Goal: Task Accomplishment & Management: Complete application form

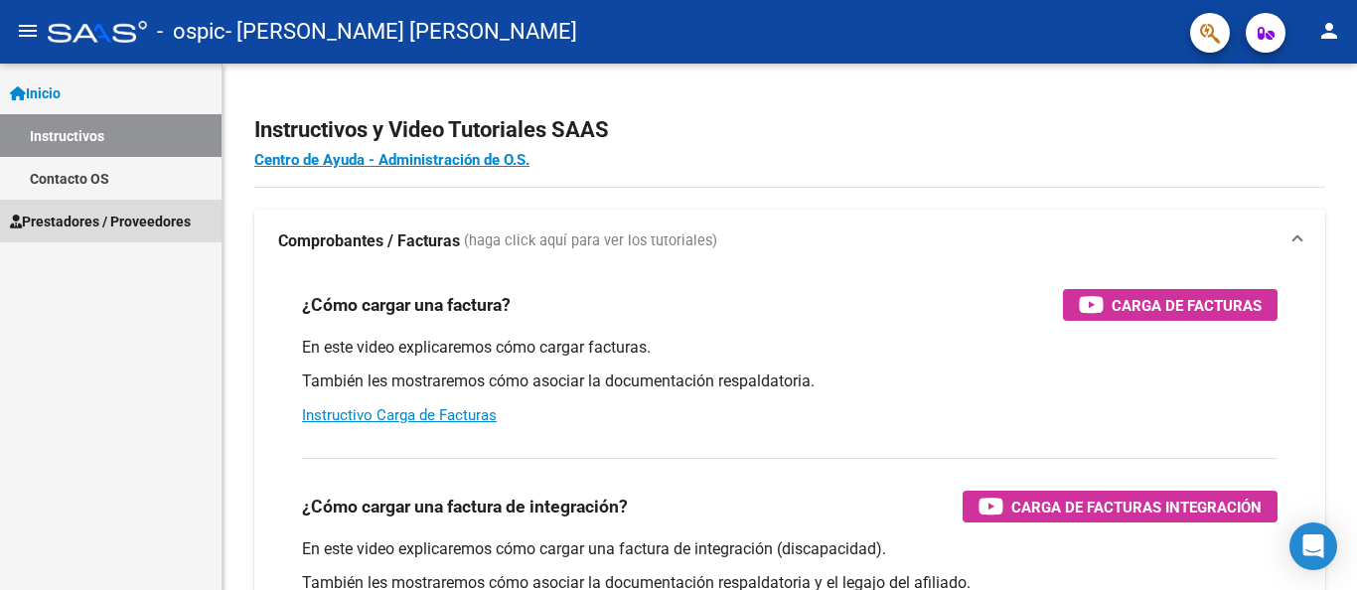
click at [105, 225] on span "Prestadores / Proveedores" at bounding box center [100, 222] width 181 height 22
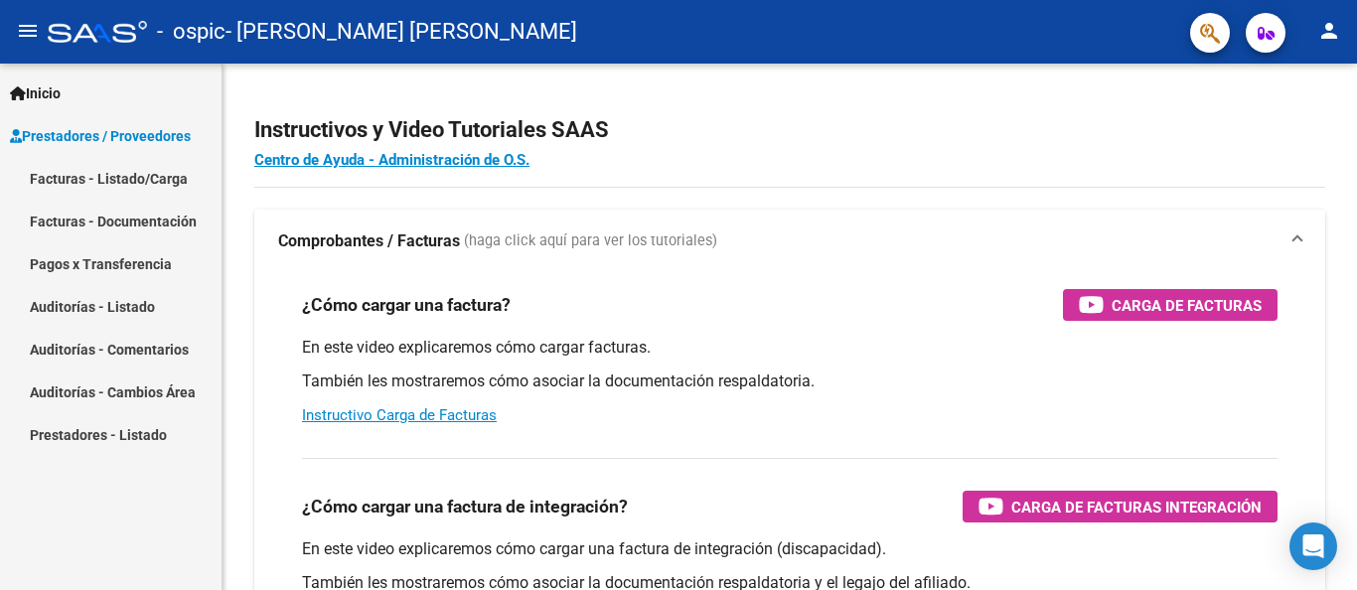
click at [125, 176] on link "Facturas - Listado/Carga" at bounding box center [111, 178] width 222 height 43
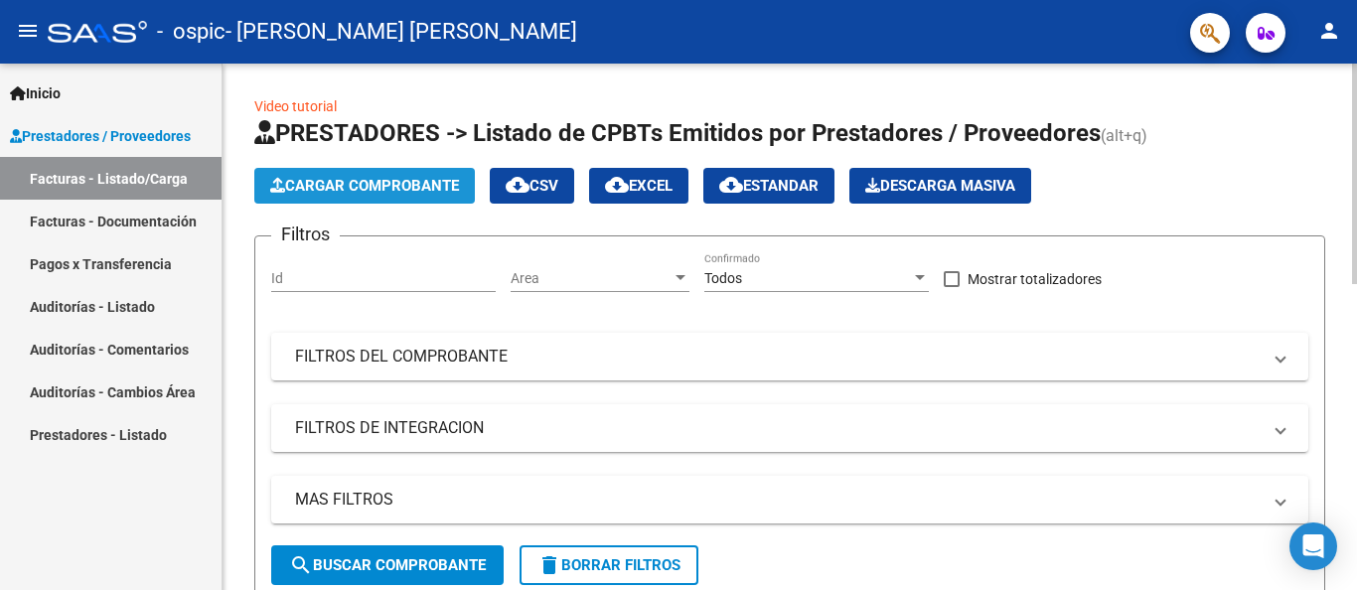
click at [371, 181] on span "Cargar Comprobante" at bounding box center [364, 186] width 189 height 18
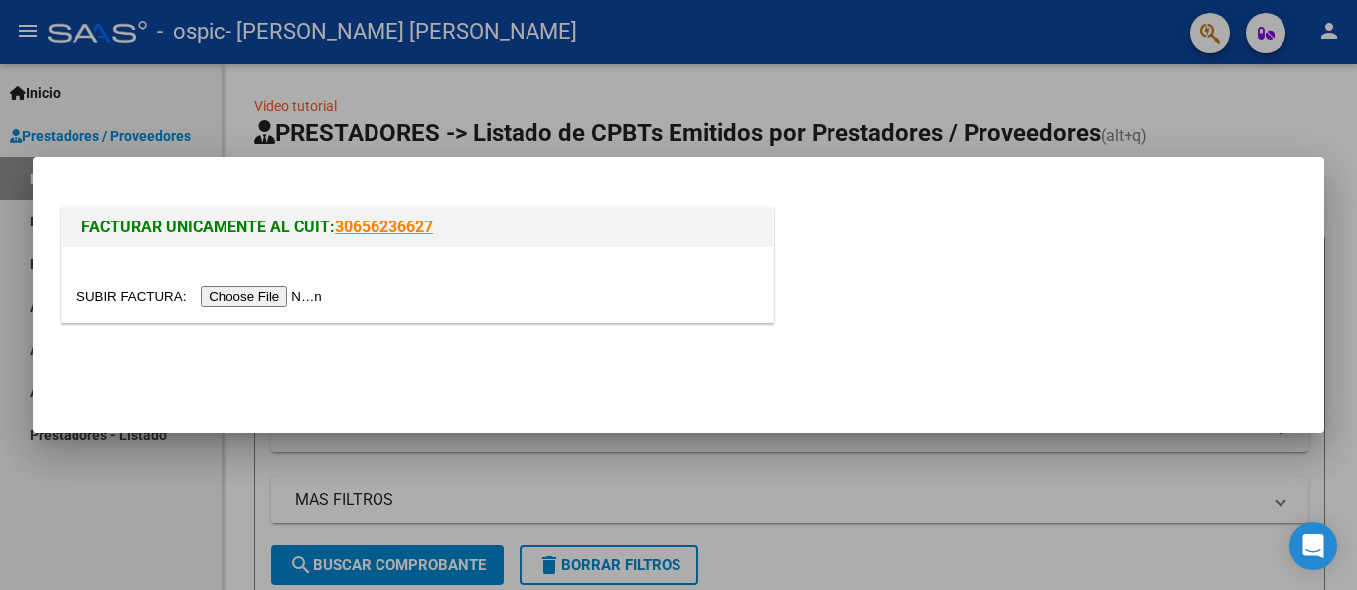
click at [1173, 117] on div at bounding box center [678, 295] width 1357 height 590
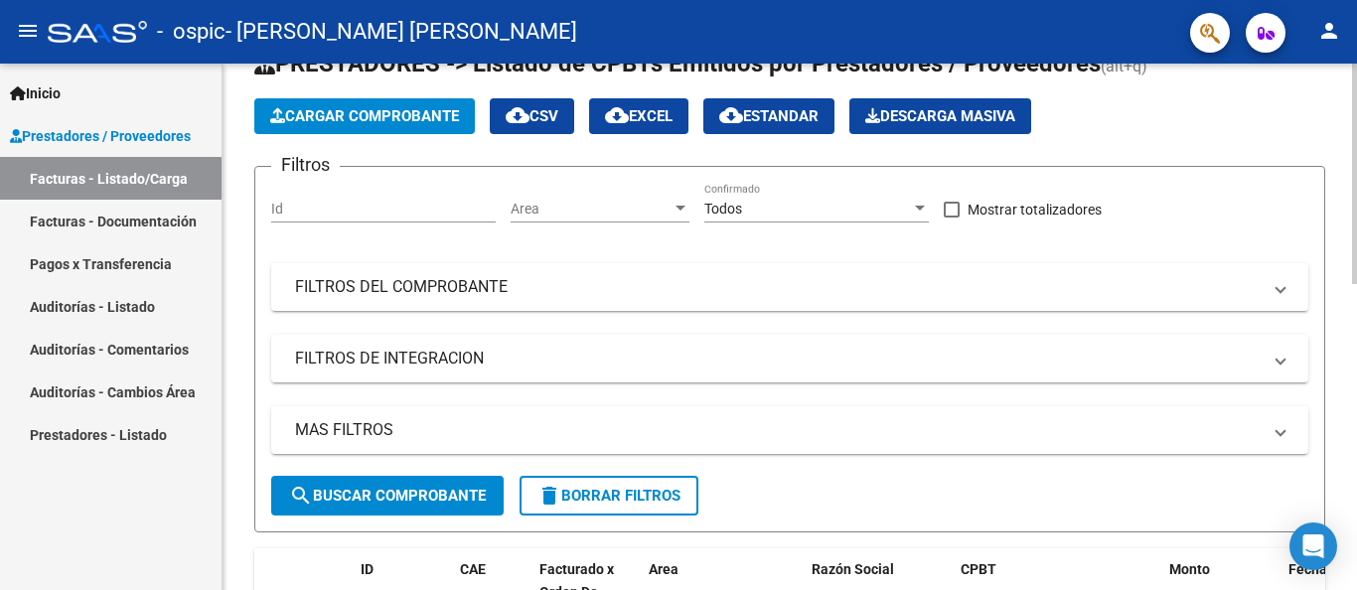
scroll to position [20, 0]
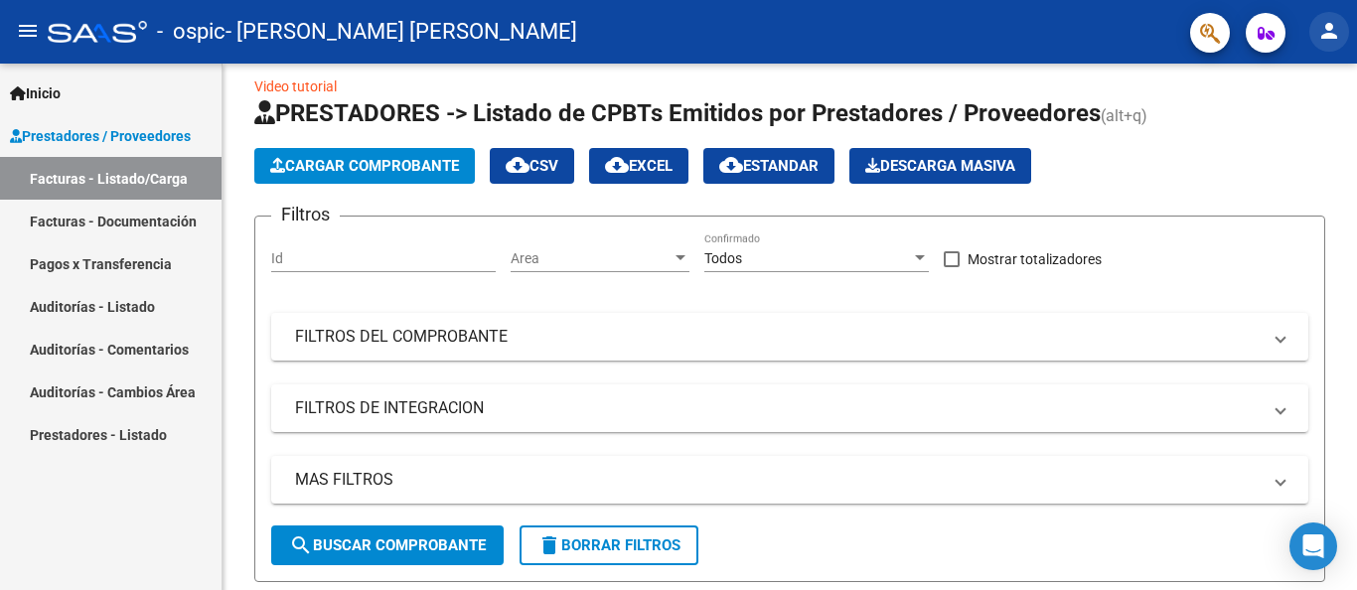
click at [1332, 38] on mat-icon "person" at bounding box center [1330, 31] width 24 height 24
click at [1332, 35] on div at bounding box center [678, 295] width 1357 height 590
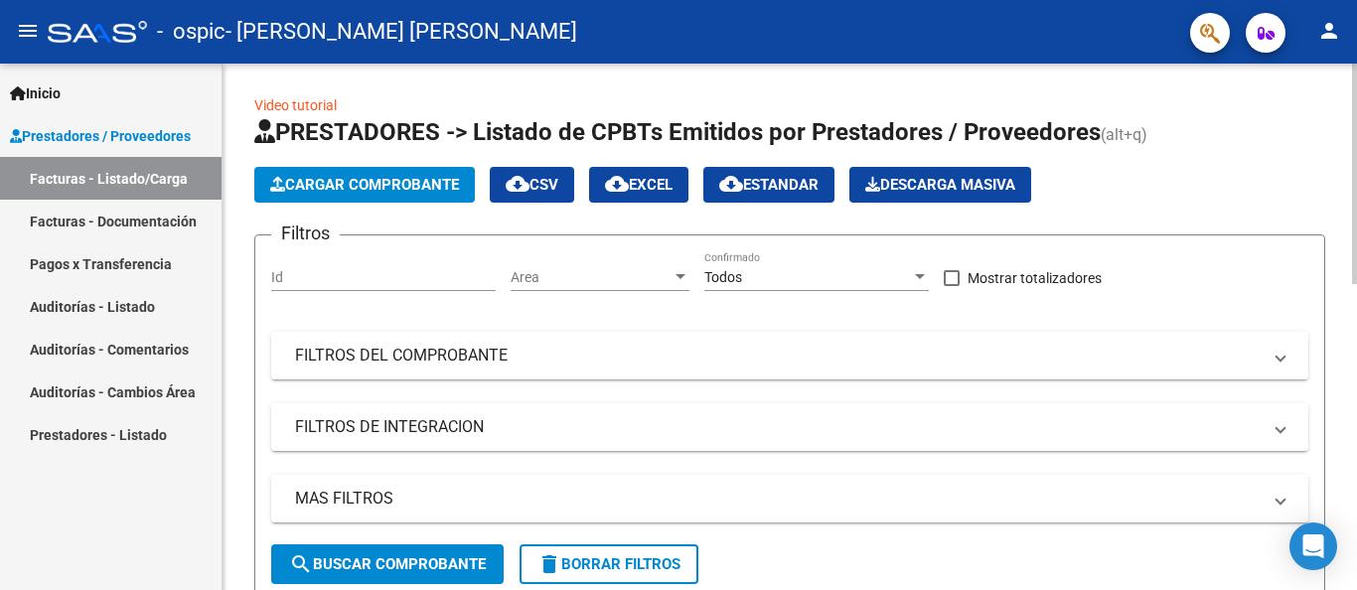
scroll to position [0, 0]
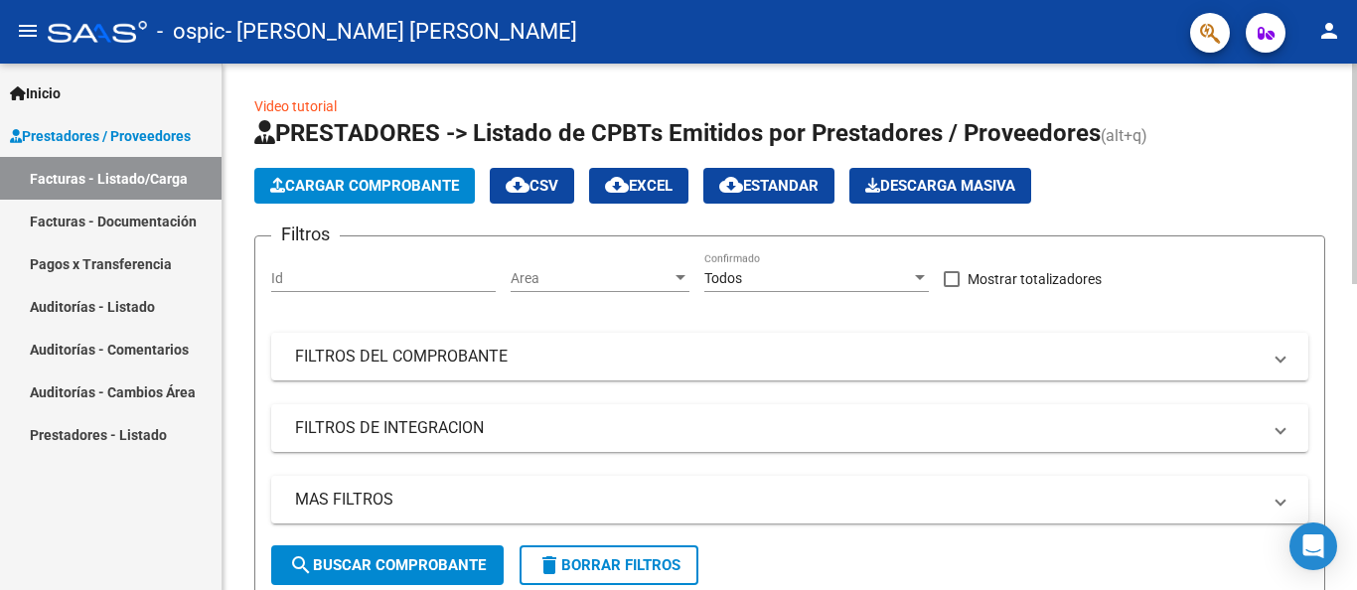
click at [352, 182] on span "Cargar Comprobante" at bounding box center [364, 186] width 189 height 18
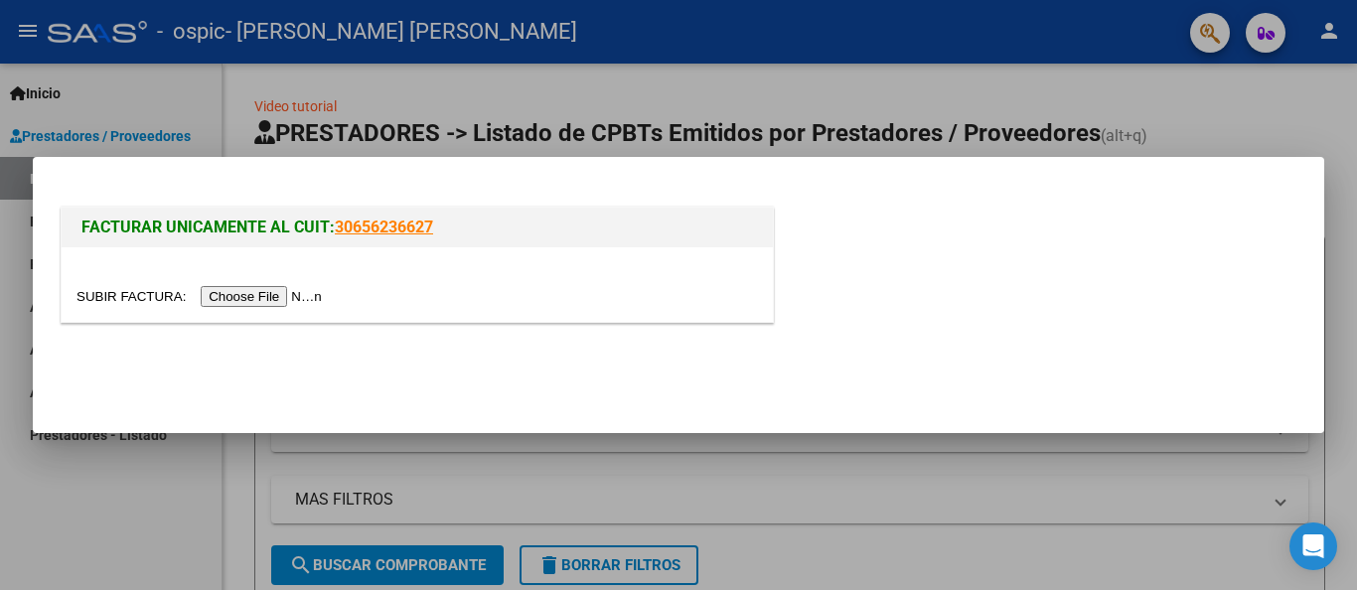
click at [388, 228] on link "30656236627" at bounding box center [384, 227] width 98 height 19
click at [255, 297] on input "file" at bounding box center [202, 296] width 251 height 21
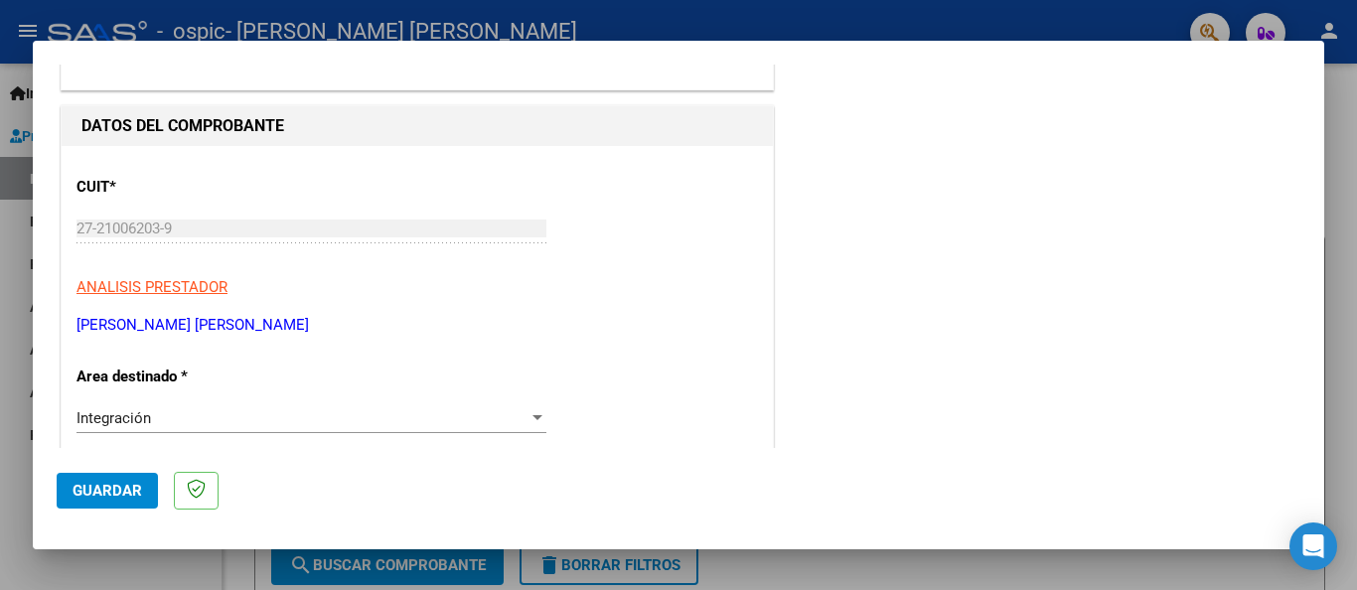
scroll to position [259, 0]
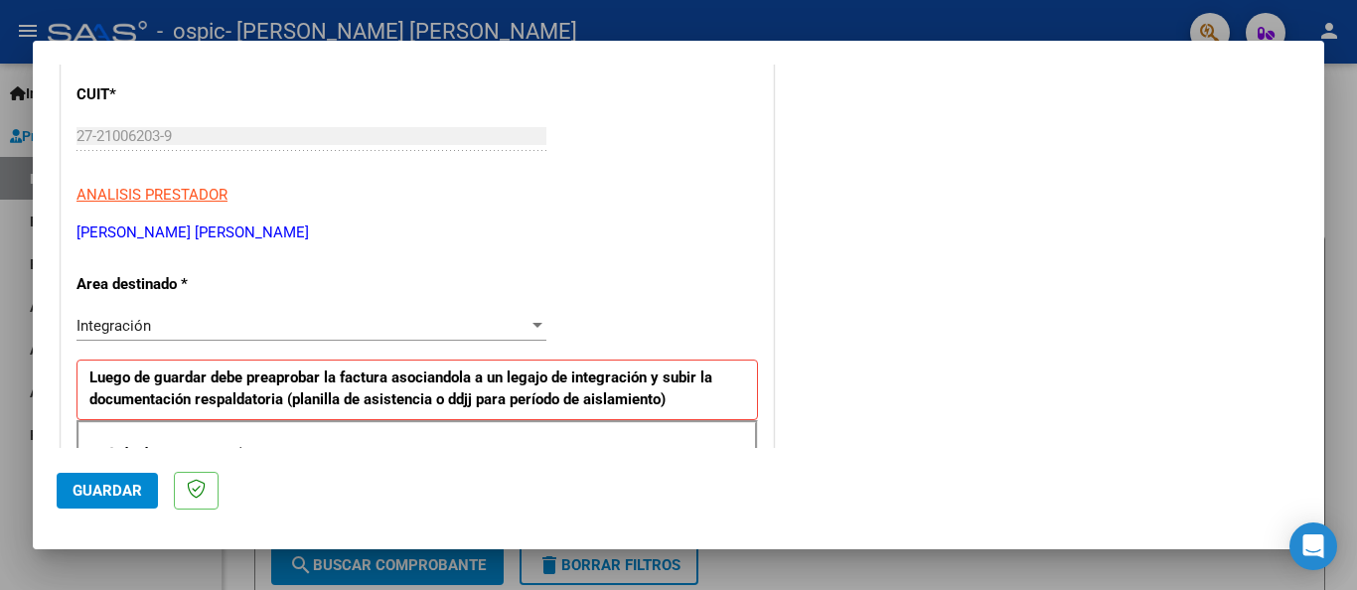
click at [538, 324] on div at bounding box center [538, 326] width 18 height 16
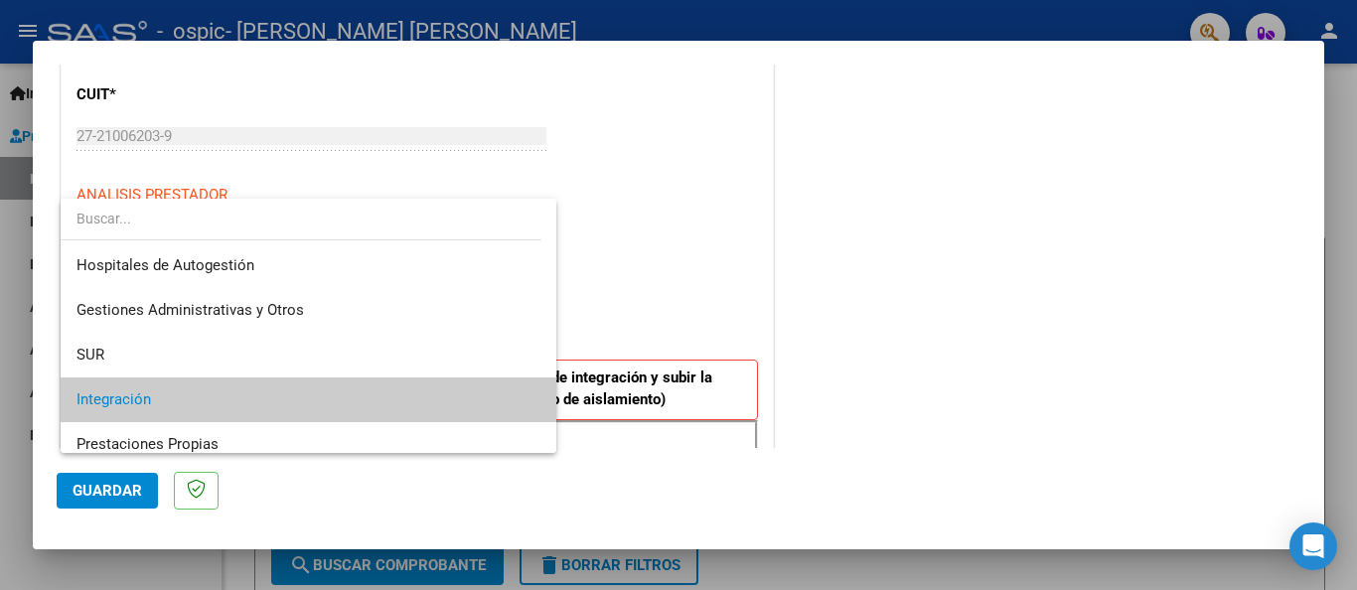
scroll to position [74, 0]
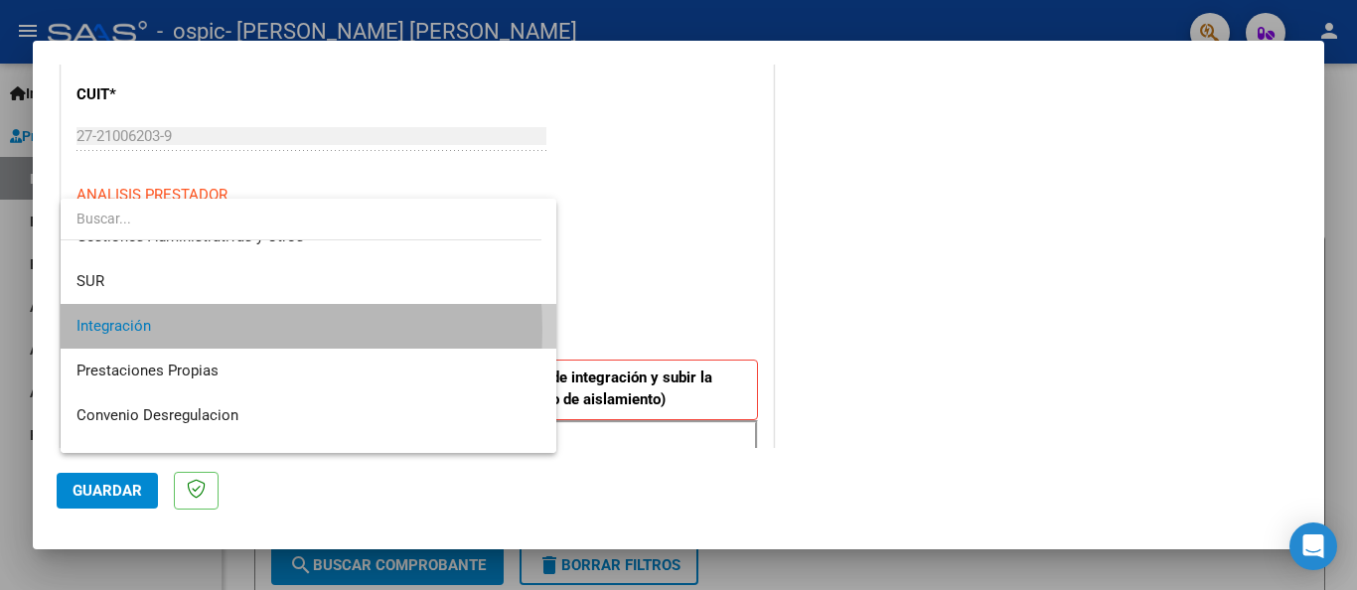
click at [154, 330] on span "Integración" at bounding box center [309, 326] width 464 height 45
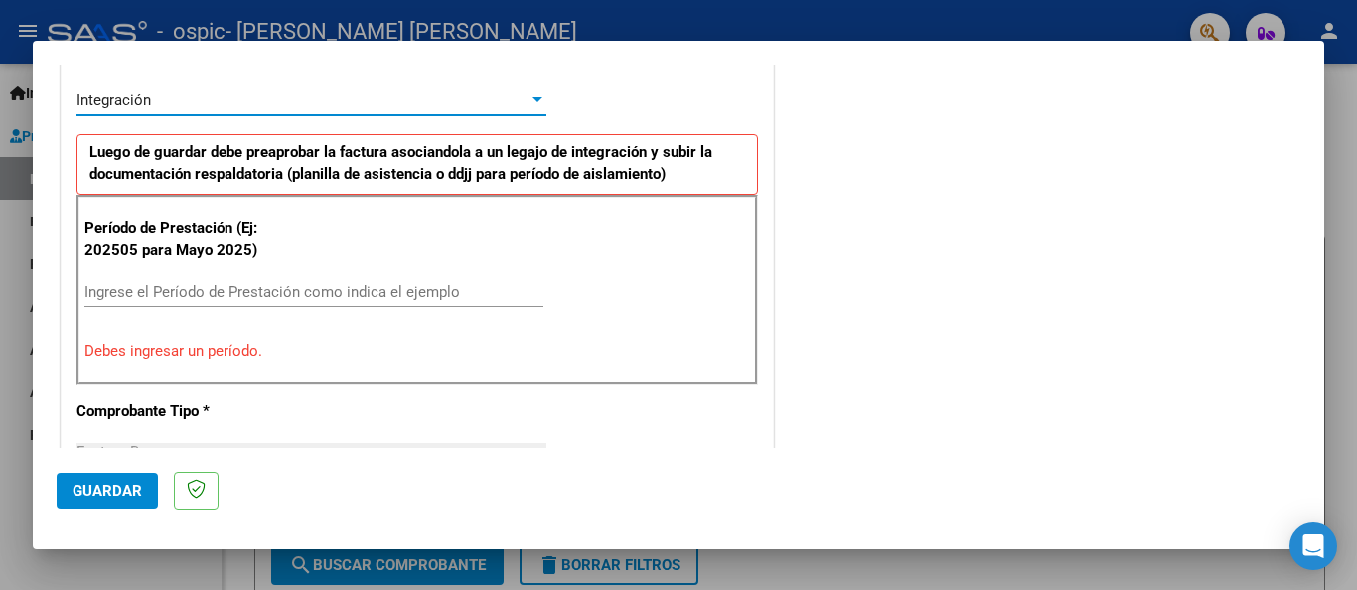
scroll to position [491, 0]
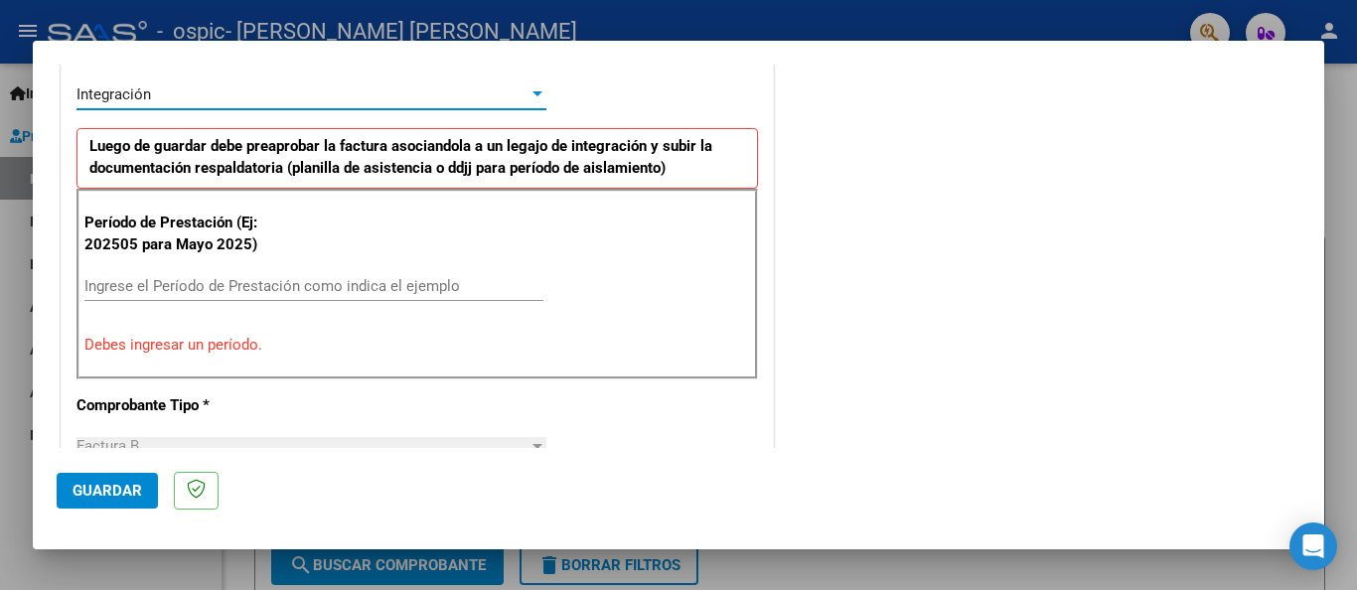
click at [251, 284] on input "Ingrese el Período de Prestación como indica el ejemplo" at bounding box center [313, 286] width 459 height 18
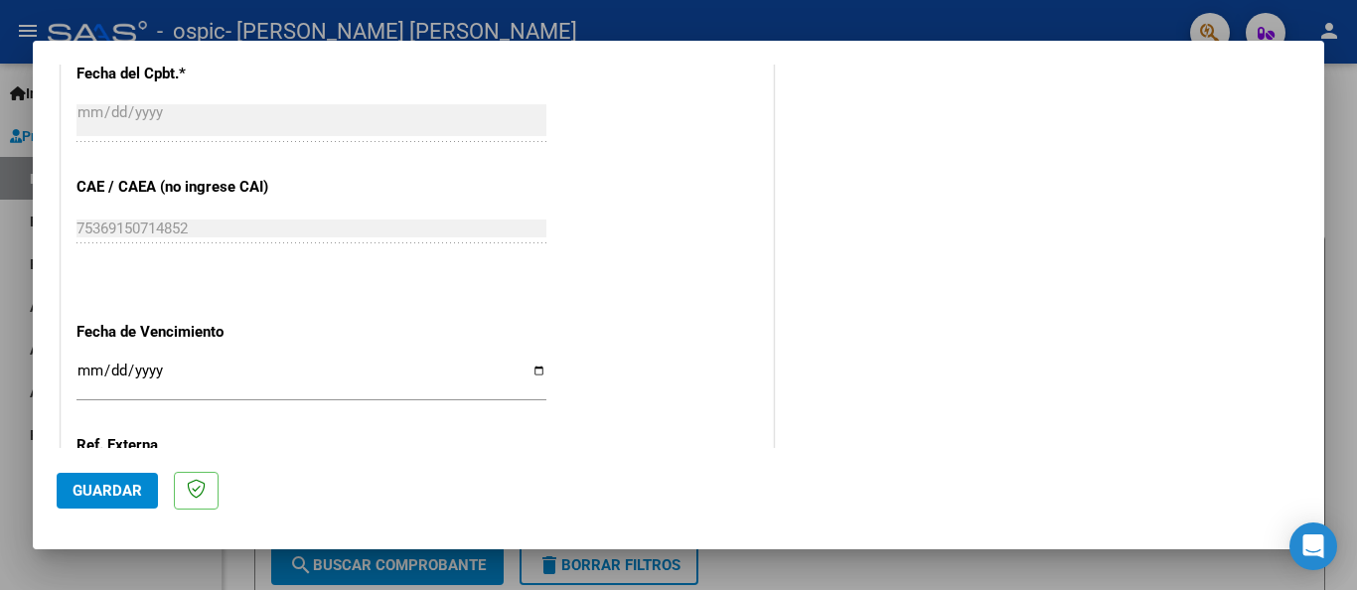
scroll to position [1174, 0]
type input "202508"
click at [91, 373] on input "Ingresar la fecha" at bounding box center [312, 378] width 470 height 32
click at [532, 370] on input "Ingresar la fecha" at bounding box center [312, 378] width 470 height 32
type input "[DATE]"
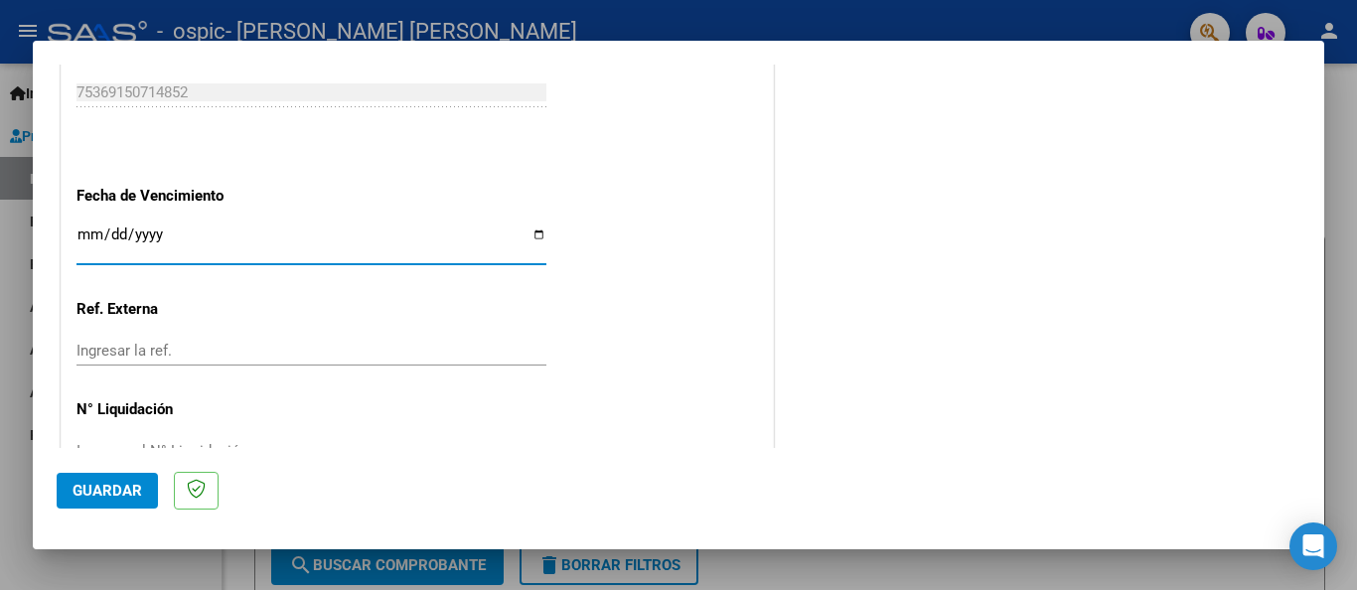
scroll to position [1365, 0]
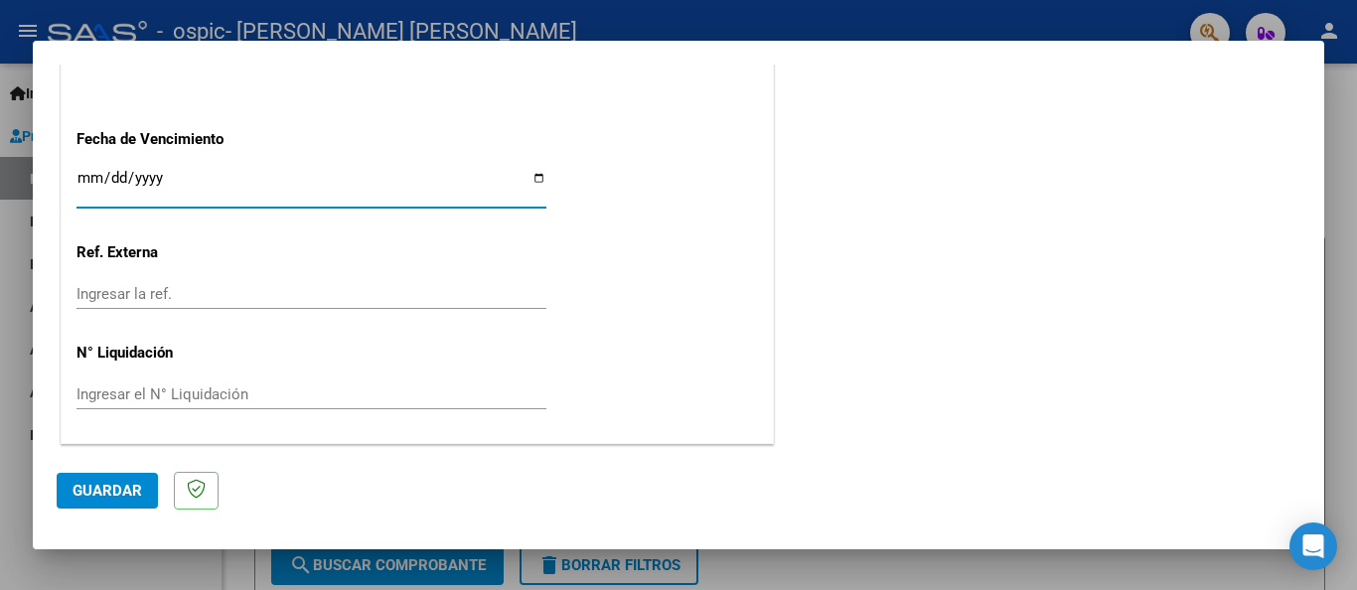
click at [115, 486] on span "Guardar" at bounding box center [108, 491] width 70 height 18
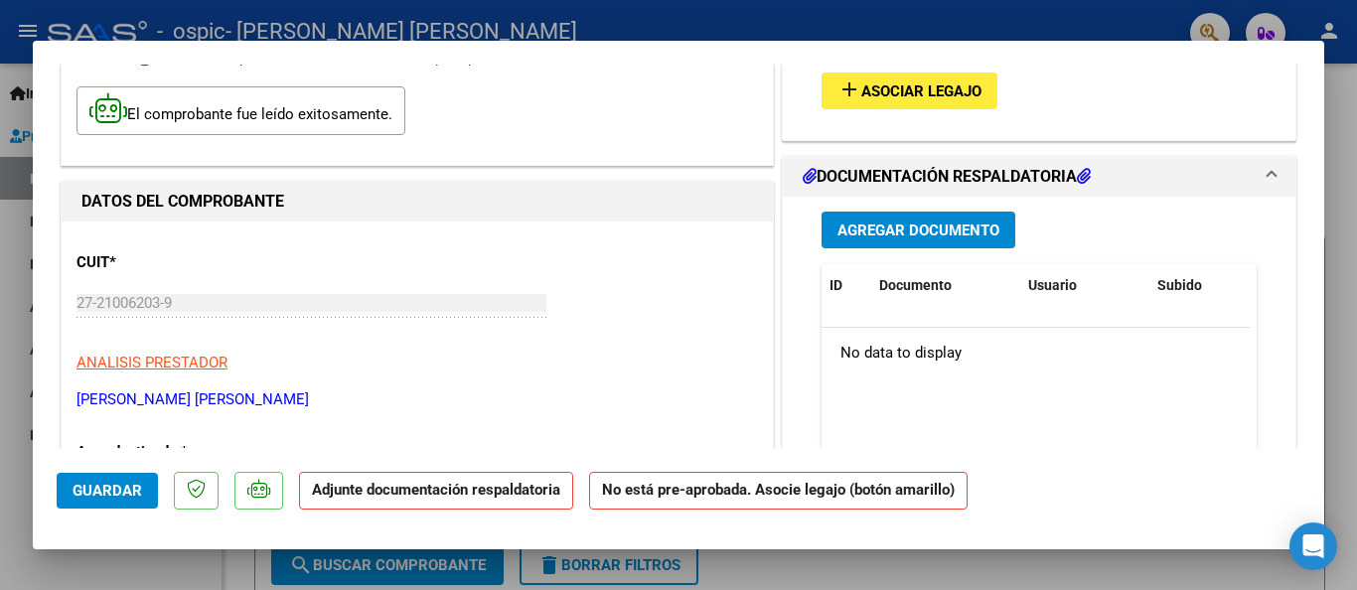
scroll to position [131, 0]
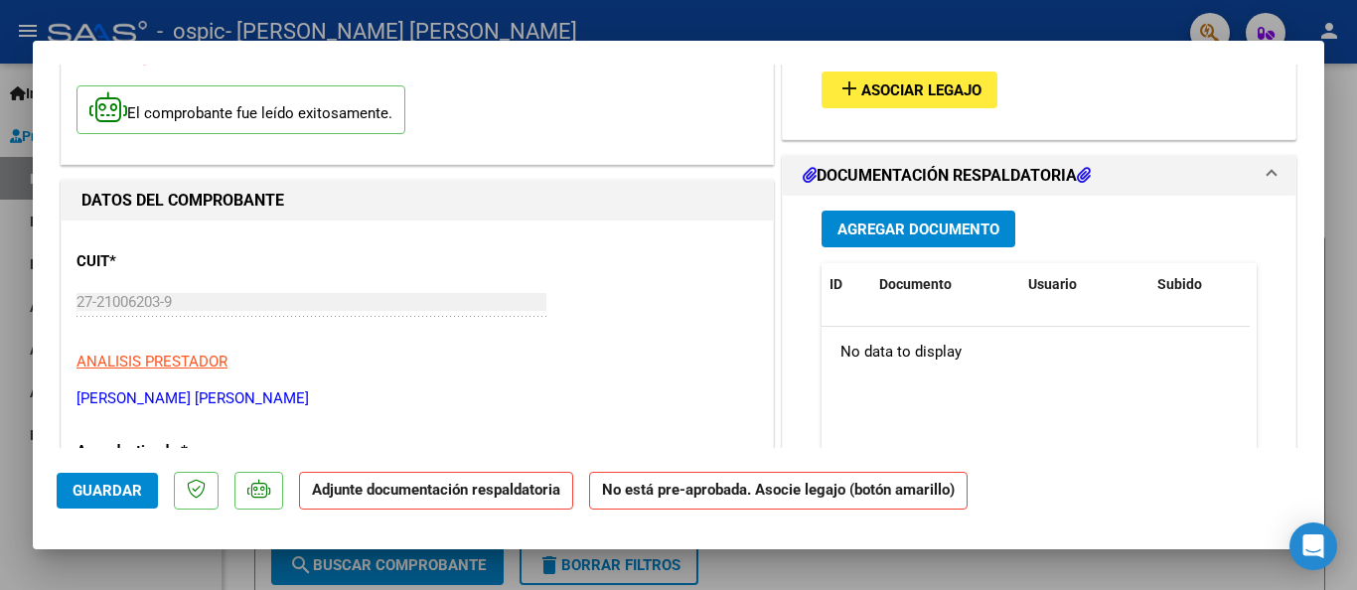
click at [921, 230] on span "Agregar Documento" at bounding box center [919, 230] width 162 height 18
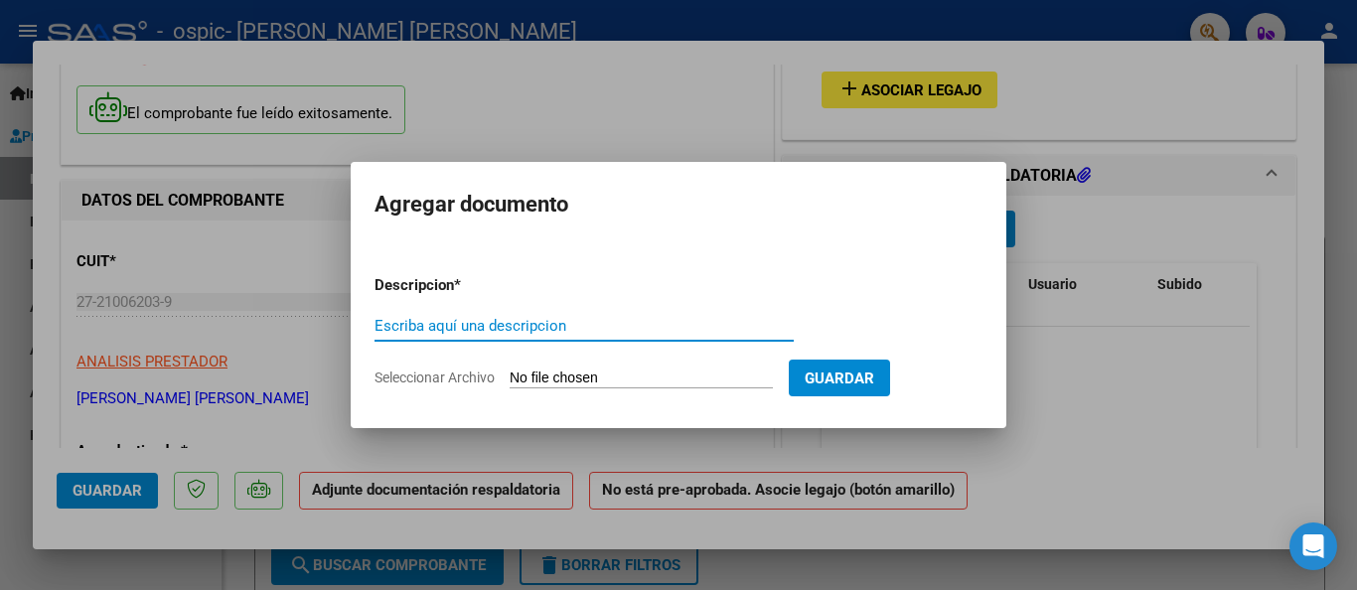
click at [441, 328] on input "Escriba aquí una descripcion" at bounding box center [584, 326] width 419 height 18
type input "Autorizacion"
click at [645, 381] on input "Seleccionar Archivo" at bounding box center [641, 379] width 263 height 19
type input "C:\fakepath\Autorización [PERSON_NAME] 2025.pdf"
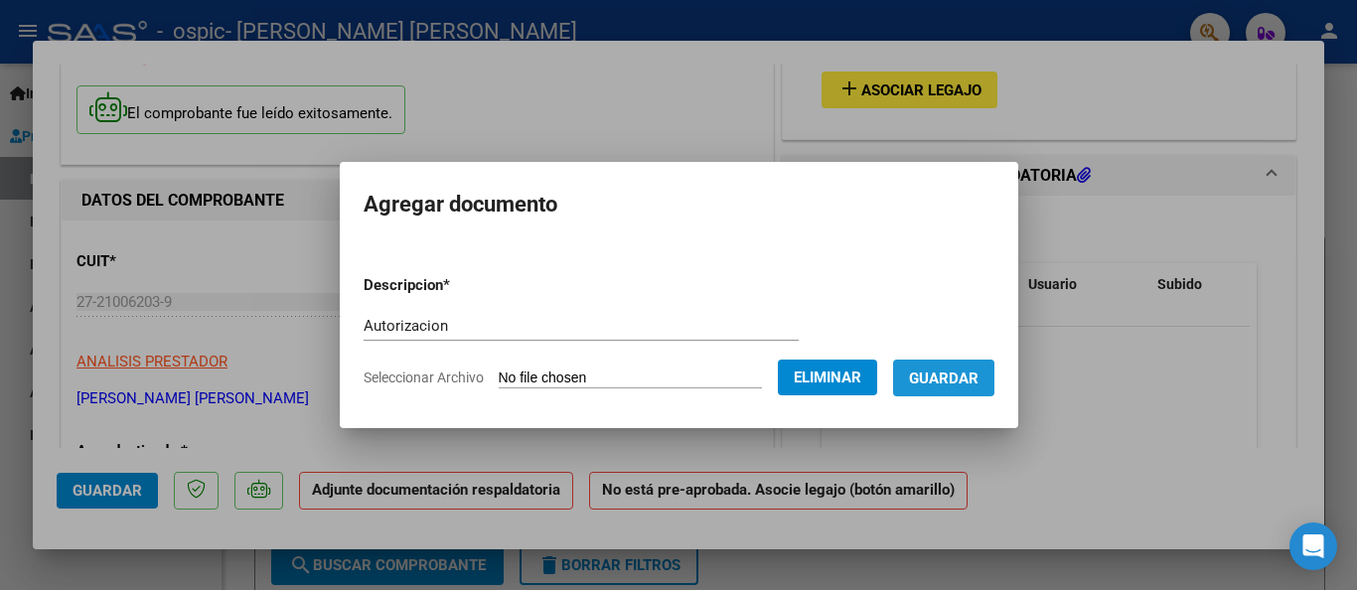
click at [964, 379] on span "Guardar" at bounding box center [944, 379] width 70 height 18
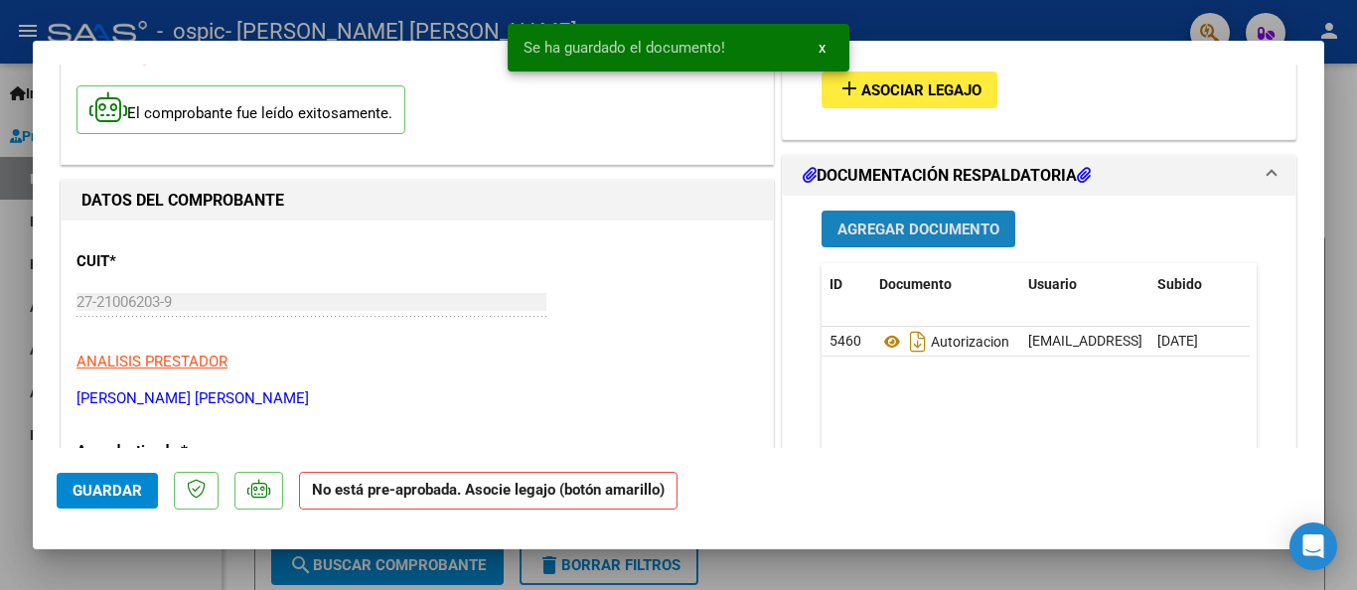
click at [902, 222] on span "Agregar Documento" at bounding box center [919, 230] width 162 height 18
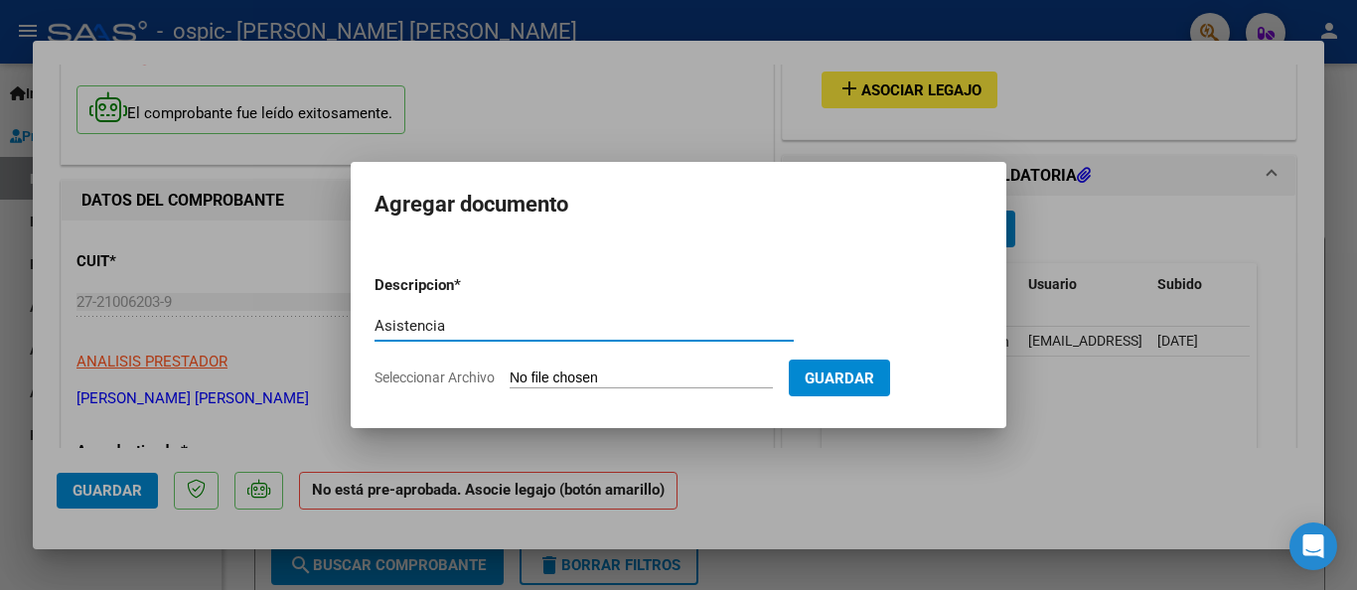
type input "Asistencia"
click at [589, 366] on form "Descripcion * Asistencia Escriba aquí una descripcion Seleccionar Archivo Guard…" at bounding box center [679, 331] width 608 height 145
click at [585, 372] on input "Seleccionar Archivo" at bounding box center [641, 379] width 263 height 19
type input "C:\fakepath\[PERSON_NAME] 08-25.pdf"
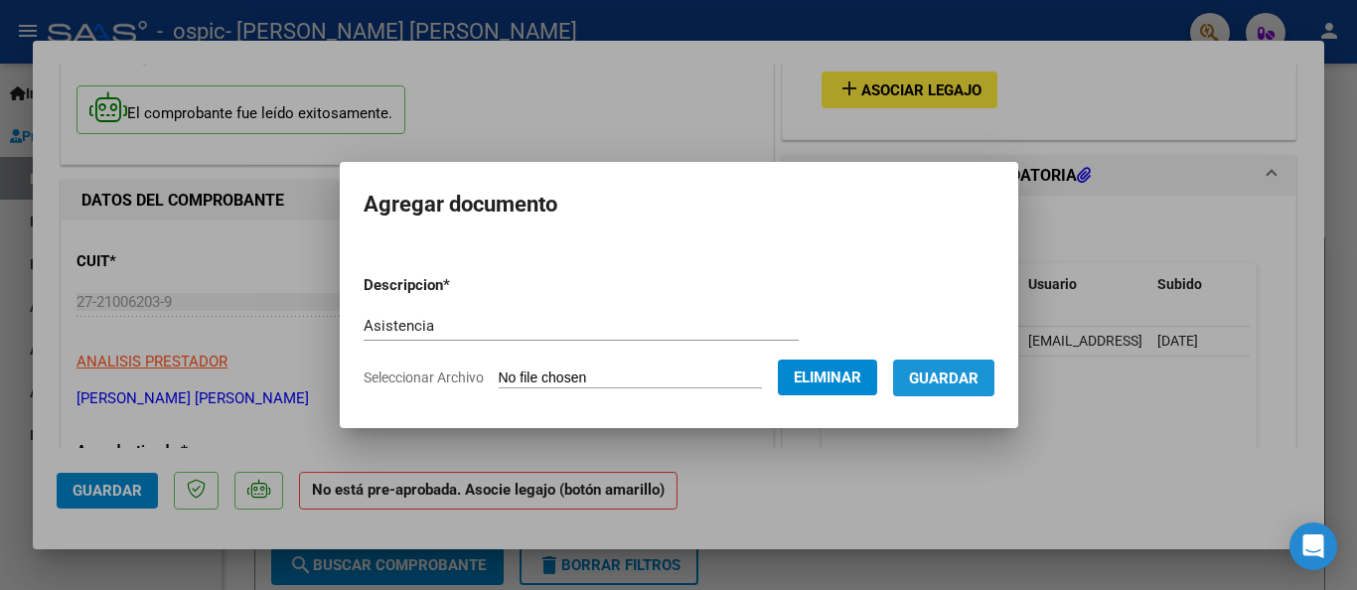
click at [962, 383] on span "Guardar" at bounding box center [944, 379] width 70 height 18
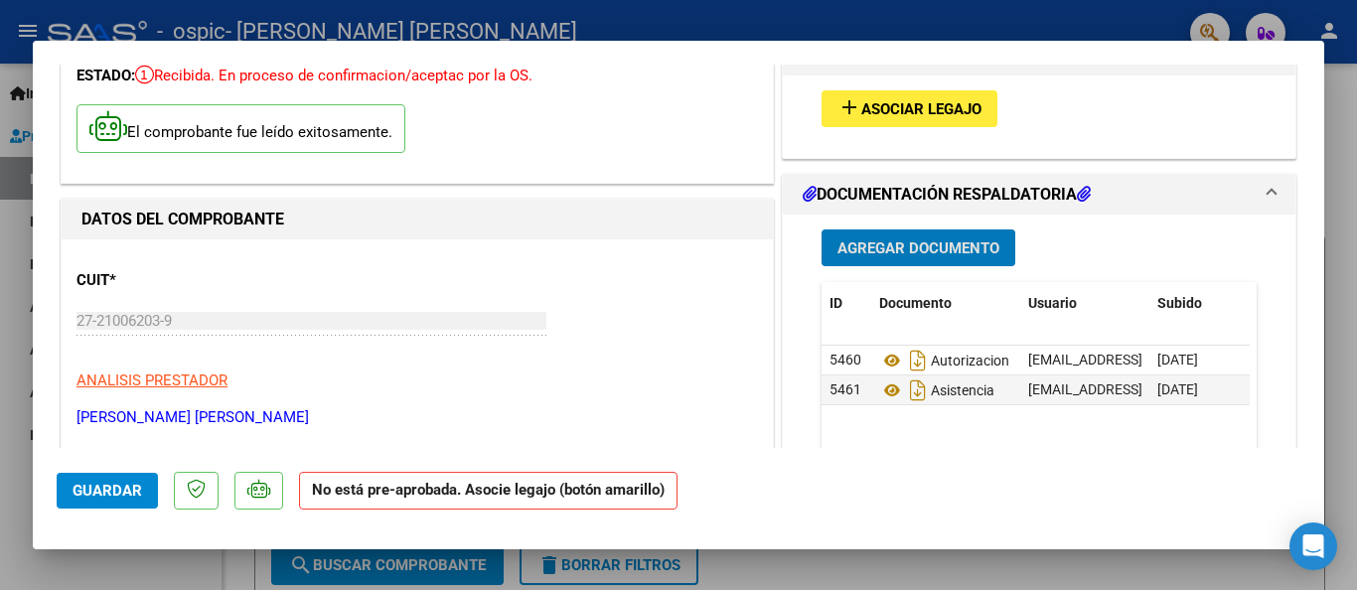
scroll to position [0, 0]
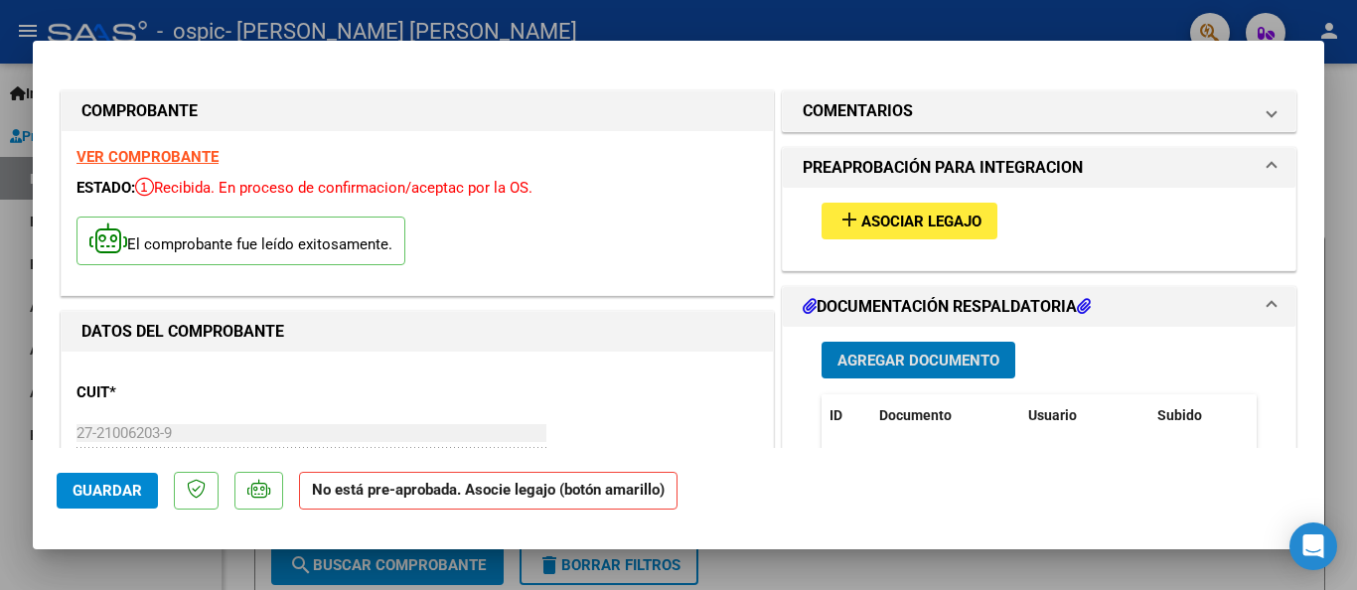
click at [906, 224] on span "Asociar Legajo" at bounding box center [922, 222] width 120 height 18
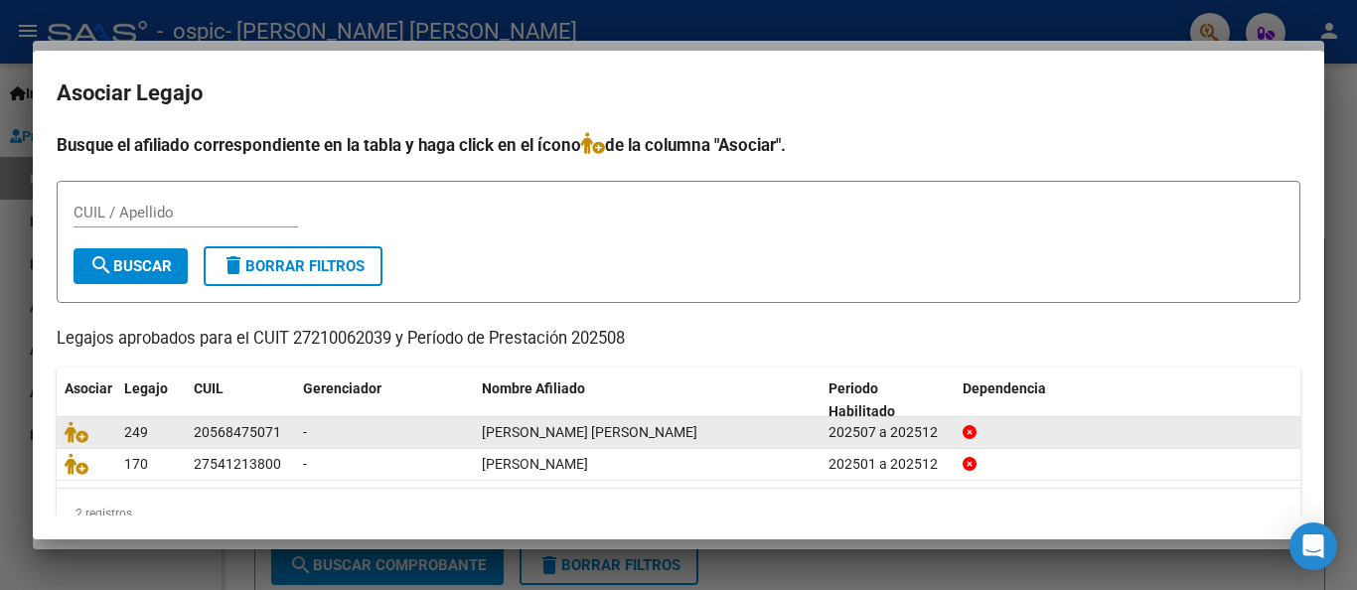
click at [614, 437] on span "[PERSON_NAME] [PERSON_NAME]" at bounding box center [590, 432] width 216 height 16
click at [75, 434] on icon at bounding box center [77, 432] width 24 height 22
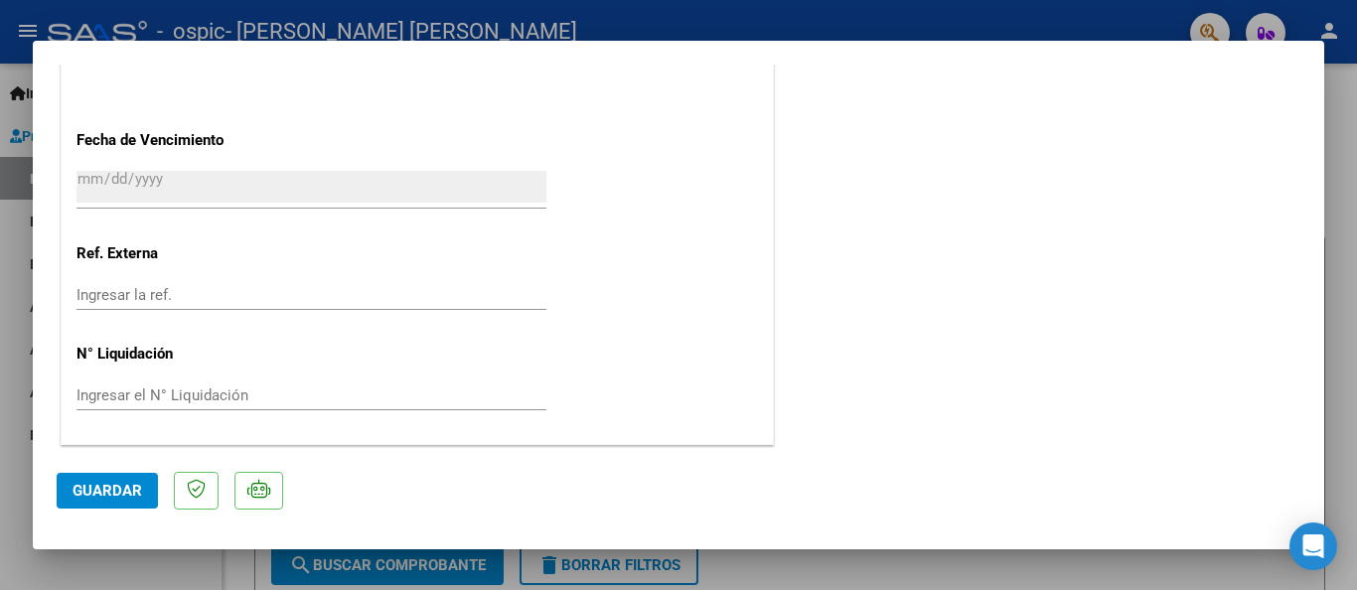
scroll to position [1395, 0]
click at [110, 491] on span "Guardar" at bounding box center [108, 491] width 70 height 18
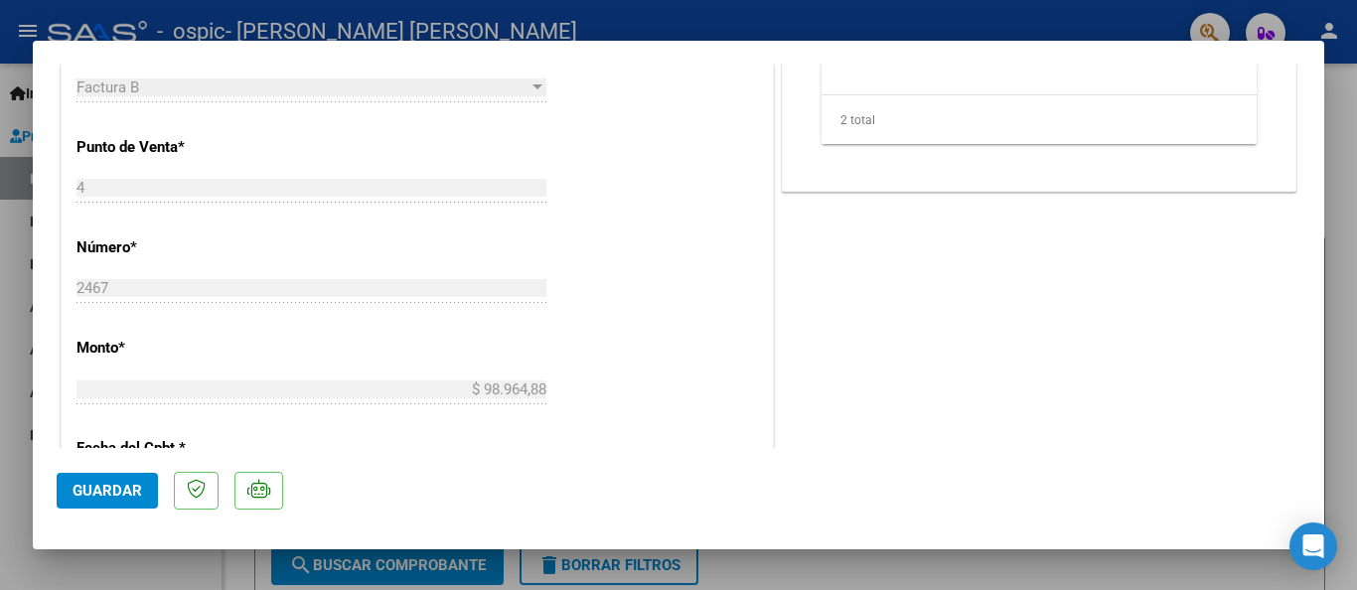
scroll to position [0, 0]
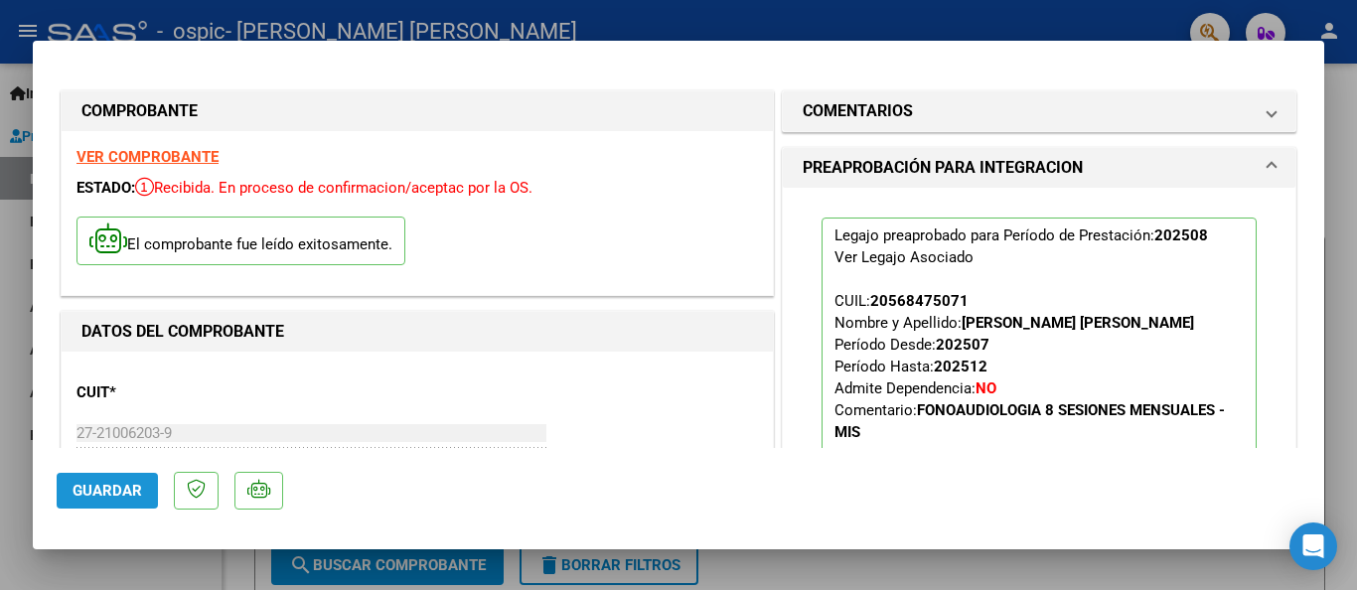
click at [119, 492] on span "Guardar" at bounding box center [108, 491] width 70 height 18
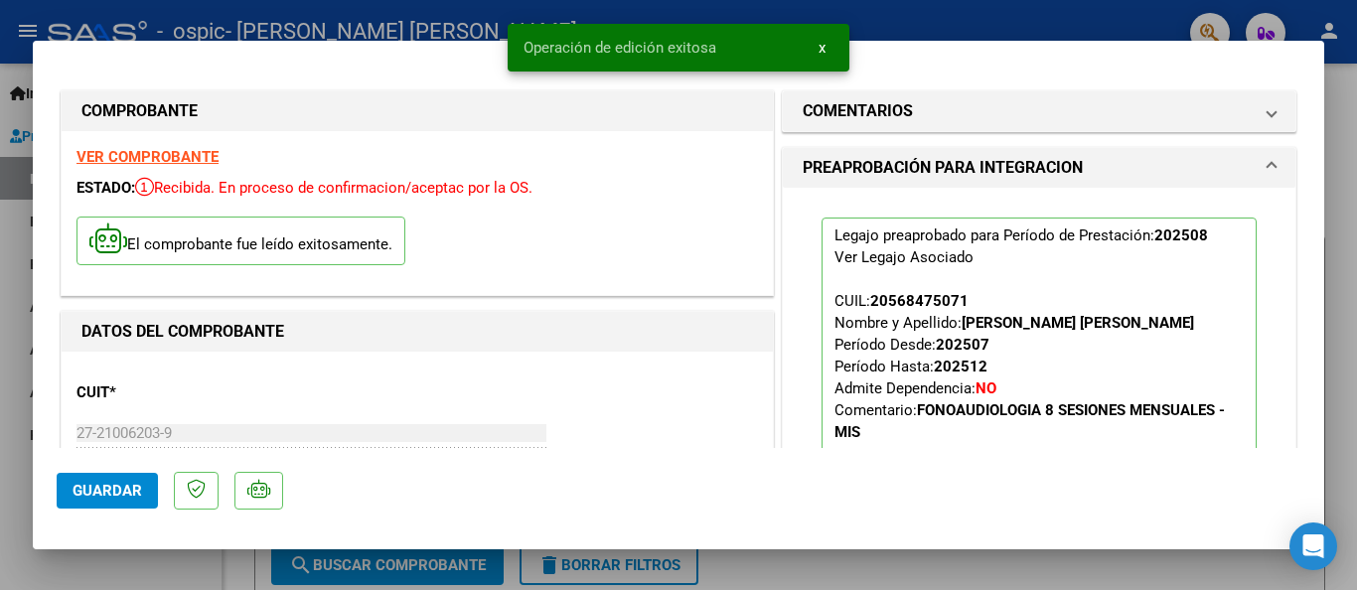
click at [825, 47] on span "x" at bounding box center [822, 48] width 7 height 18
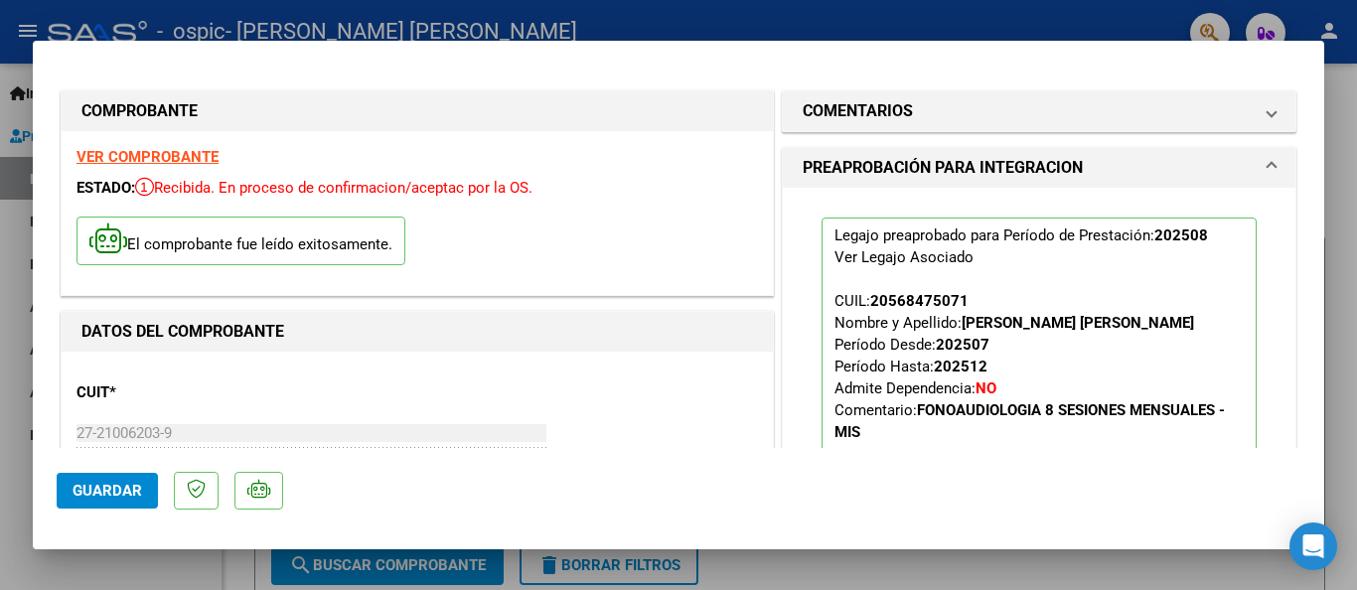
click at [1090, 53] on mat-dialog-container "COMPROBANTE VER COMPROBANTE ESTADO: Recibida. En proceso de confirmacion/acepta…" at bounding box center [679, 296] width 1292 height 510
click at [895, 8] on div at bounding box center [678, 295] width 1357 height 590
click at [900, 22] on div "- ospic - [PERSON_NAME] [PERSON_NAME]" at bounding box center [611, 32] width 1127 height 44
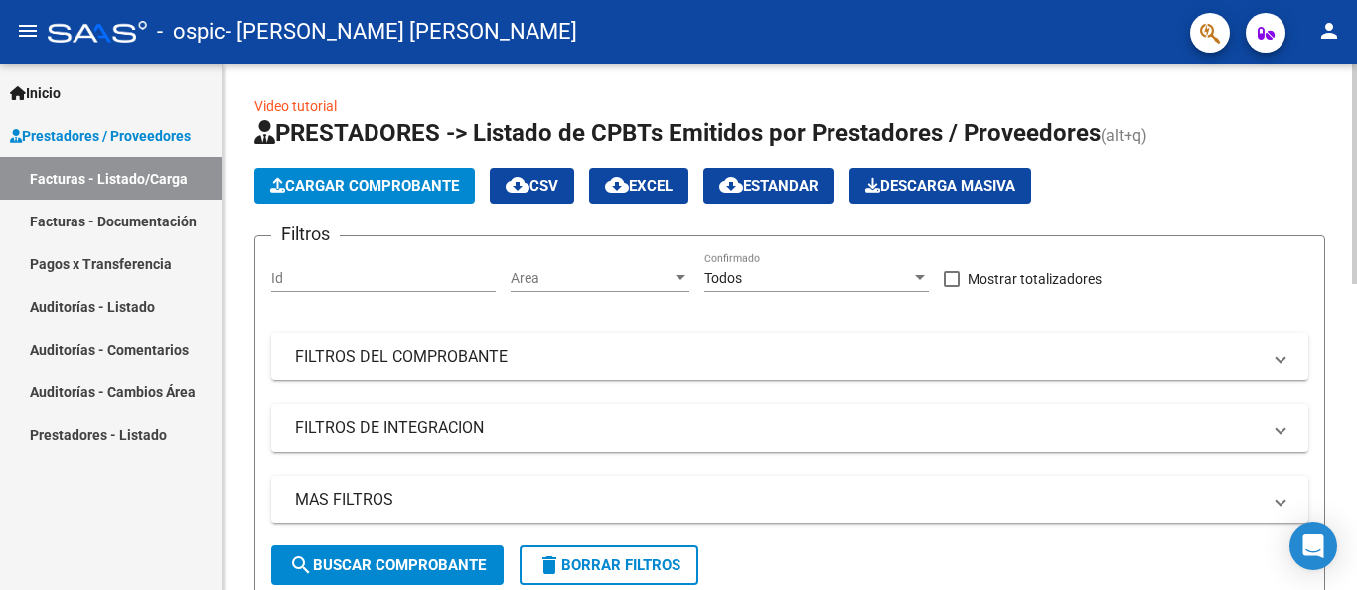
click at [420, 182] on span "Cargar Comprobante" at bounding box center [364, 186] width 189 height 18
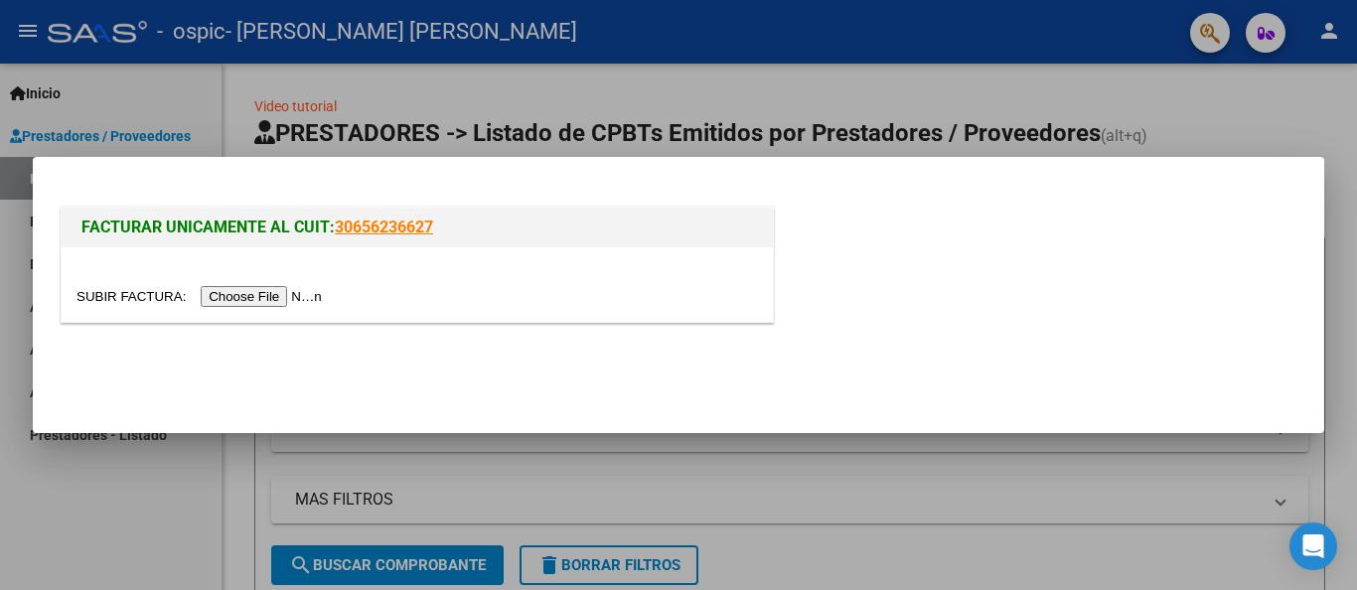
click at [270, 297] on input "file" at bounding box center [202, 296] width 251 height 21
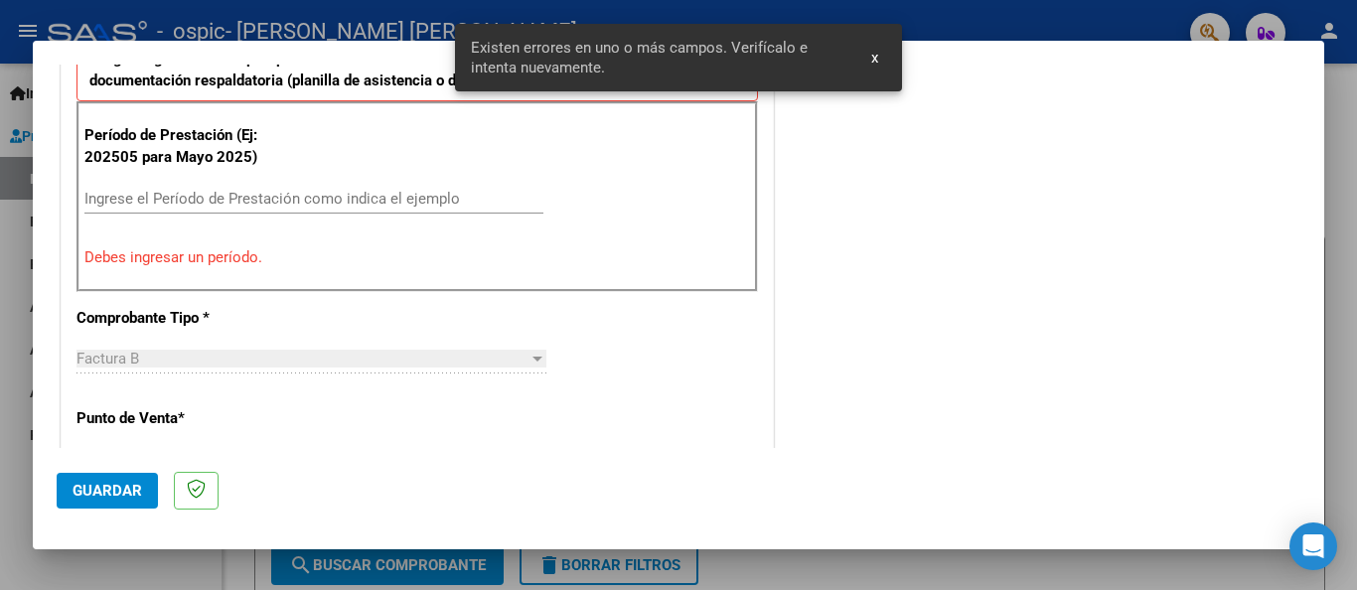
scroll to position [574, 0]
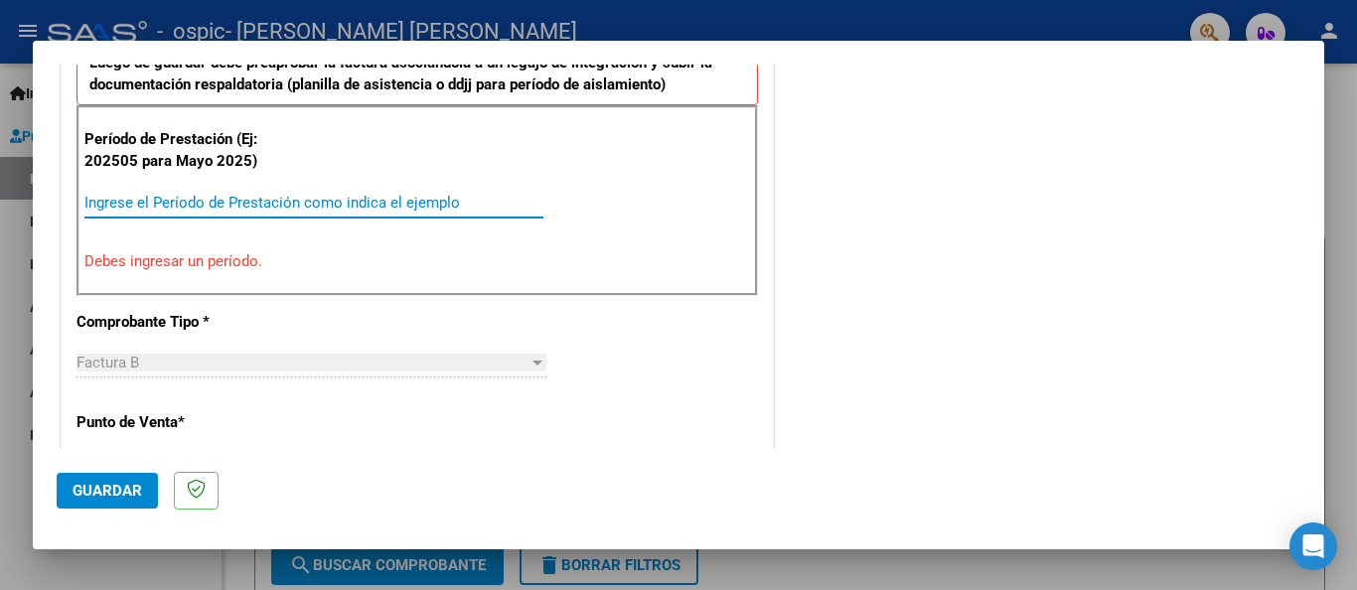
click at [145, 208] on input "Ingrese el Período de Prestación como indica el ejemplo" at bounding box center [313, 203] width 459 height 18
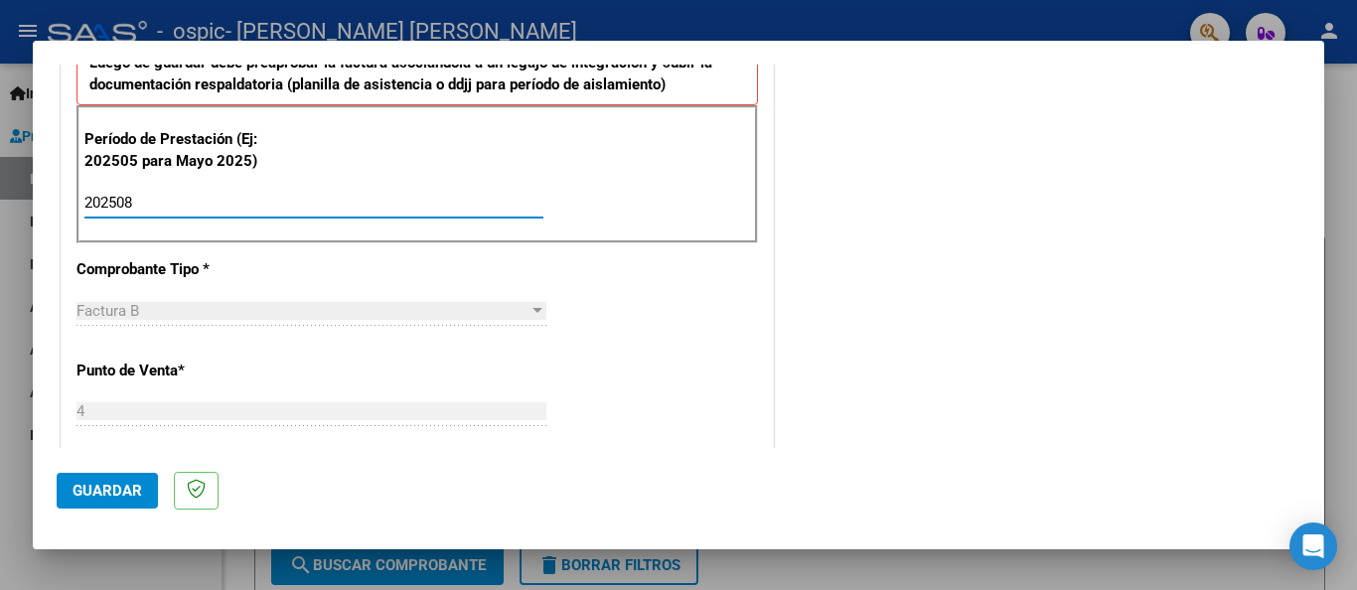
type input "202508"
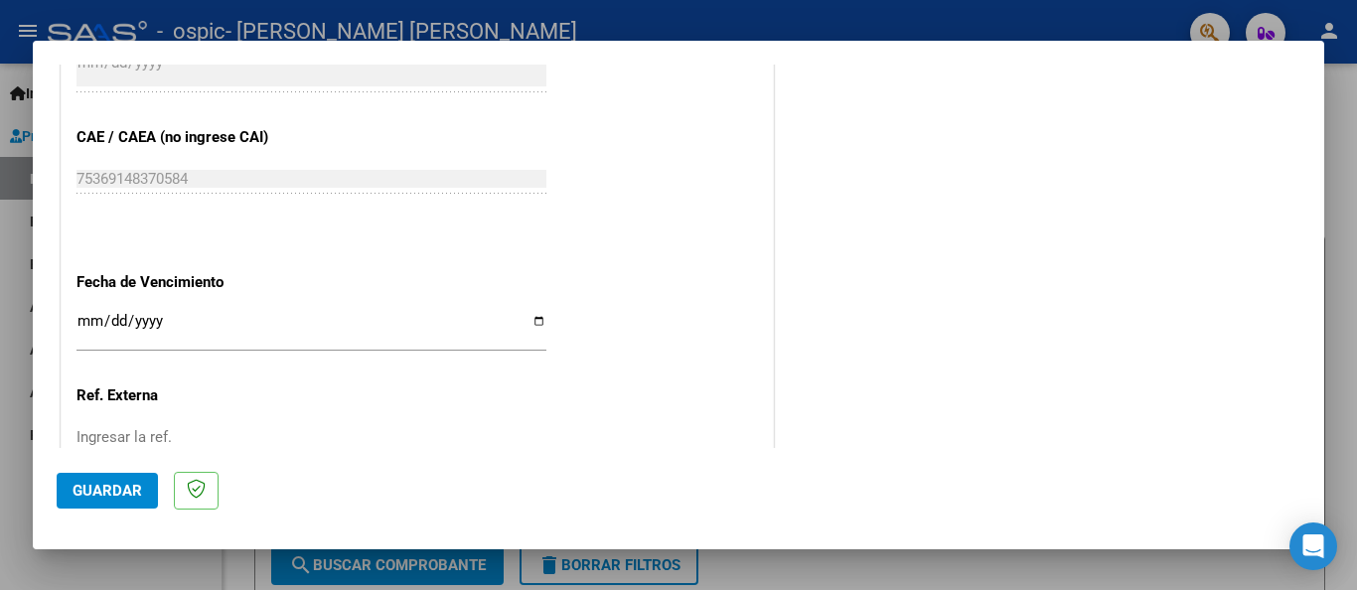
scroll to position [1365, 0]
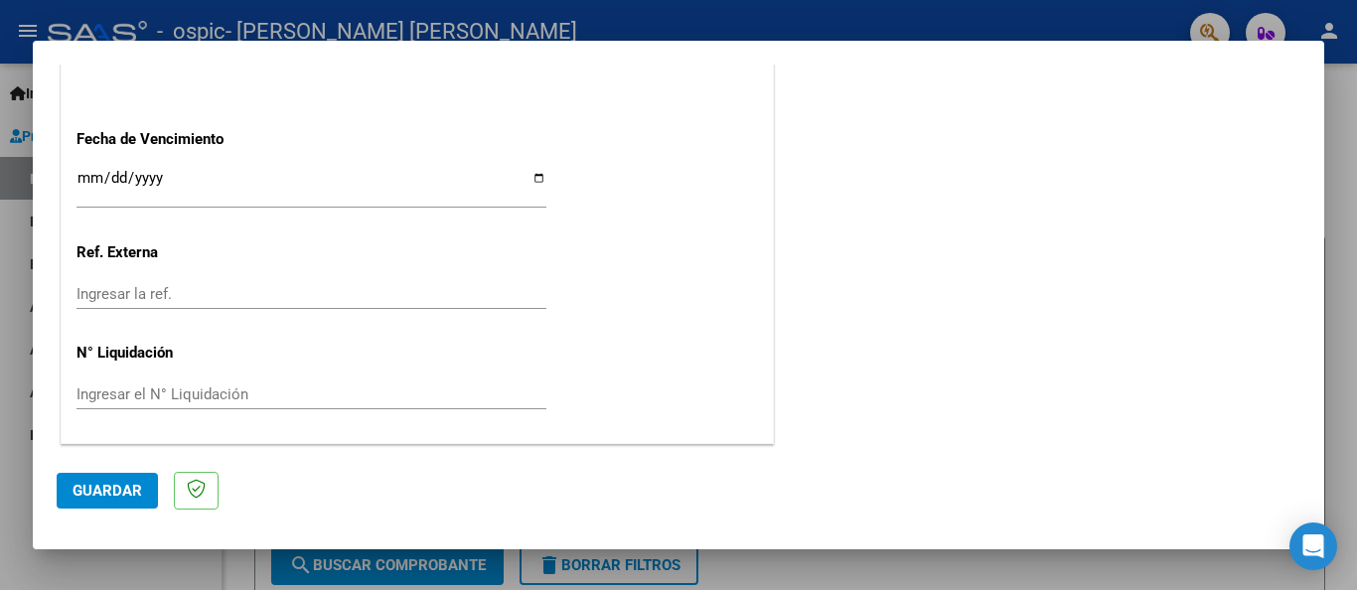
click at [531, 181] on input "Ingresar la fecha" at bounding box center [312, 186] width 470 height 32
type input "[DATE]"
click at [109, 492] on span "Guardar" at bounding box center [108, 491] width 70 height 18
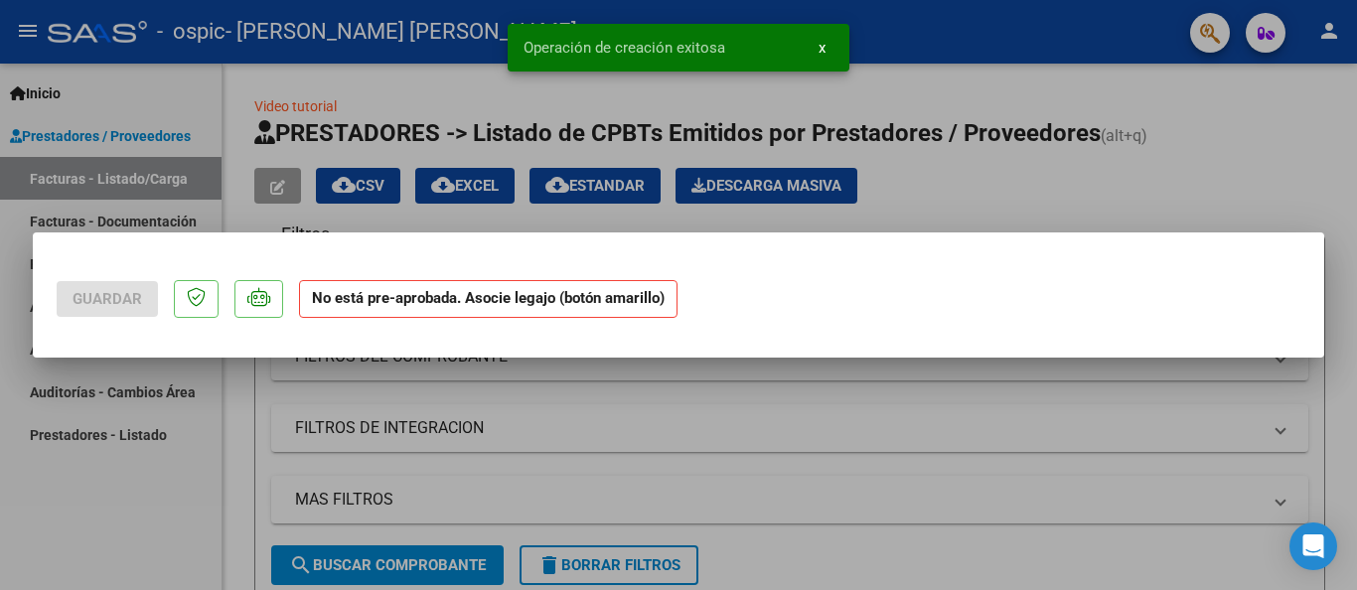
scroll to position [0, 0]
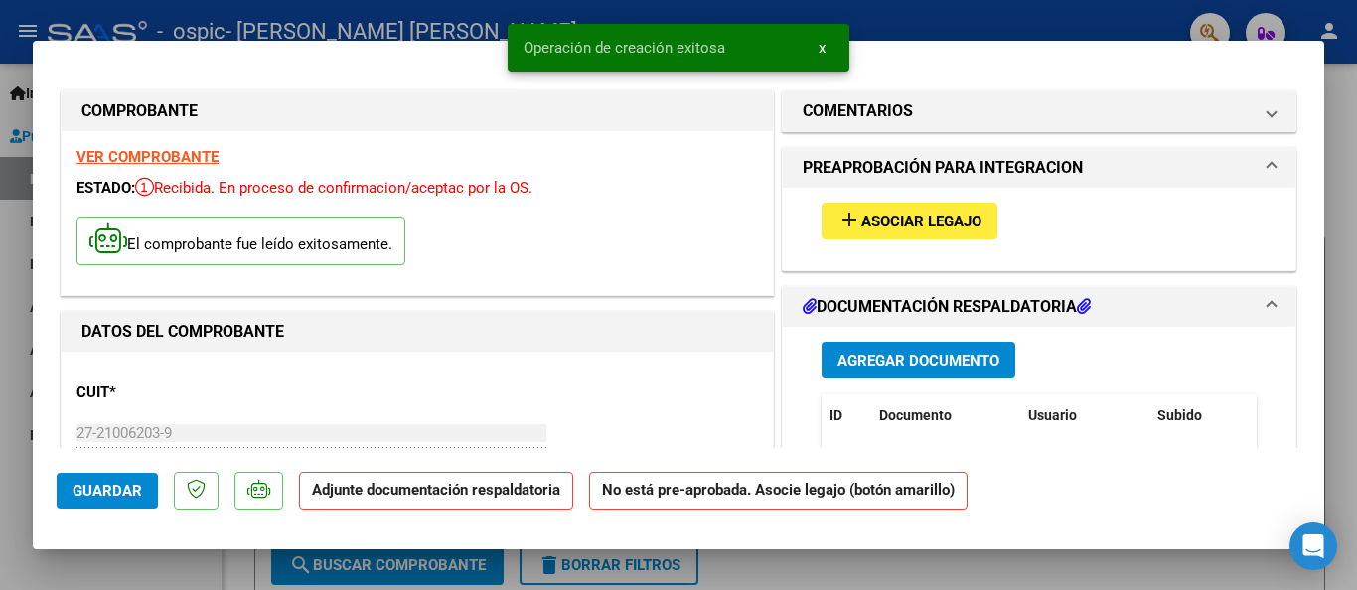
click at [869, 218] on span "Asociar Legajo" at bounding box center [922, 222] width 120 height 18
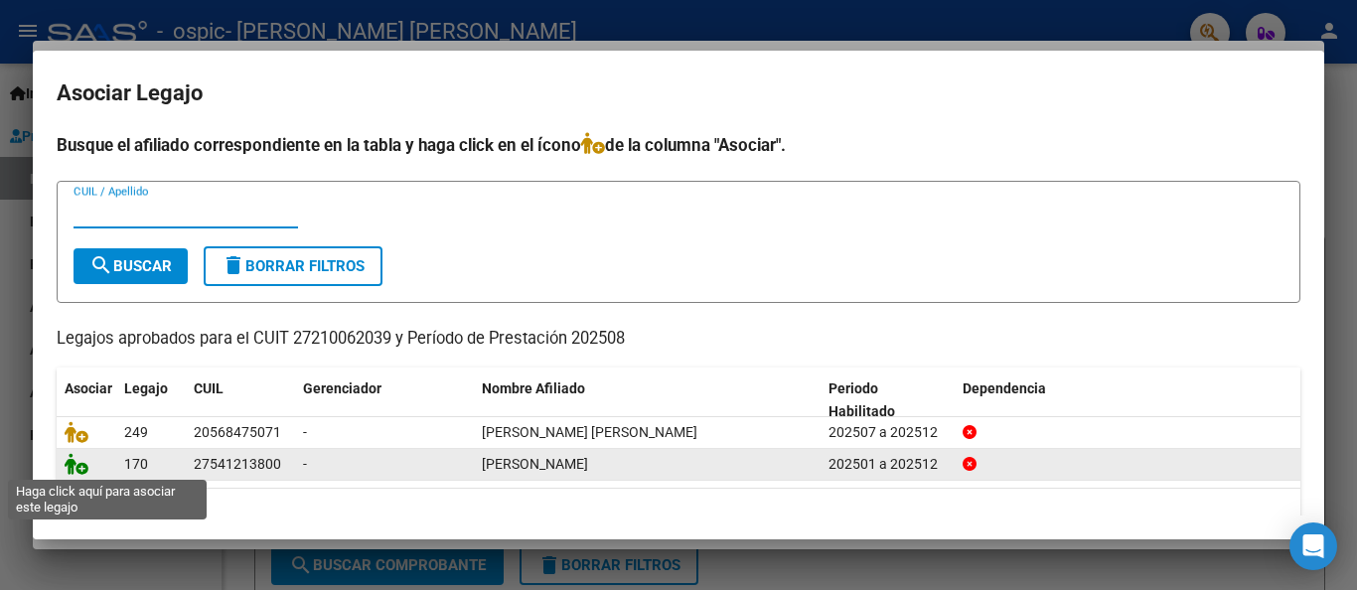
click at [77, 469] on icon at bounding box center [77, 464] width 24 height 22
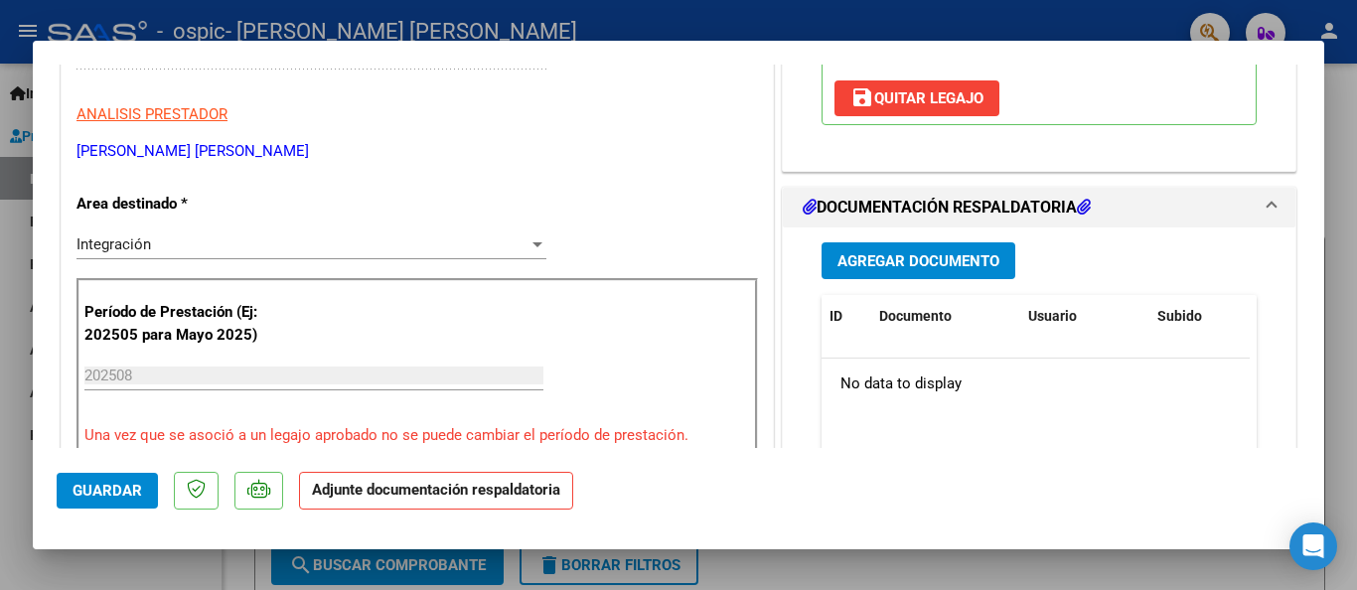
scroll to position [386, 0]
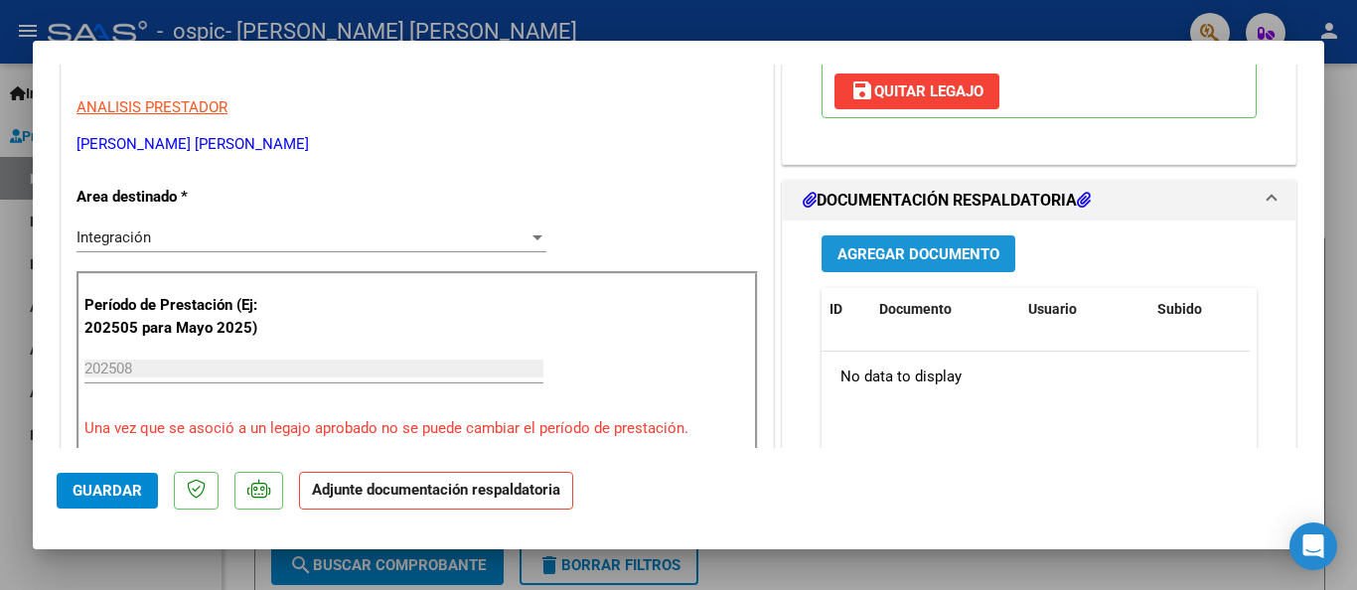
click at [918, 247] on span "Agregar Documento" at bounding box center [919, 254] width 162 height 18
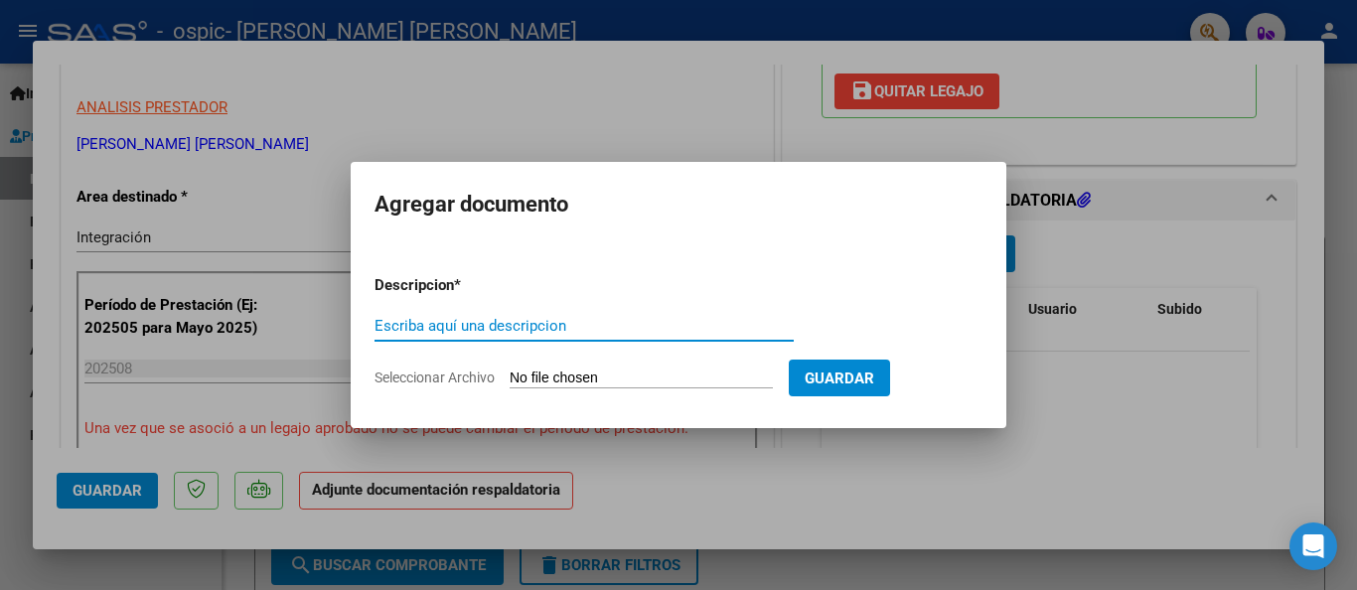
click at [491, 327] on input "Escriba aquí una descripcion" at bounding box center [584, 326] width 419 height 18
type input "Autorizacion"
click at [583, 372] on input "Seleccionar Archivo" at bounding box center [641, 379] width 263 height 19
type input "C:\fakepath\Autorización Broya 2025.pdf"
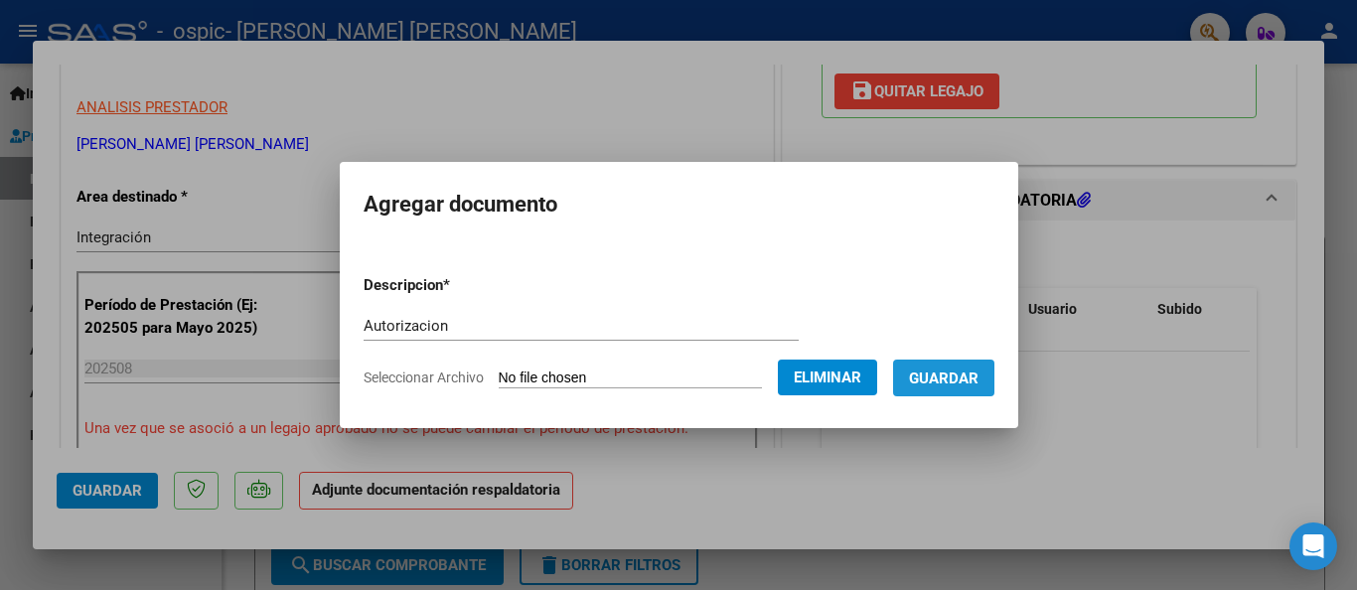
click at [968, 379] on span "Guardar" at bounding box center [944, 379] width 70 height 18
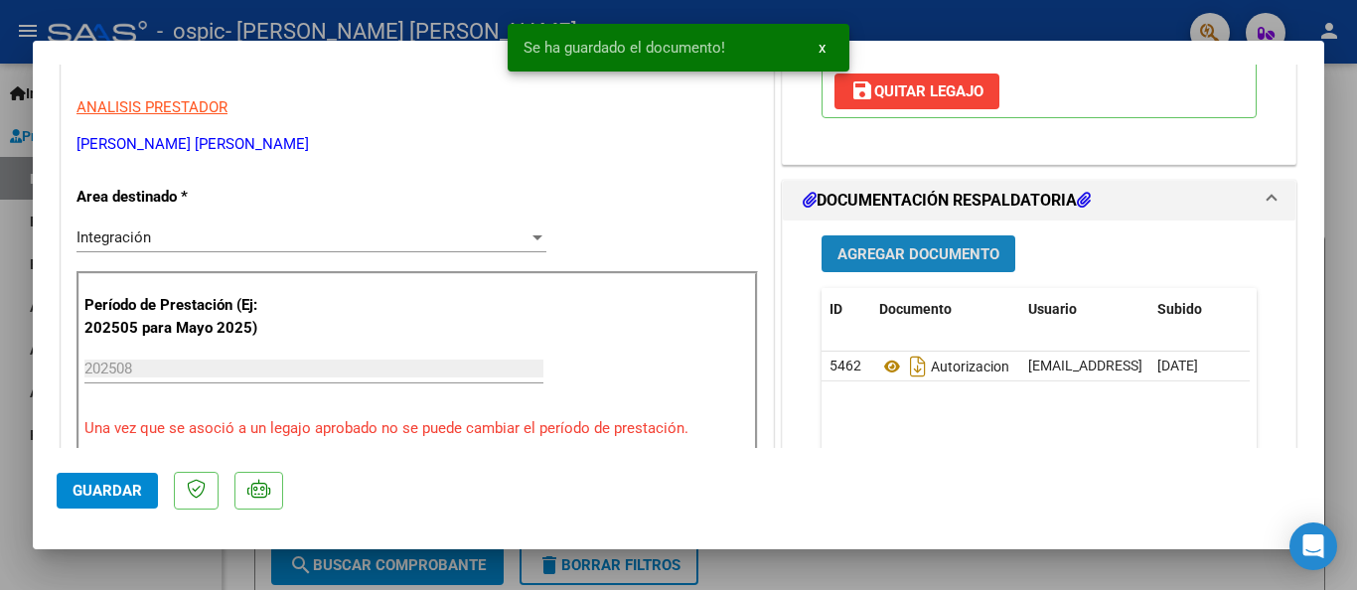
click at [915, 252] on span "Agregar Documento" at bounding box center [919, 254] width 162 height 18
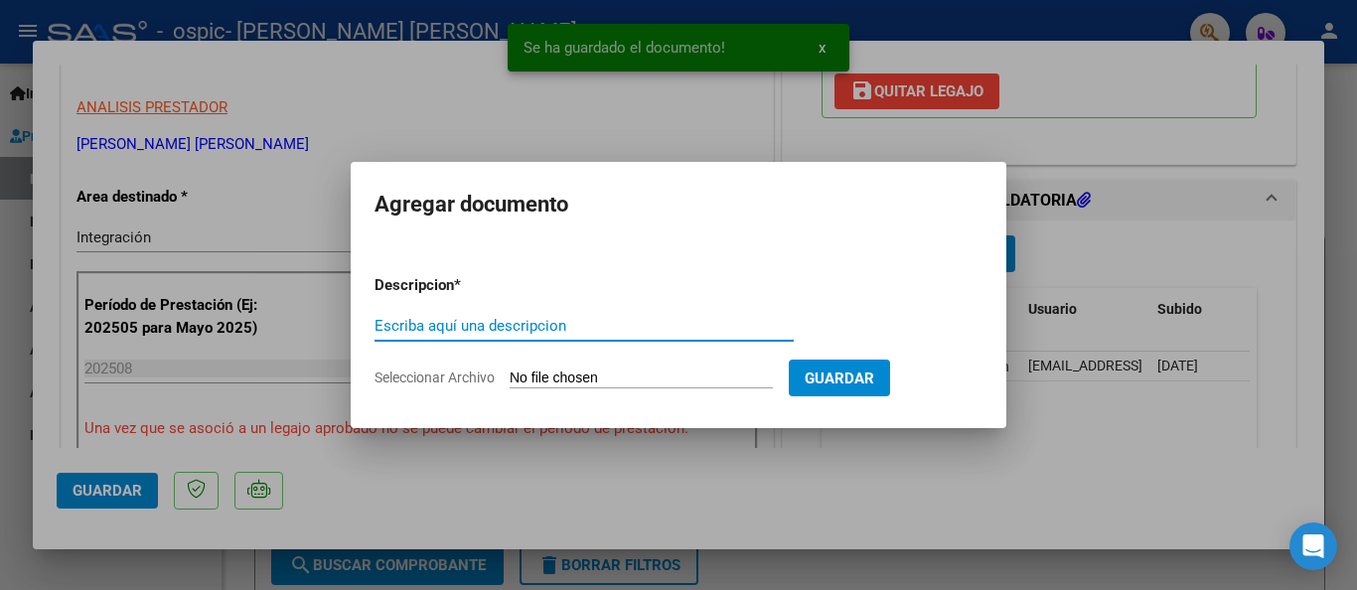
click at [483, 328] on input "Escriba aquí una descripcion" at bounding box center [584, 326] width 419 height 18
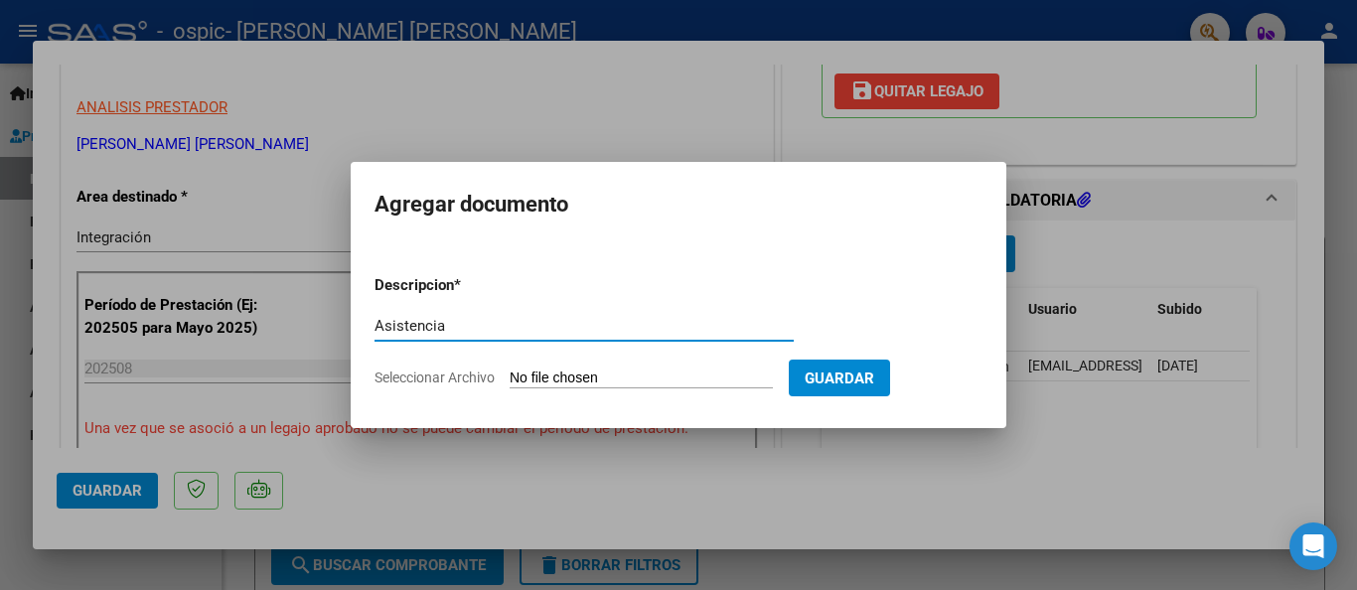
type input "Asistencia"
click at [556, 374] on input "Seleccionar Archivo" at bounding box center [641, 379] width 263 height 19
type input "C:\fakepath\Broya 08-25.pdf"
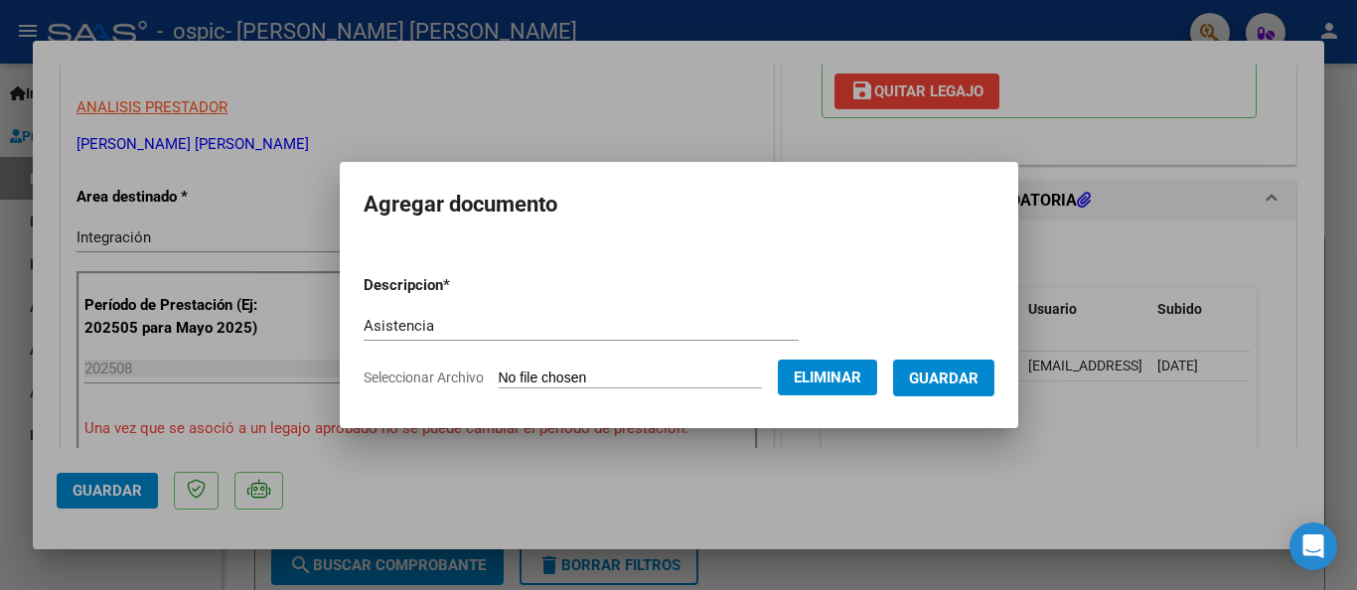
click at [969, 378] on span "Guardar" at bounding box center [944, 379] width 70 height 18
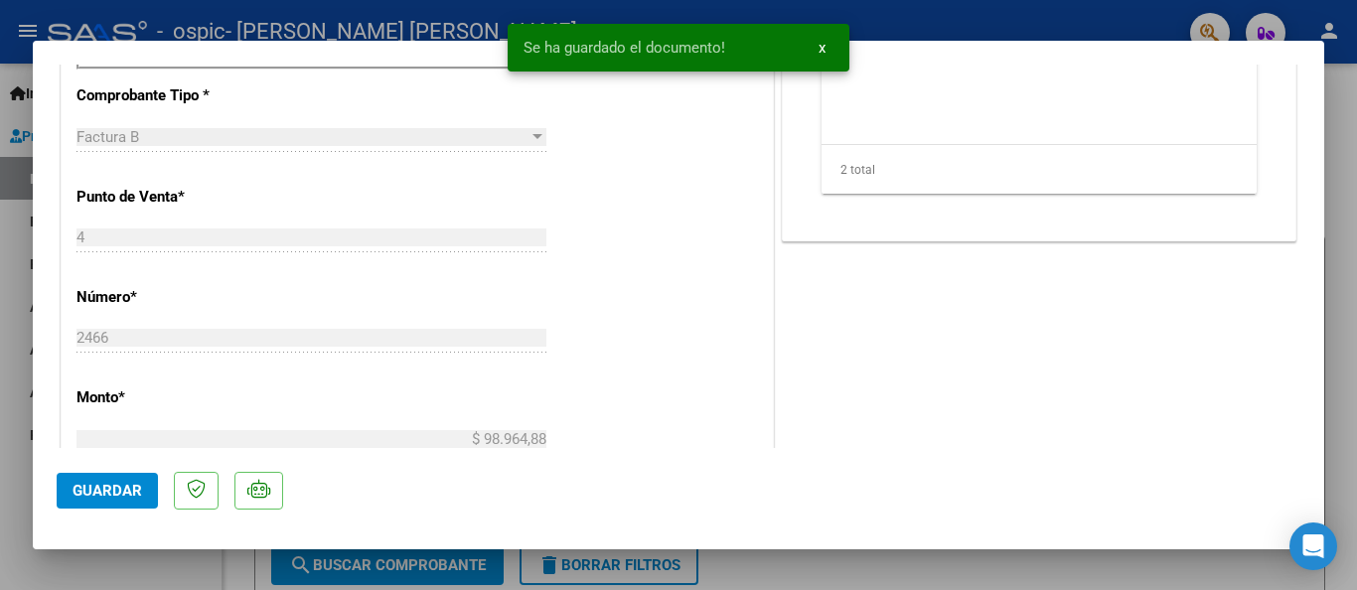
scroll to position [858, 0]
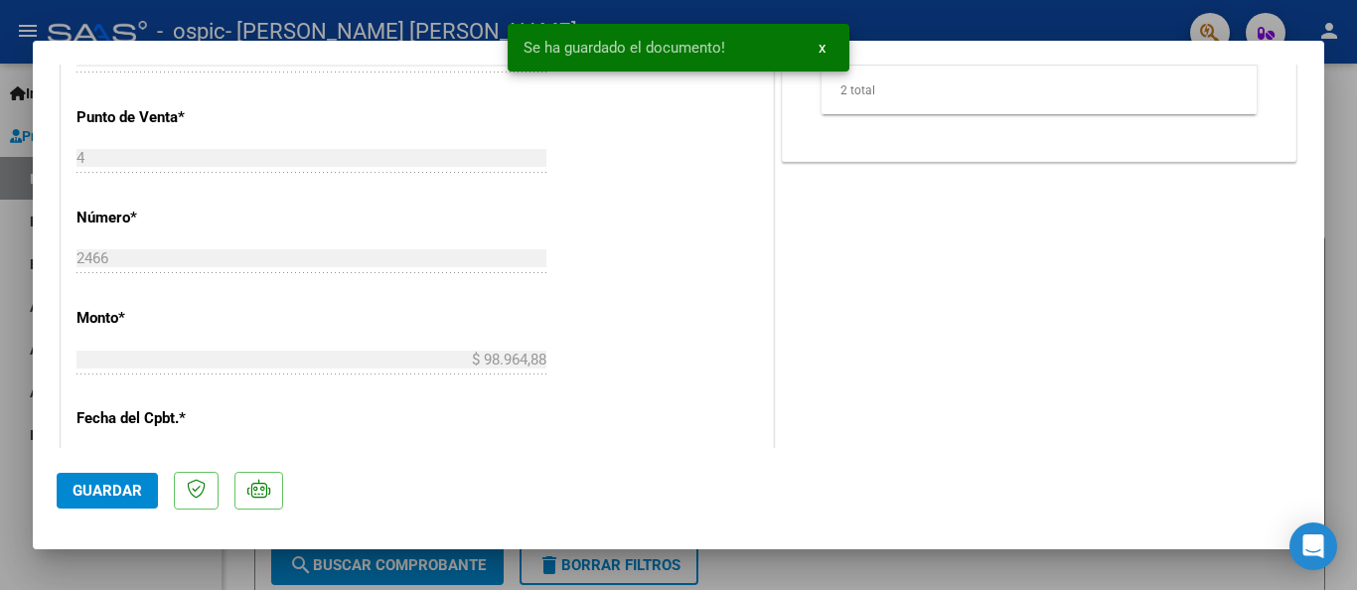
click at [104, 497] on span "Guardar" at bounding box center [108, 491] width 70 height 18
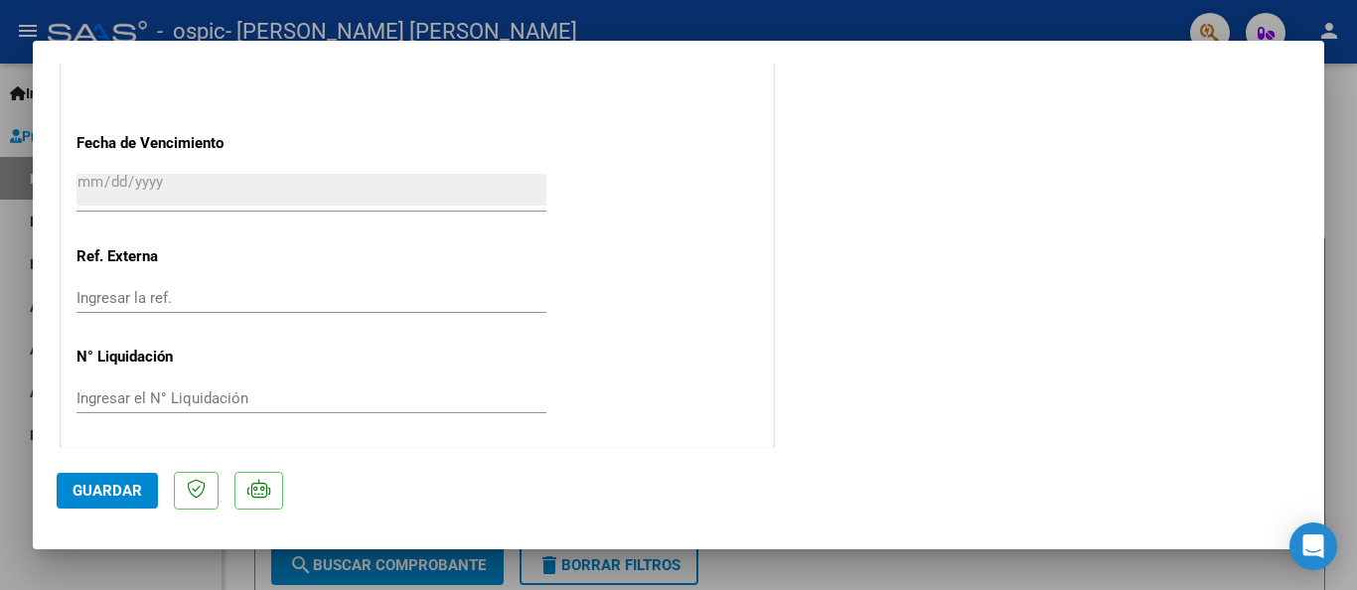
scroll to position [1395, 0]
click at [89, 491] on span "Guardar" at bounding box center [108, 491] width 70 height 18
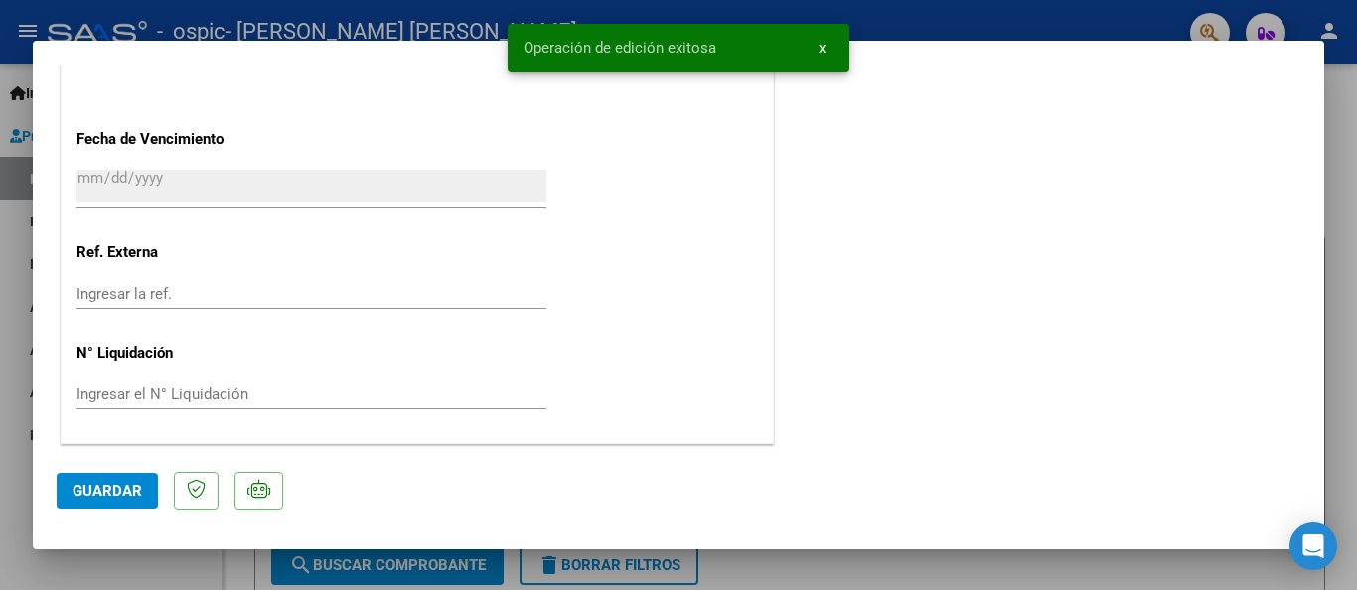
click at [484, 23] on div "Operación de edición exitosa x" at bounding box center [679, 47] width 390 height 95
click at [480, 23] on div at bounding box center [678, 295] width 1357 height 590
type input "$ 0,00"
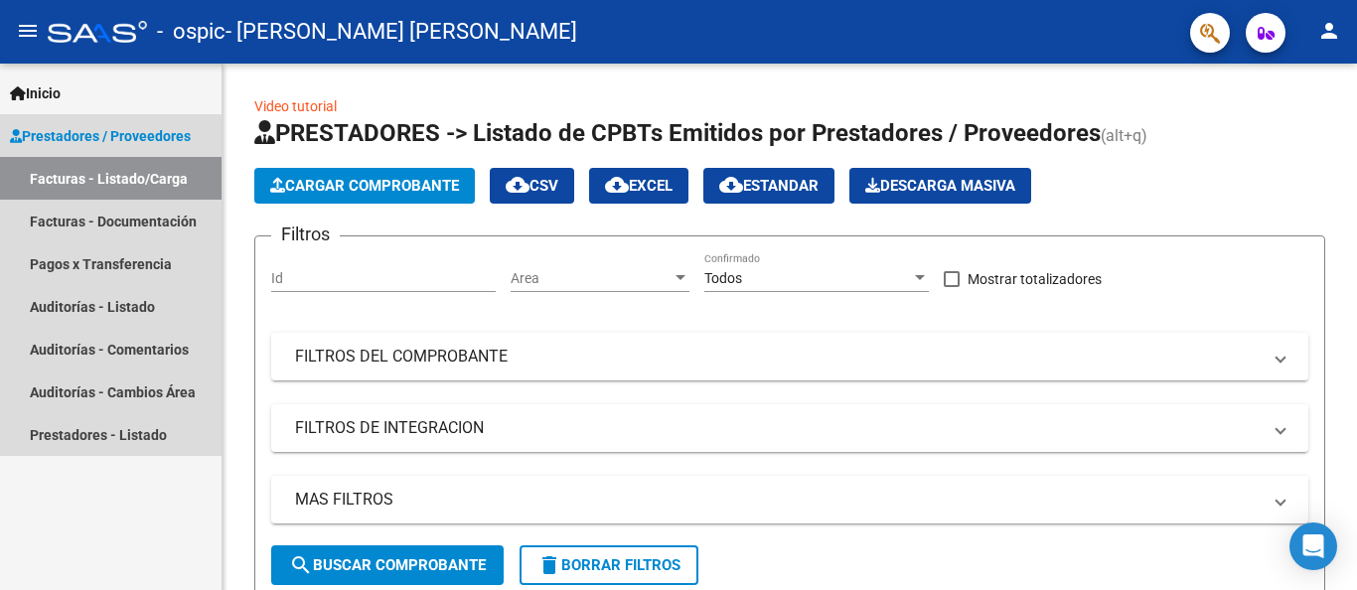
click at [104, 137] on span "Prestadores / Proveedores" at bounding box center [100, 136] width 181 height 22
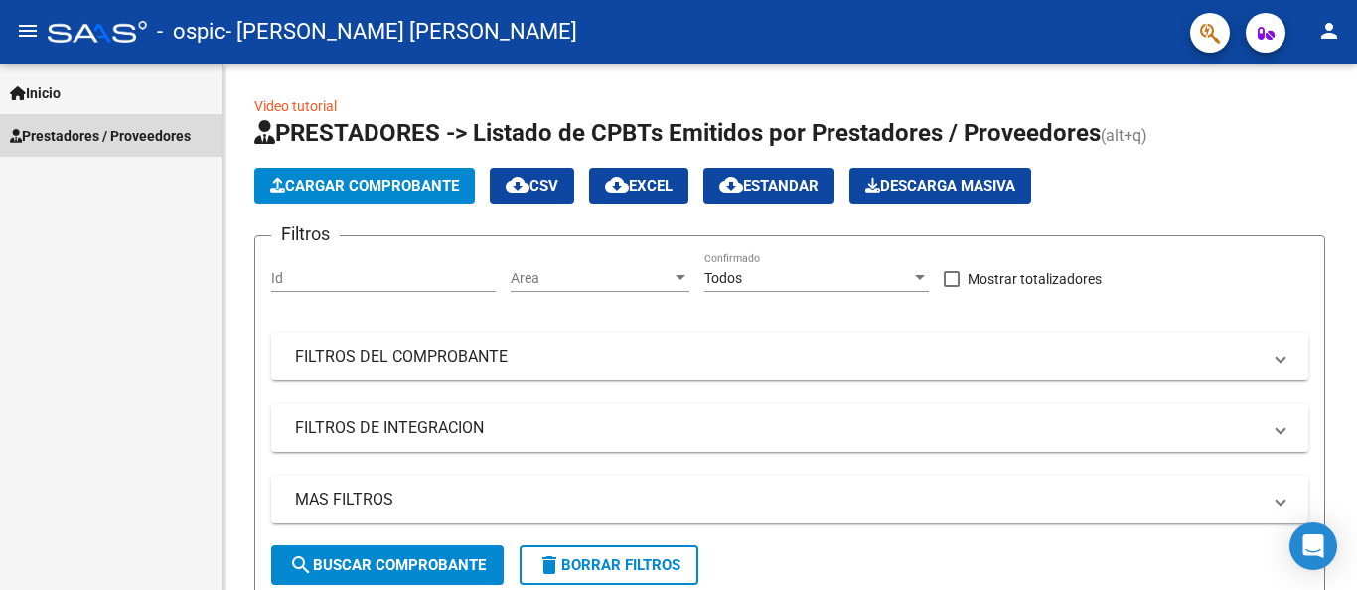
click at [105, 135] on span "Prestadores / Proveedores" at bounding box center [100, 136] width 181 height 22
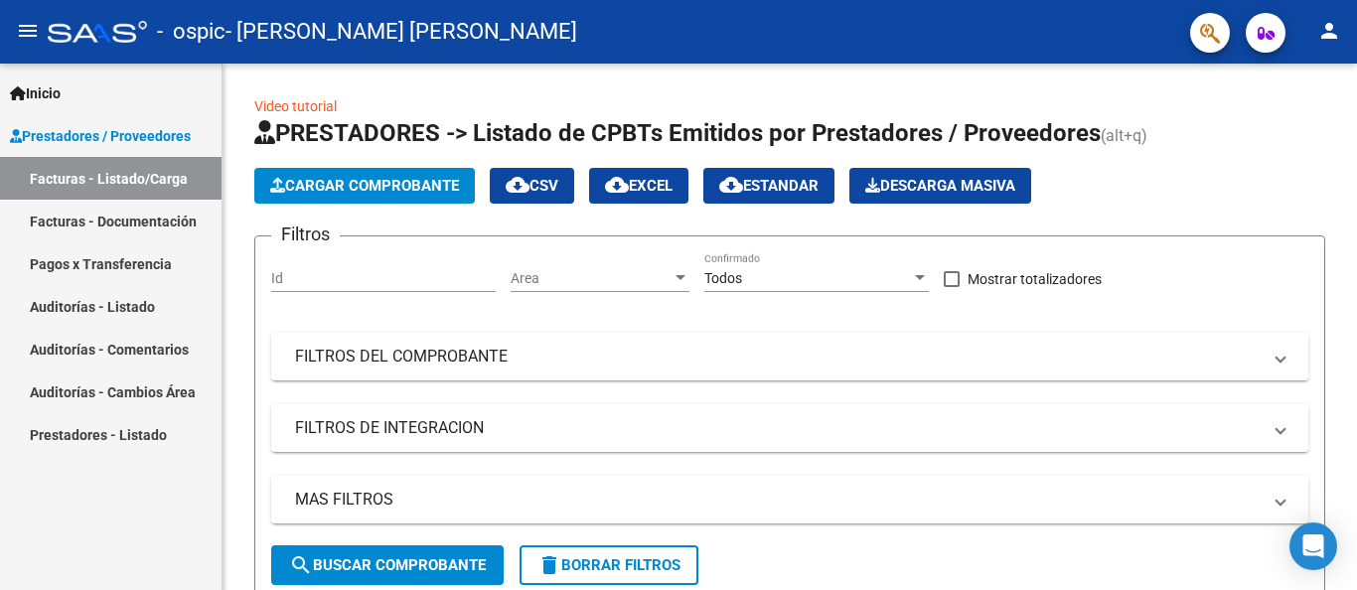
click at [104, 440] on link "Prestadores - Listado" at bounding box center [111, 434] width 222 height 43
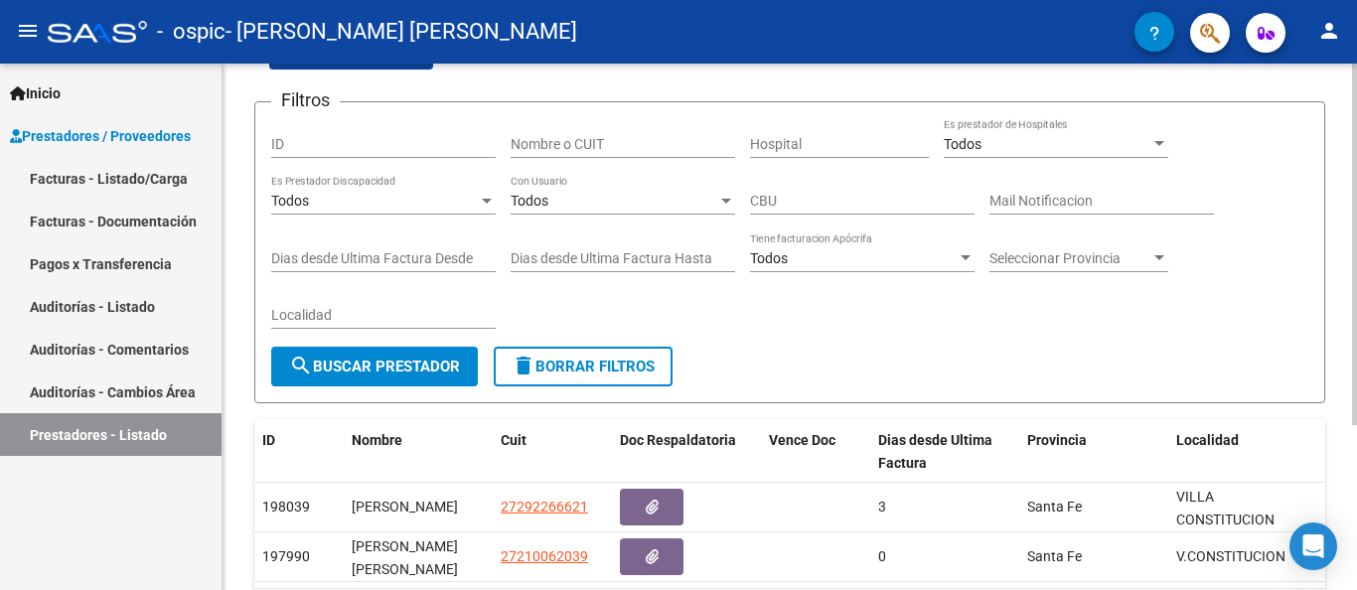
scroll to position [114, 0]
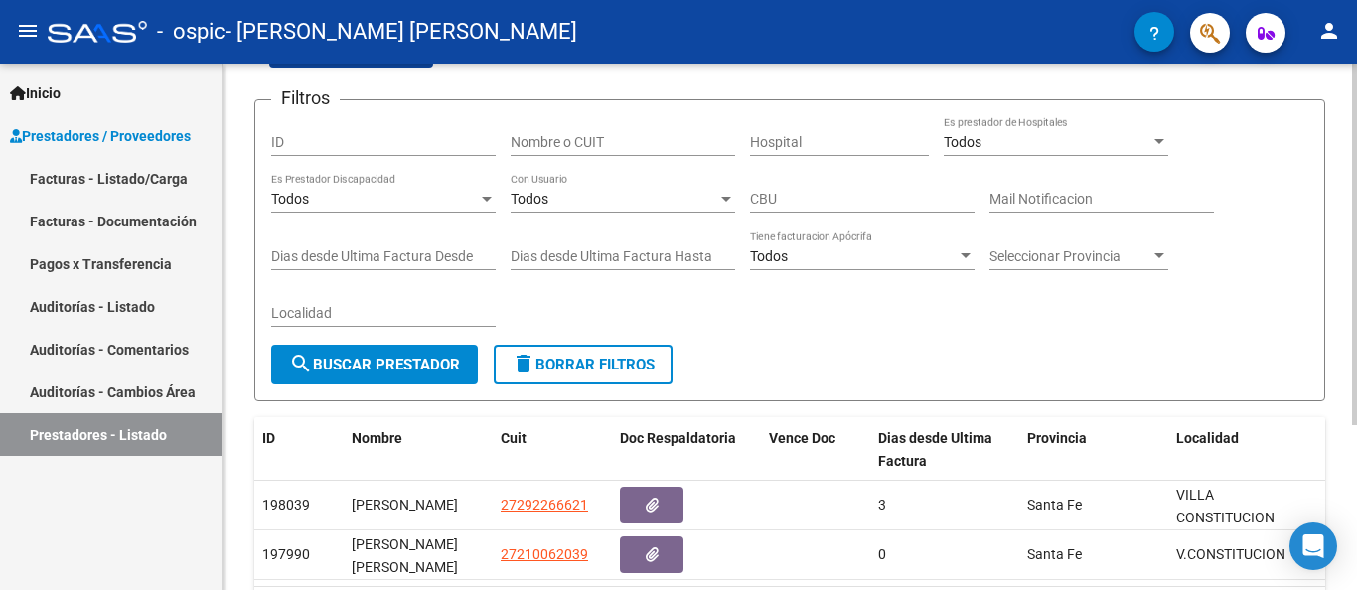
click at [1152, 257] on div at bounding box center [1160, 256] width 18 height 16
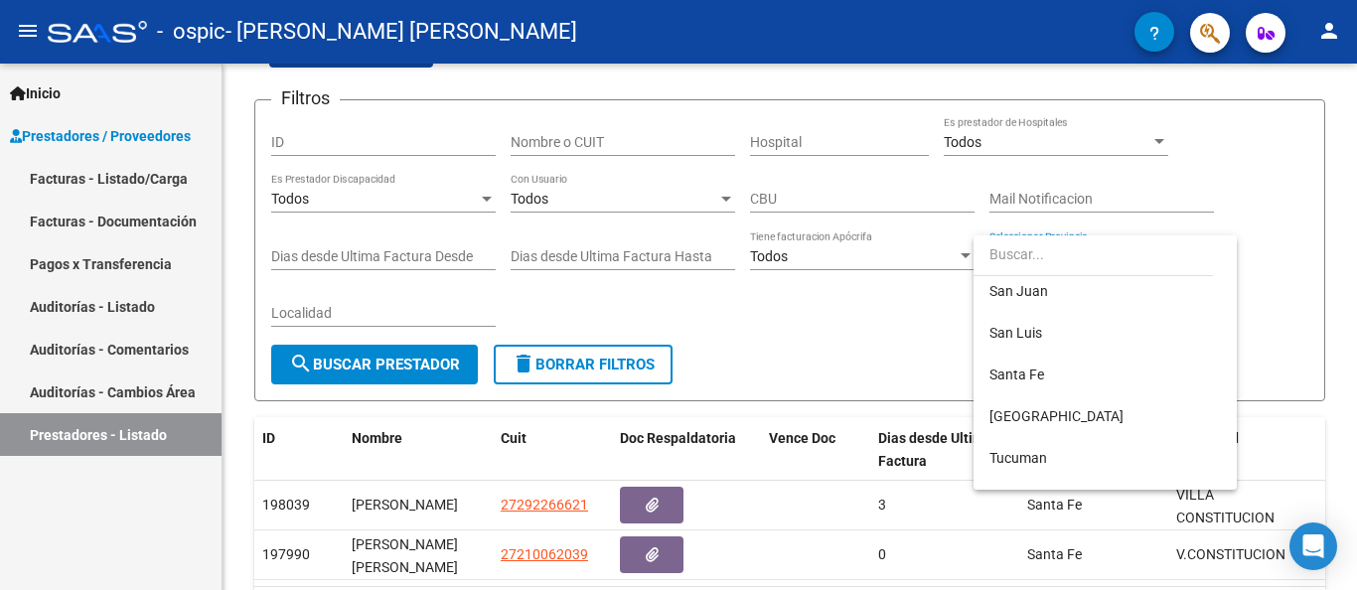
scroll to position [457, 0]
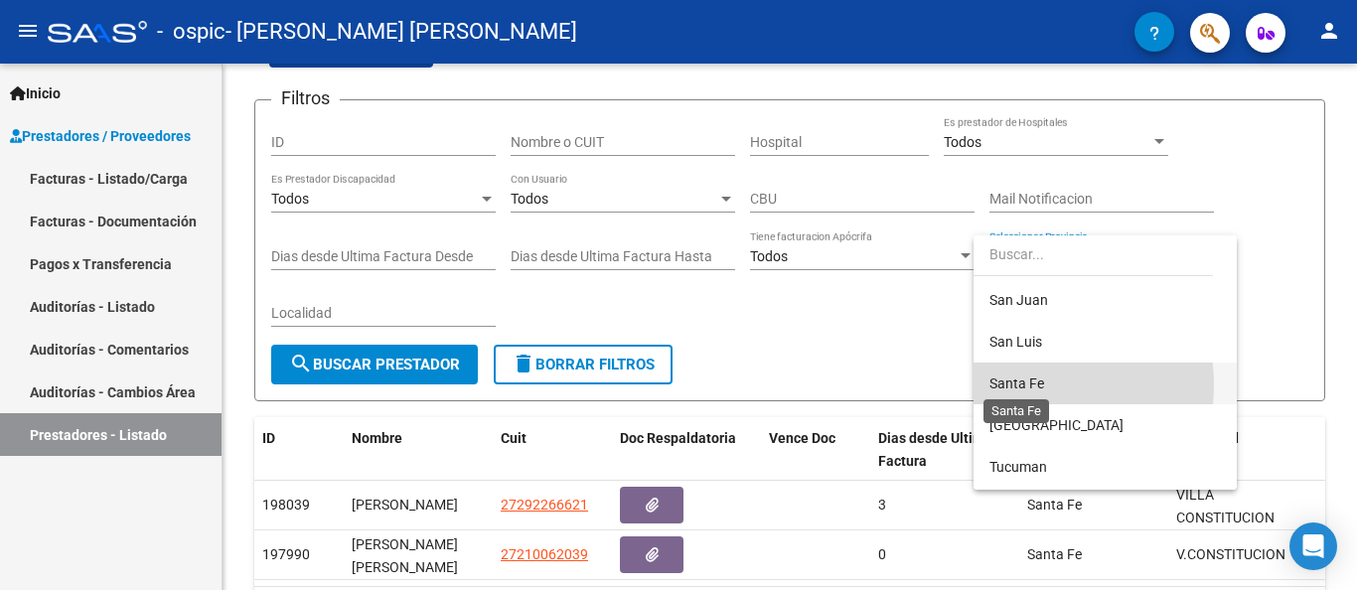
click at [1013, 385] on span "Santa Fe" at bounding box center [1017, 384] width 55 height 16
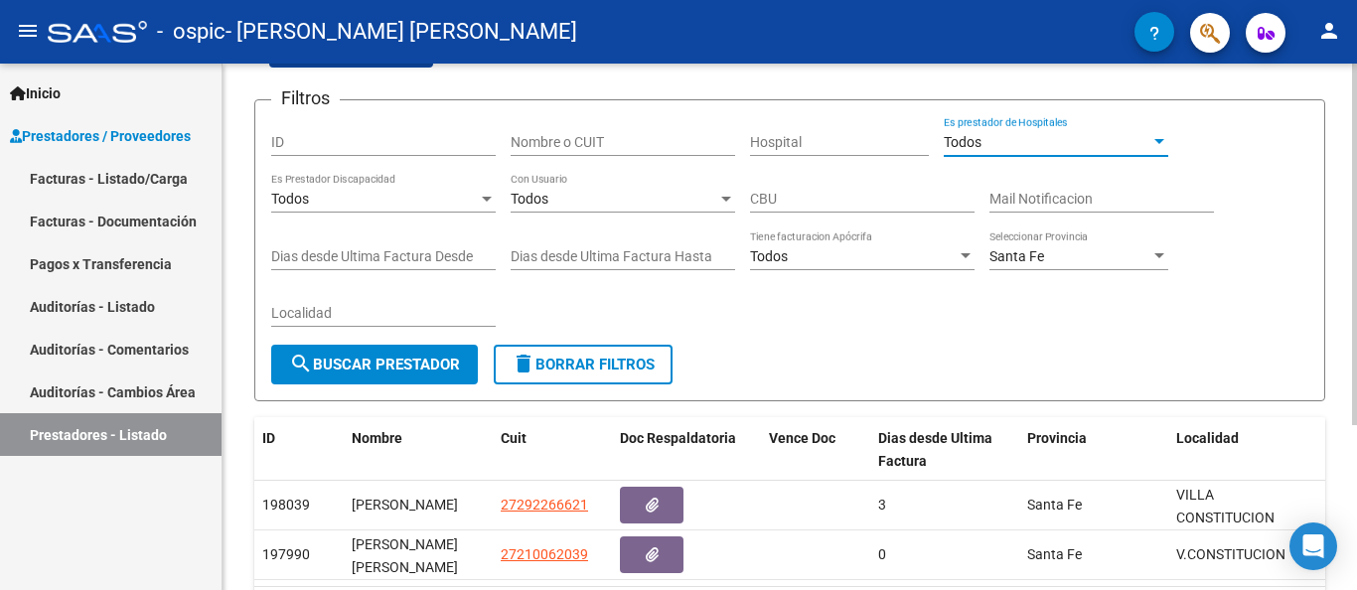
click at [1160, 141] on div at bounding box center [1160, 141] width 10 height 5
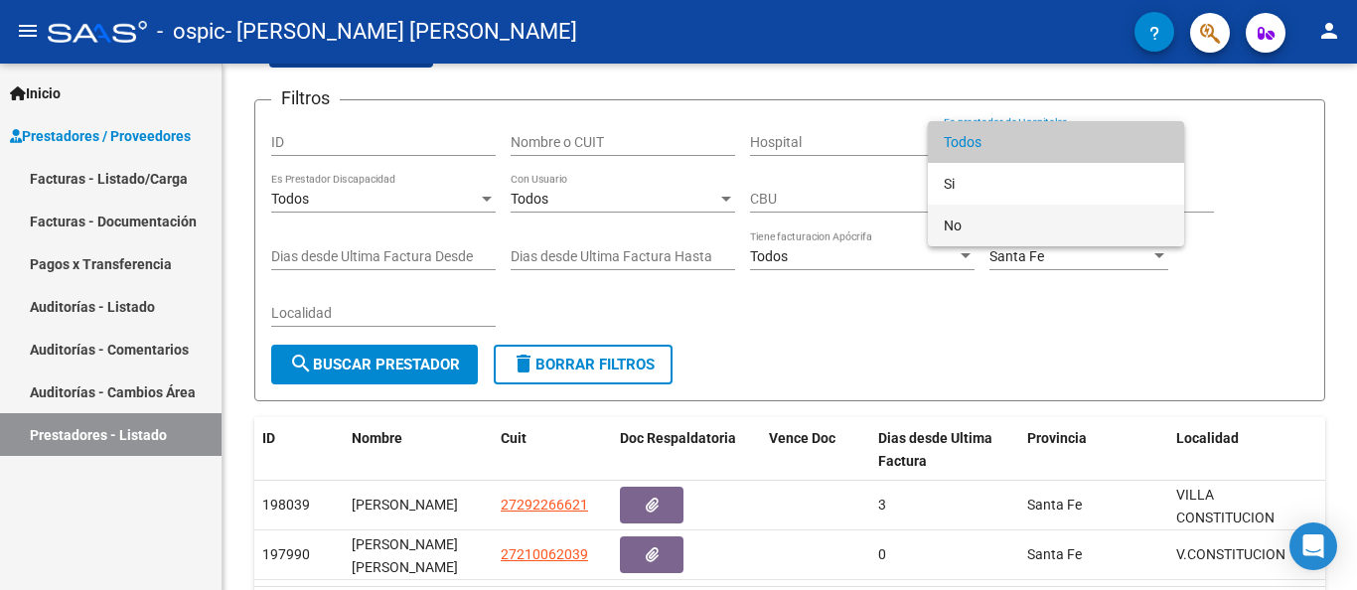
click at [1021, 235] on span "No" at bounding box center [1056, 226] width 225 height 42
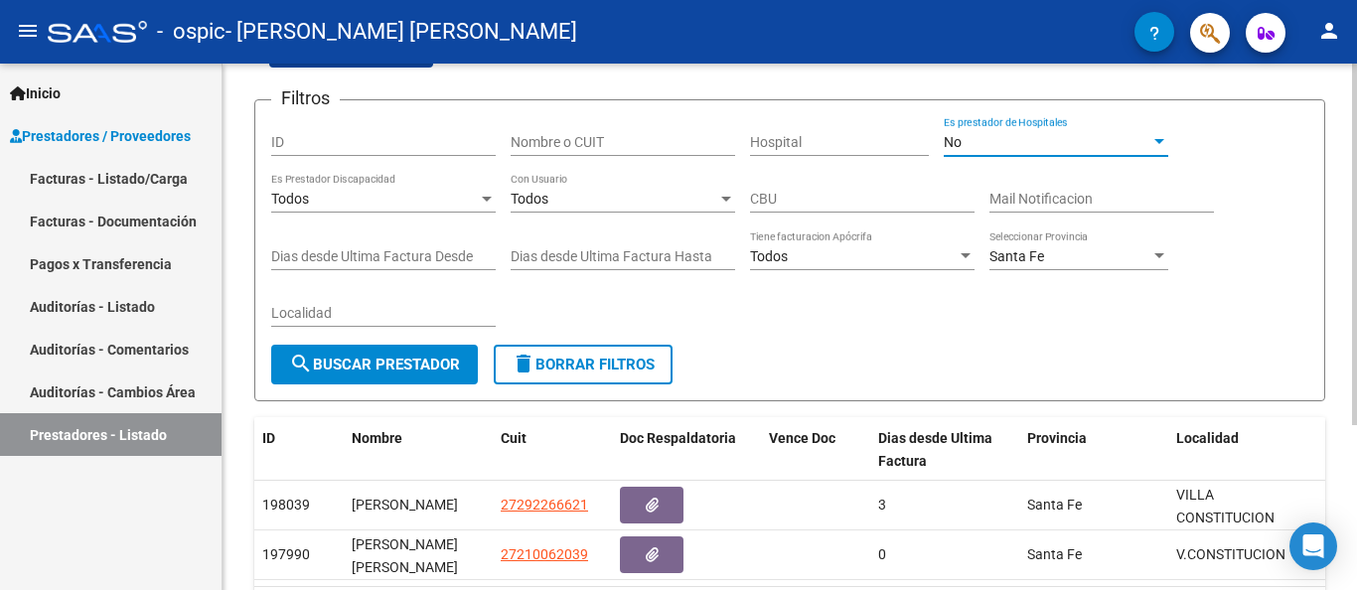
click at [388, 368] on span "search Buscar Prestador" at bounding box center [374, 365] width 171 height 18
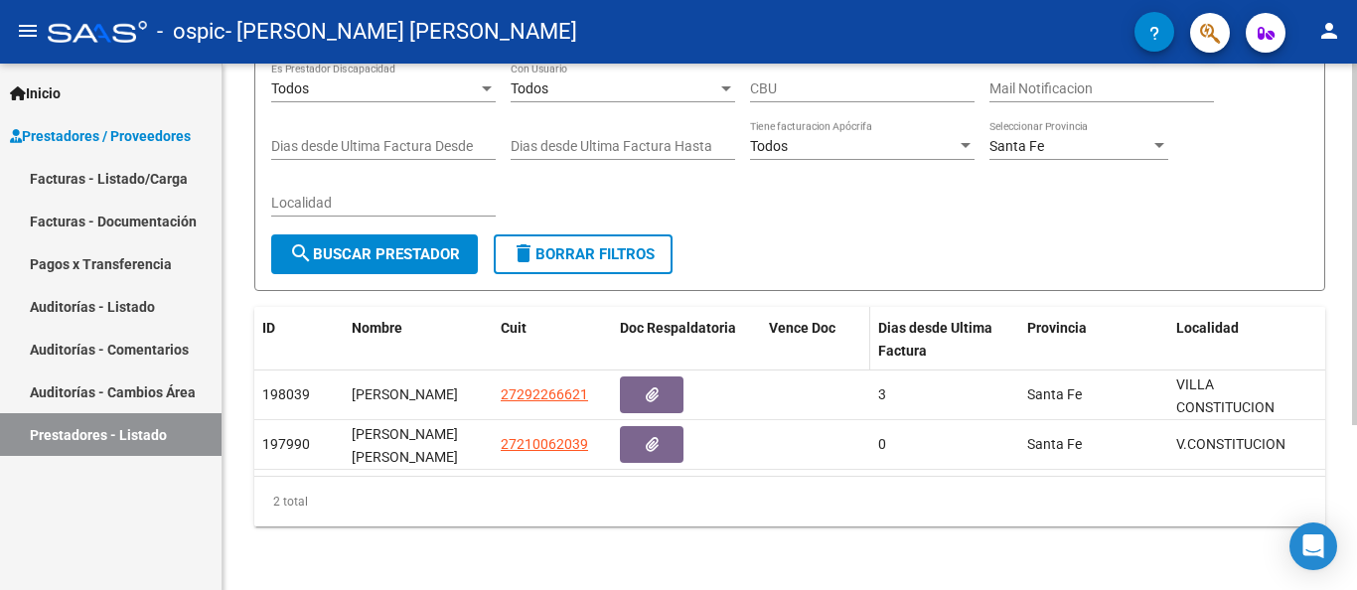
scroll to position [239, 0]
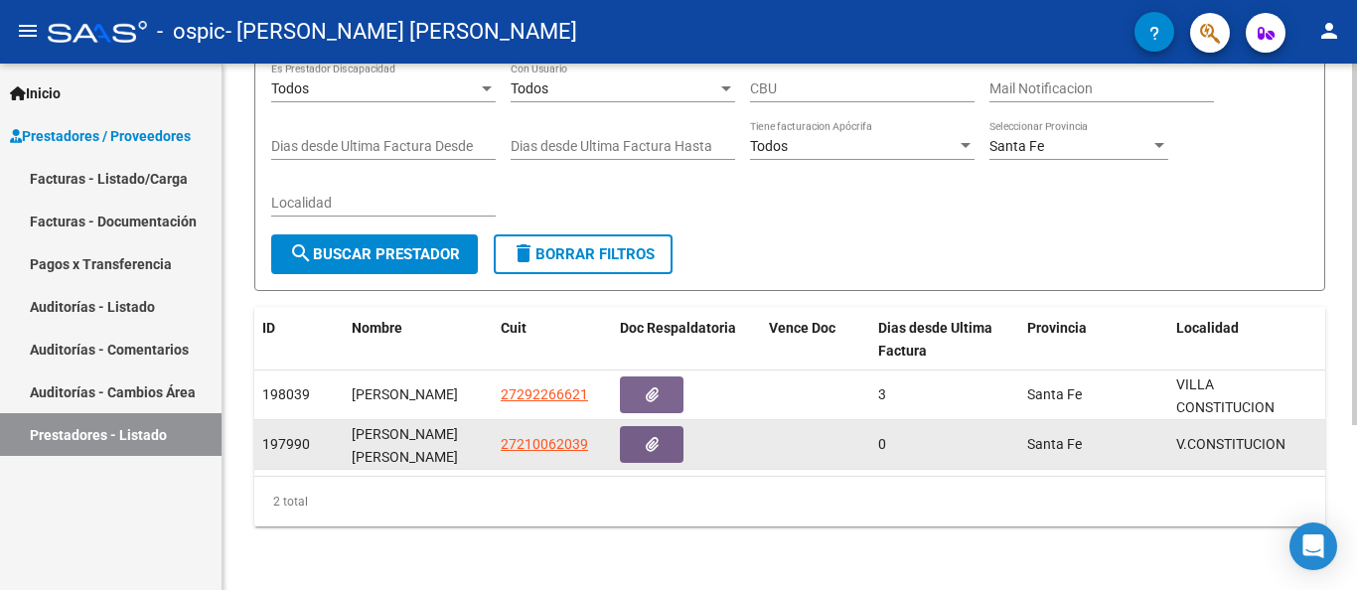
click at [408, 435] on div "[PERSON_NAME] [PERSON_NAME]" at bounding box center [418, 444] width 133 height 42
click at [409, 431] on div "[PERSON_NAME] [PERSON_NAME]" at bounding box center [418, 444] width 133 height 42
click at [285, 436] on span "197990" at bounding box center [286, 444] width 48 height 16
click at [289, 436] on span "197990" at bounding box center [286, 444] width 48 height 16
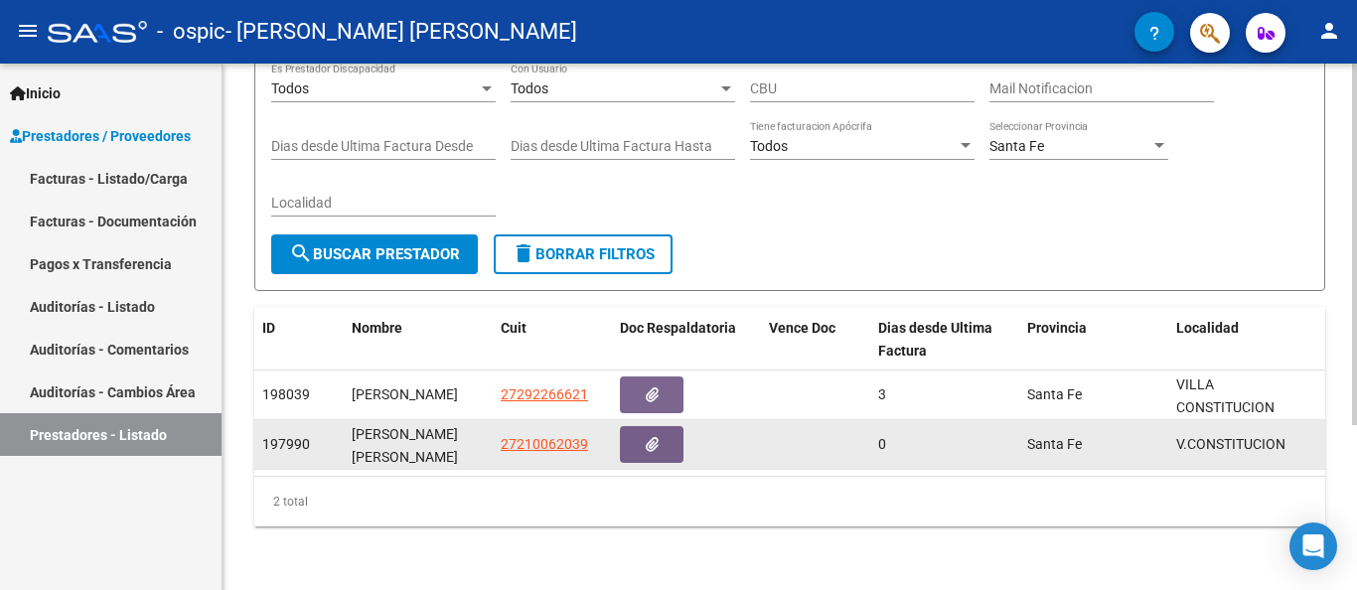
click at [289, 436] on span "197990" at bounding box center [286, 444] width 48 height 16
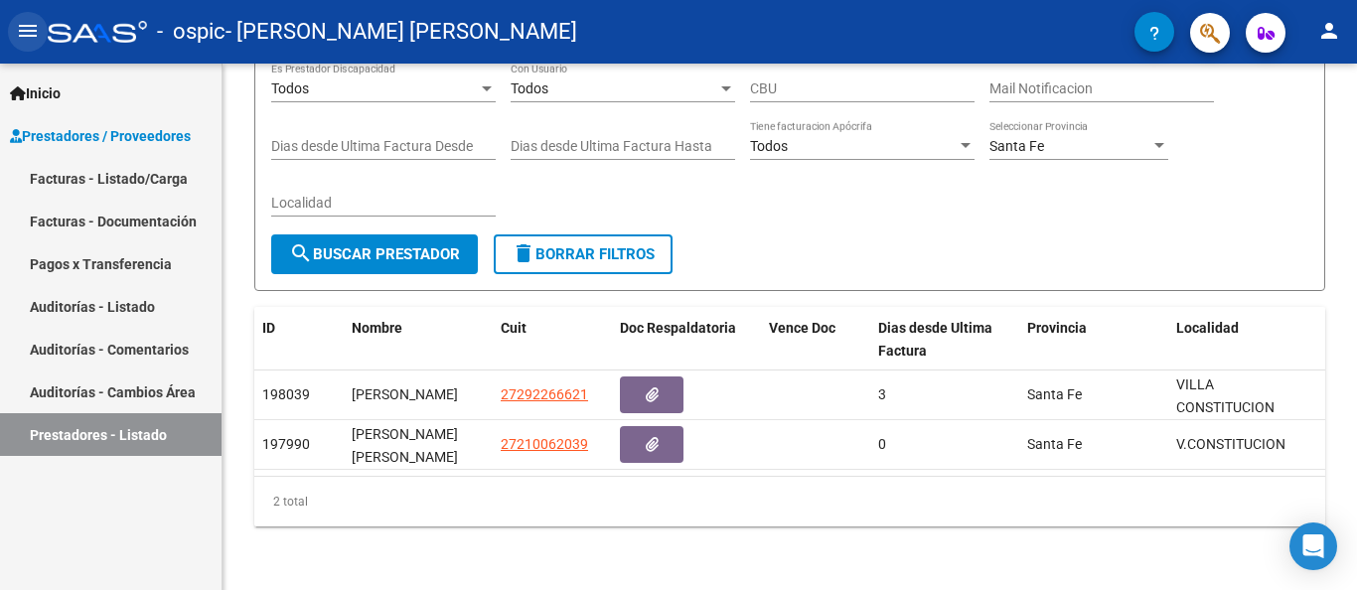
click at [35, 29] on mat-icon "menu" at bounding box center [28, 31] width 24 height 24
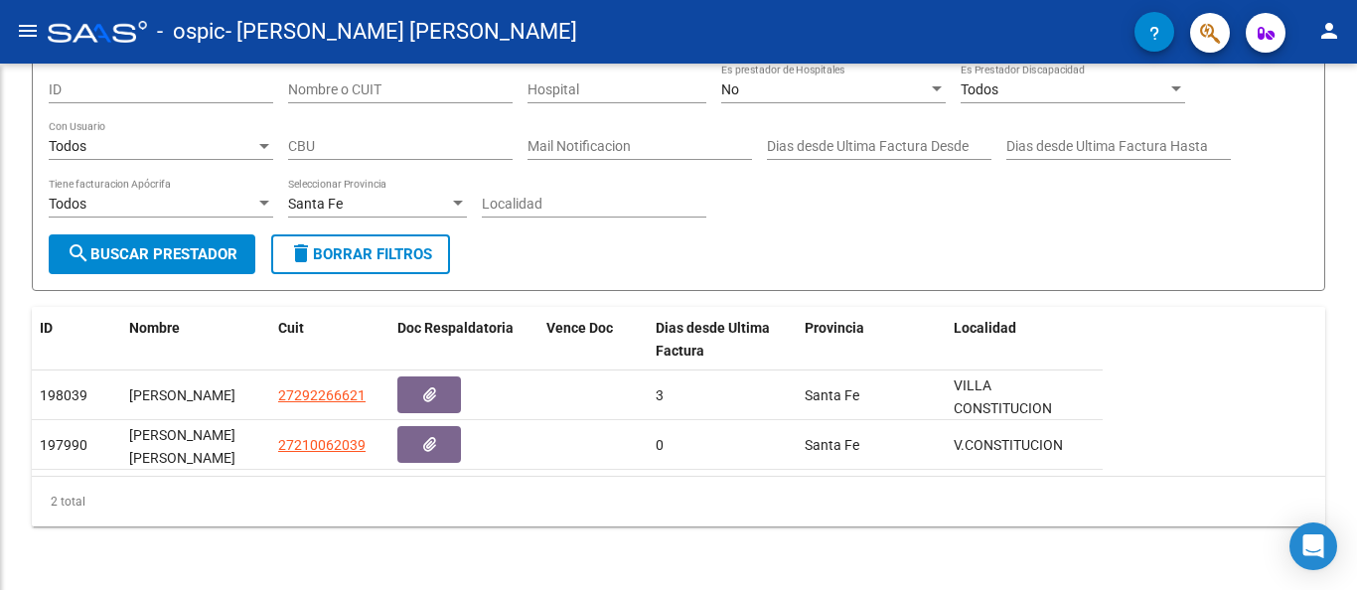
scroll to position [182, 0]
click at [33, 31] on mat-icon "menu" at bounding box center [28, 31] width 24 height 24
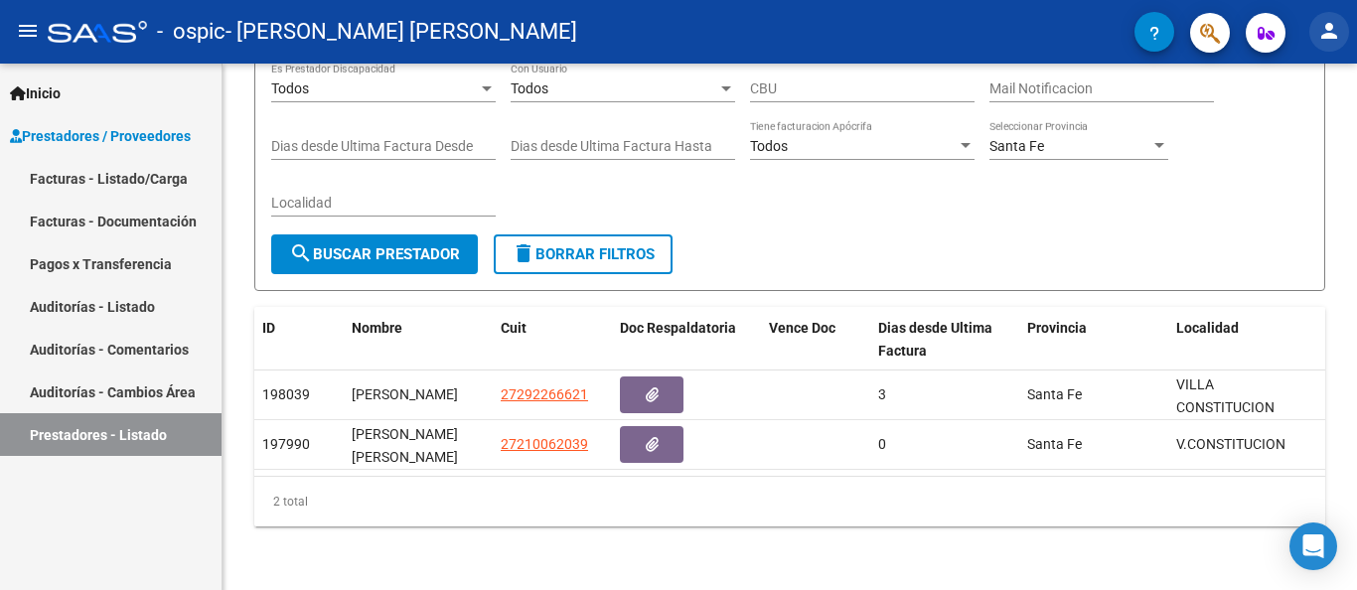
click at [1320, 35] on mat-icon "person" at bounding box center [1330, 31] width 24 height 24
click at [1302, 79] on button "person Mi Perfil" at bounding box center [1288, 84] width 121 height 48
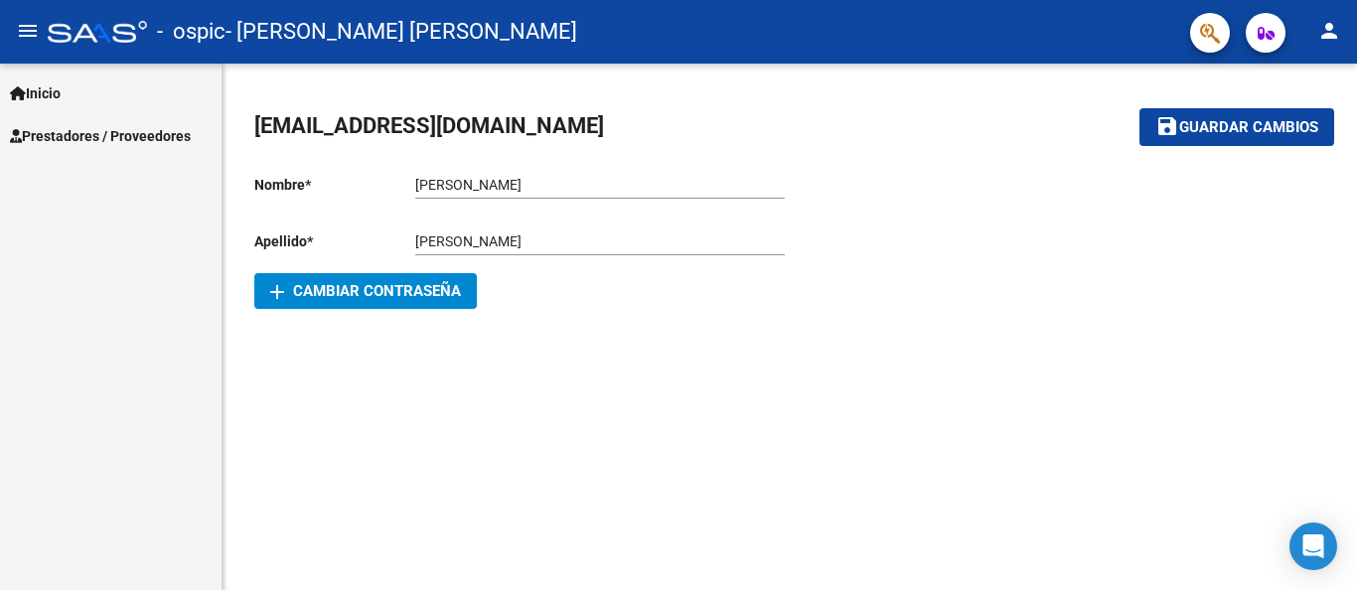
click at [1263, 37] on icon "button" at bounding box center [1266, 33] width 17 height 15
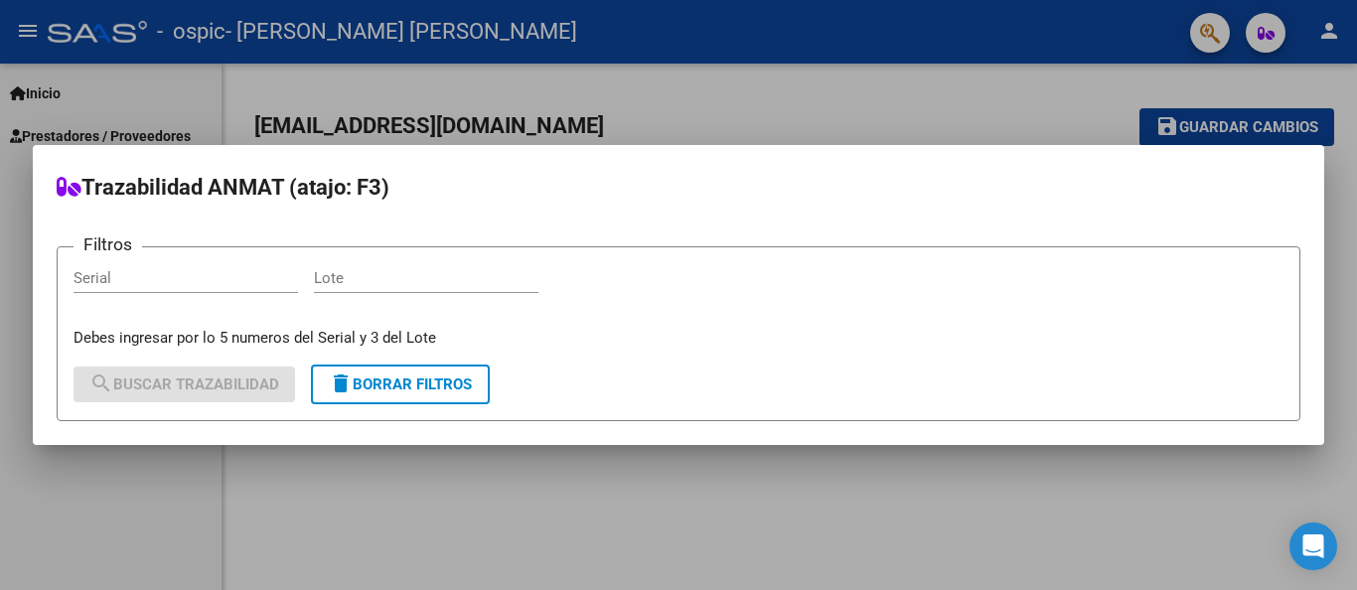
click at [1229, 27] on div at bounding box center [678, 295] width 1357 height 590
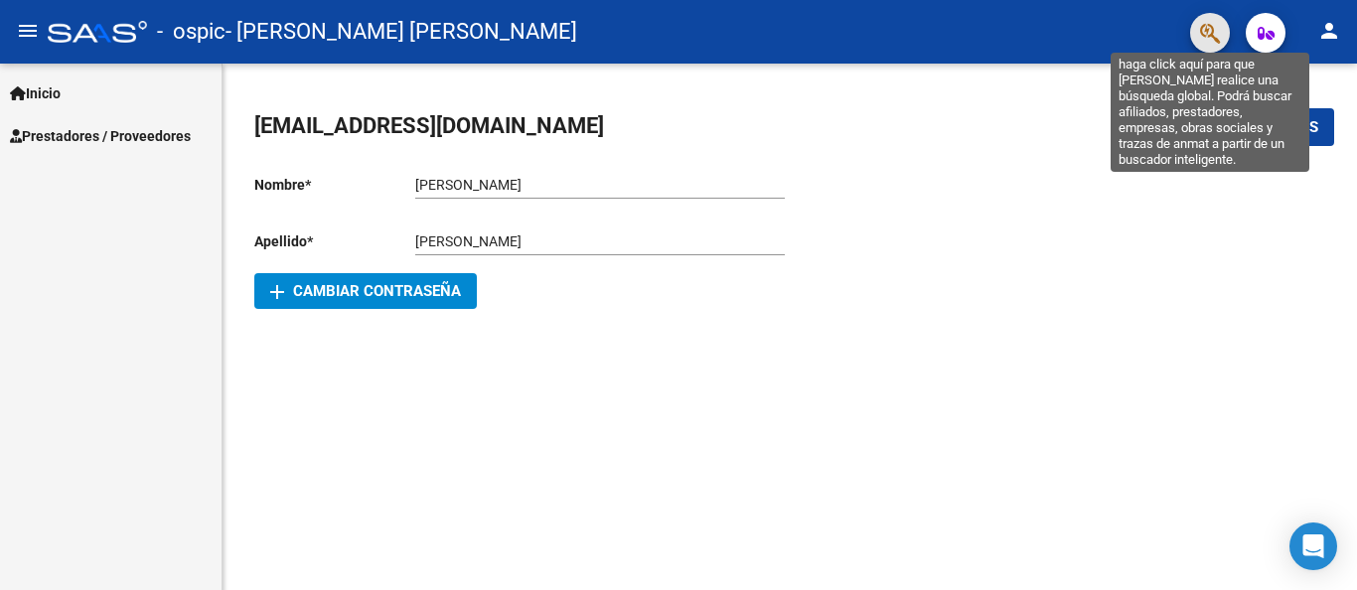
click at [1213, 30] on icon "button" at bounding box center [1210, 33] width 20 height 23
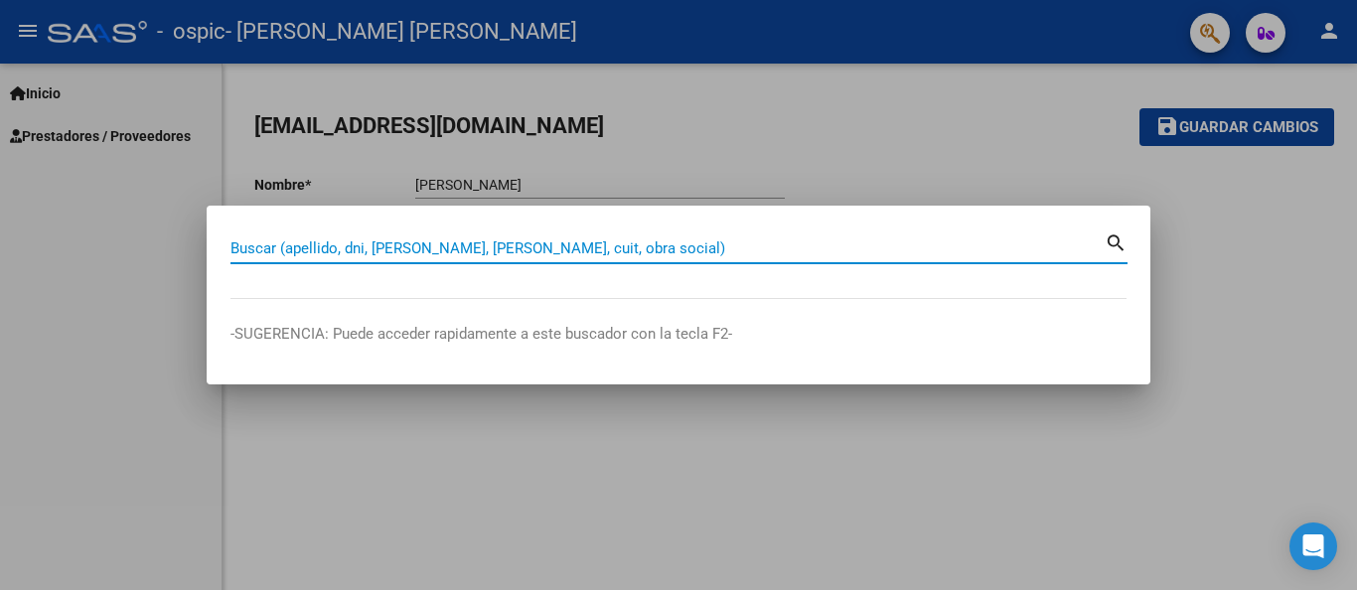
click at [1218, 29] on div at bounding box center [678, 295] width 1357 height 590
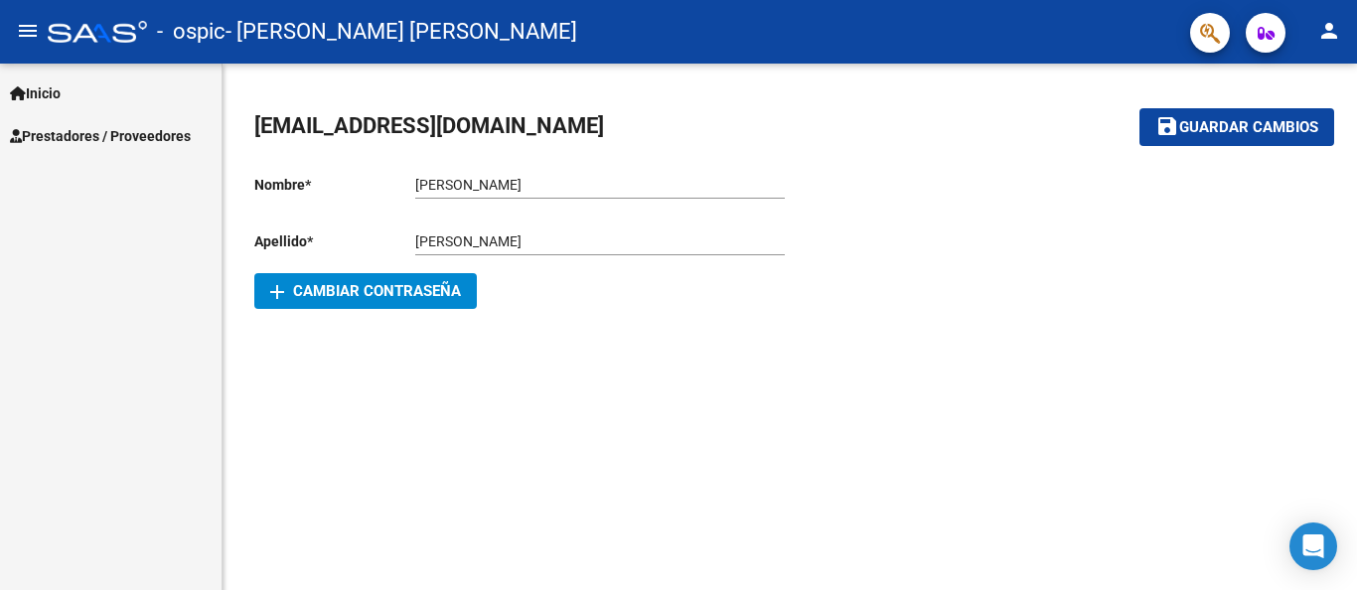
click at [61, 91] on span "Inicio" at bounding box center [35, 93] width 51 height 22
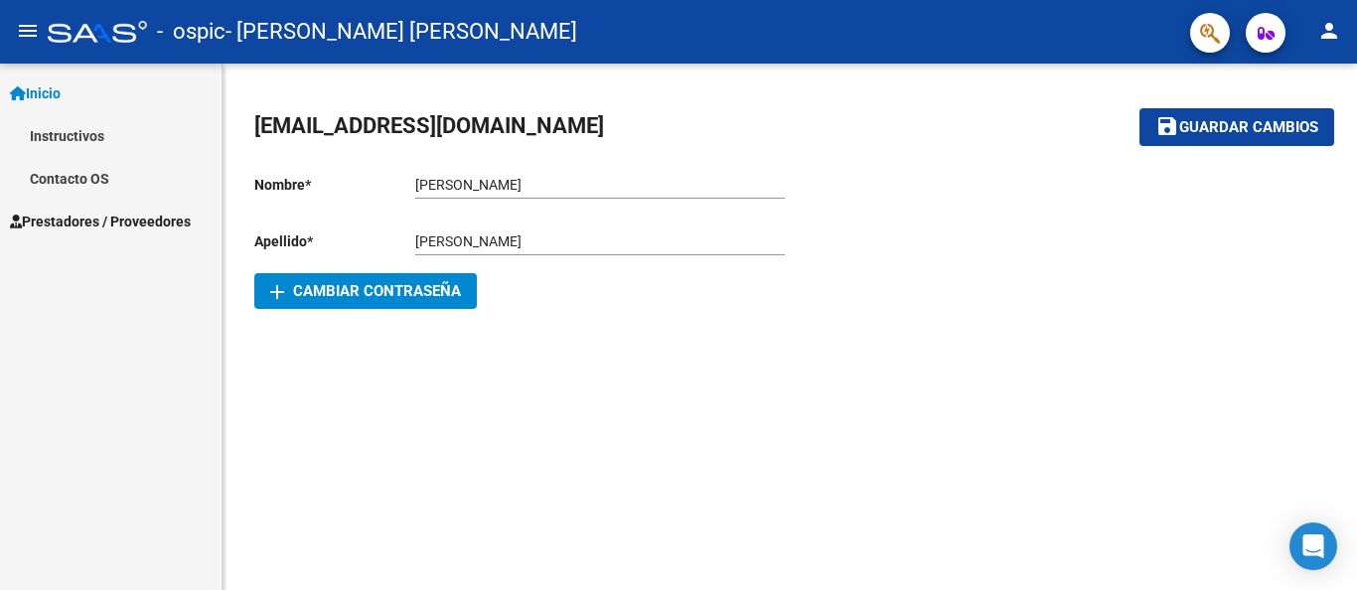
click at [80, 180] on link "Contacto OS" at bounding box center [111, 178] width 222 height 43
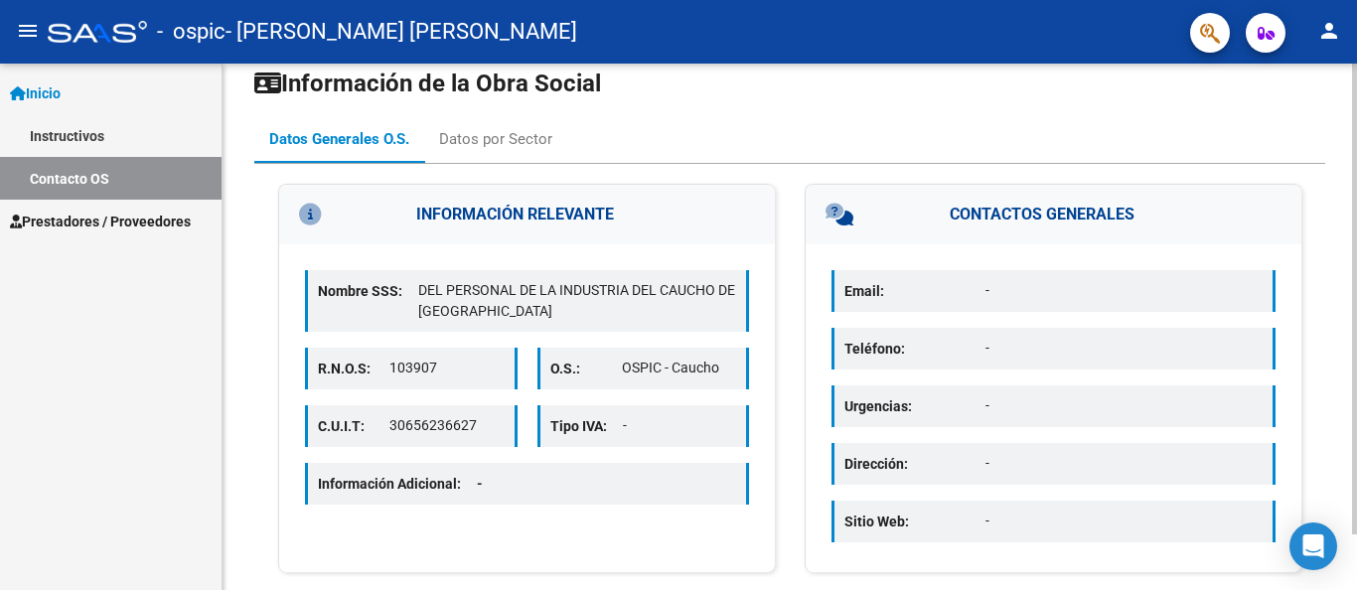
scroll to position [63, 0]
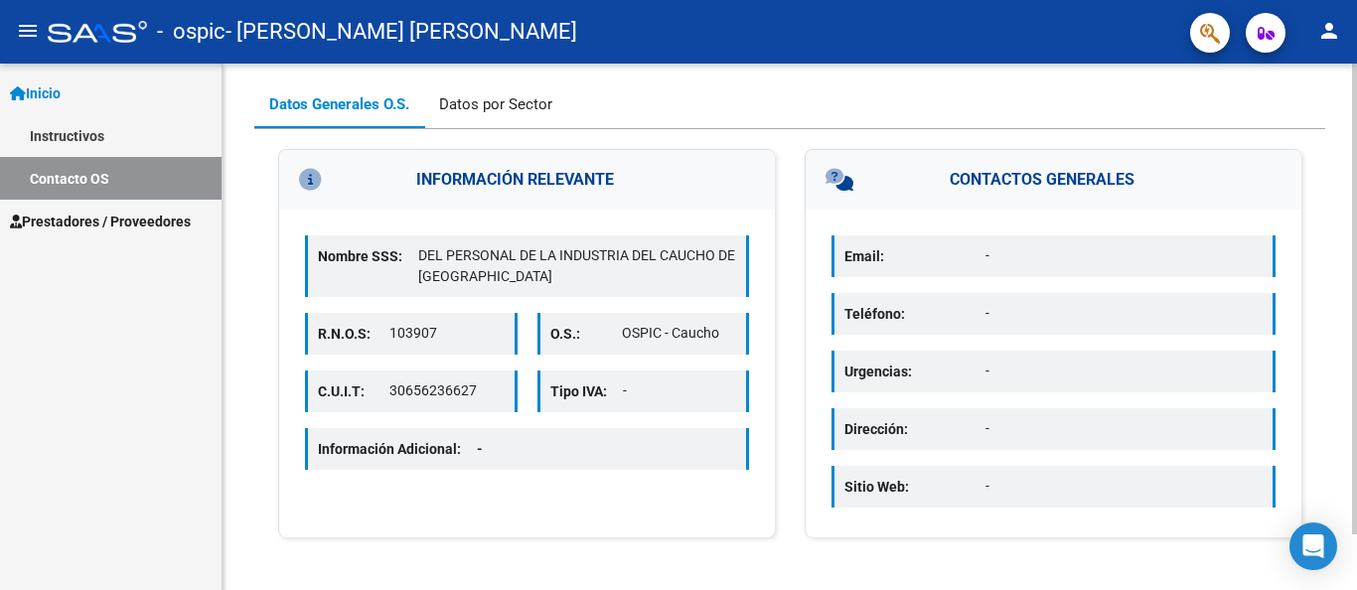
click at [493, 106] on div "Datos por Sector" at bounding box center [495, 104] width 113 height 22
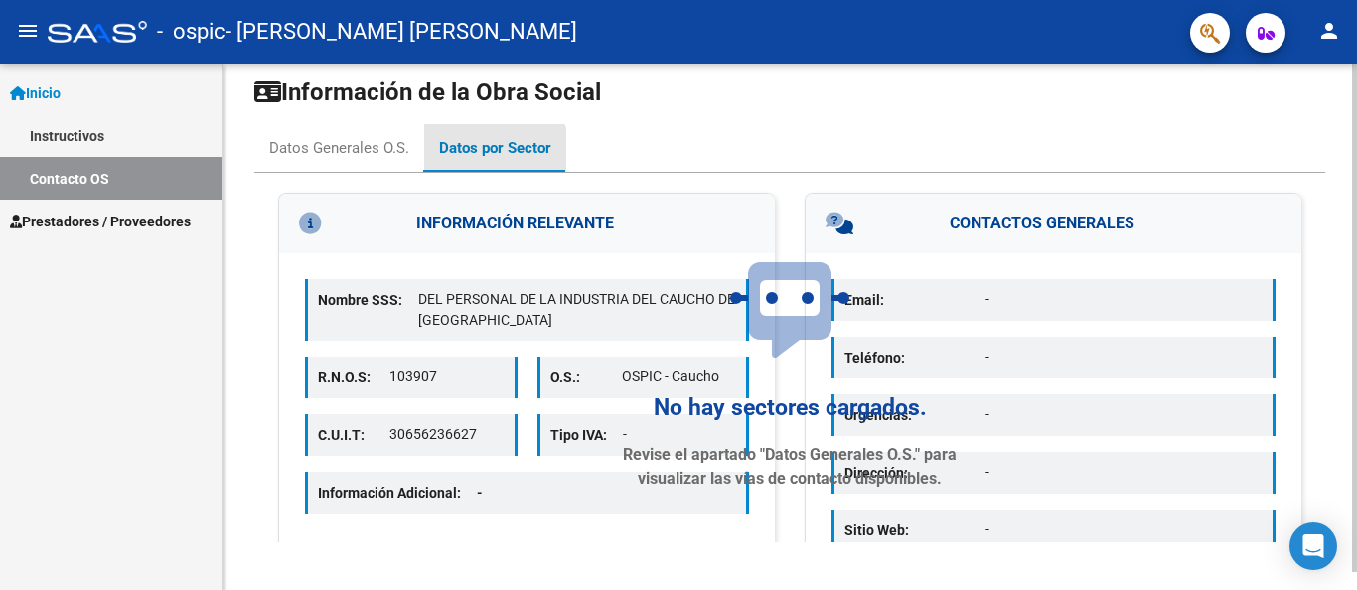
scroll to position [0, 0]
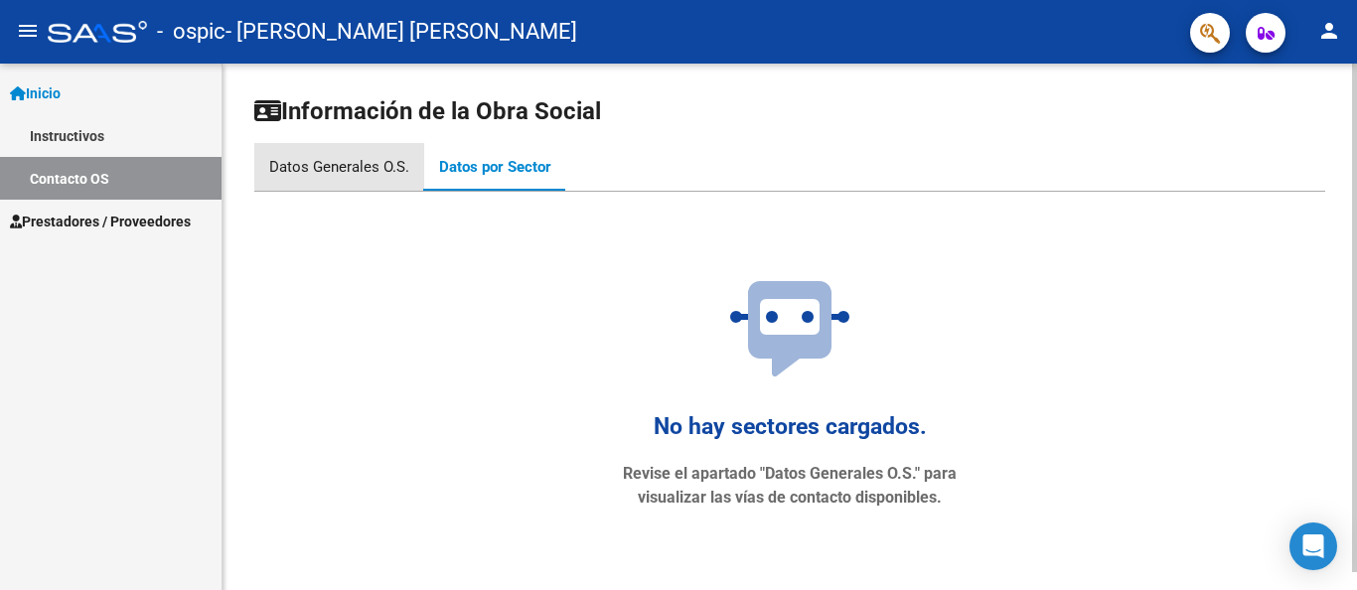
click at [344, 163] on div "Datos Generales O.S." at bounding box center [339, 167] width 140 height 22
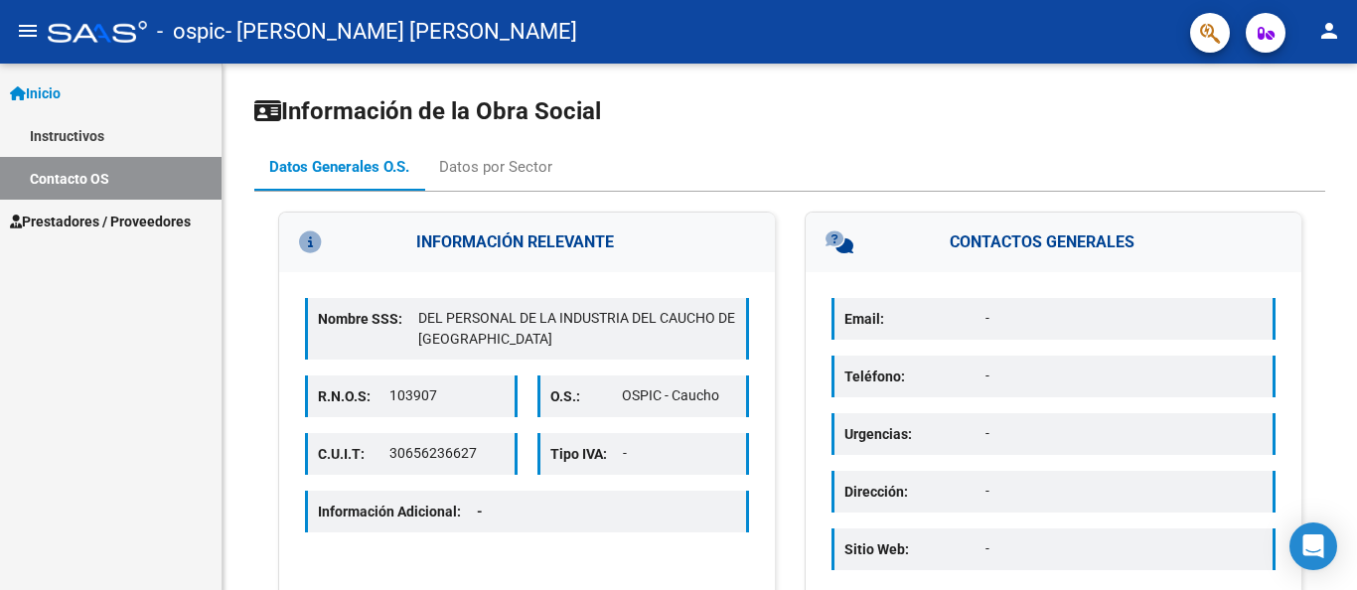
click at [129, 223] on span "Prestadores / Proveedores" at bounding box center [100, 222] width 181 height 22
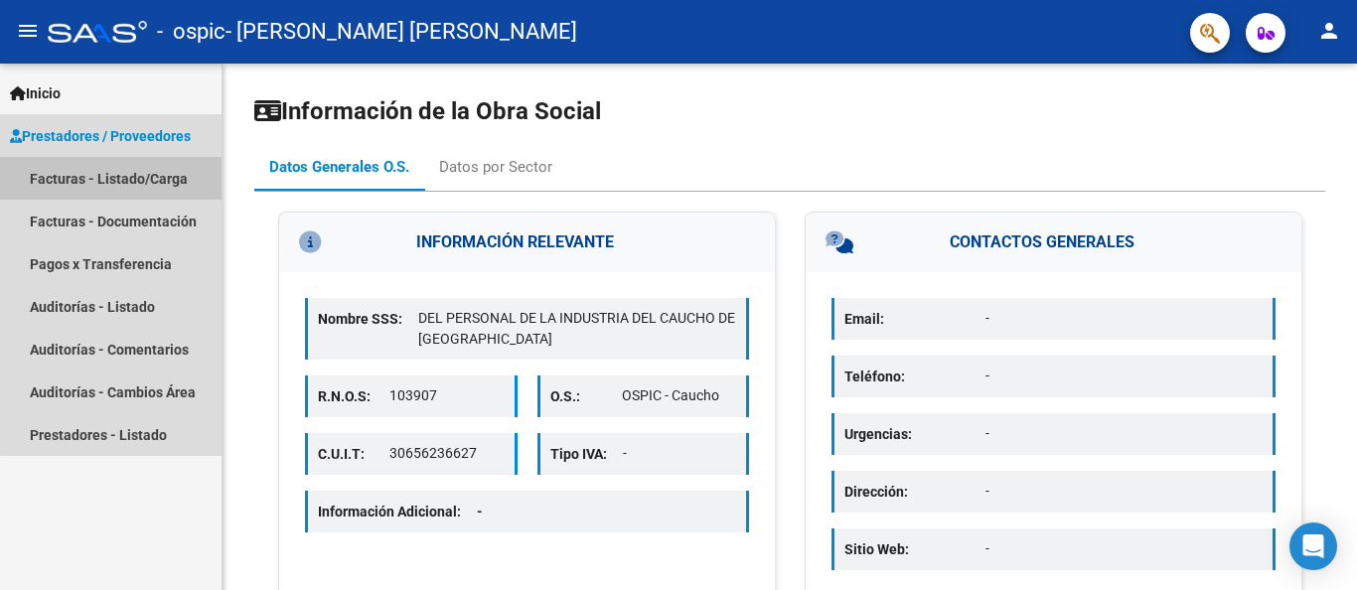
click at [128, 179] on link "Facturas - Listado/Carga" at bounding box center [111, 178] width 222 height 43
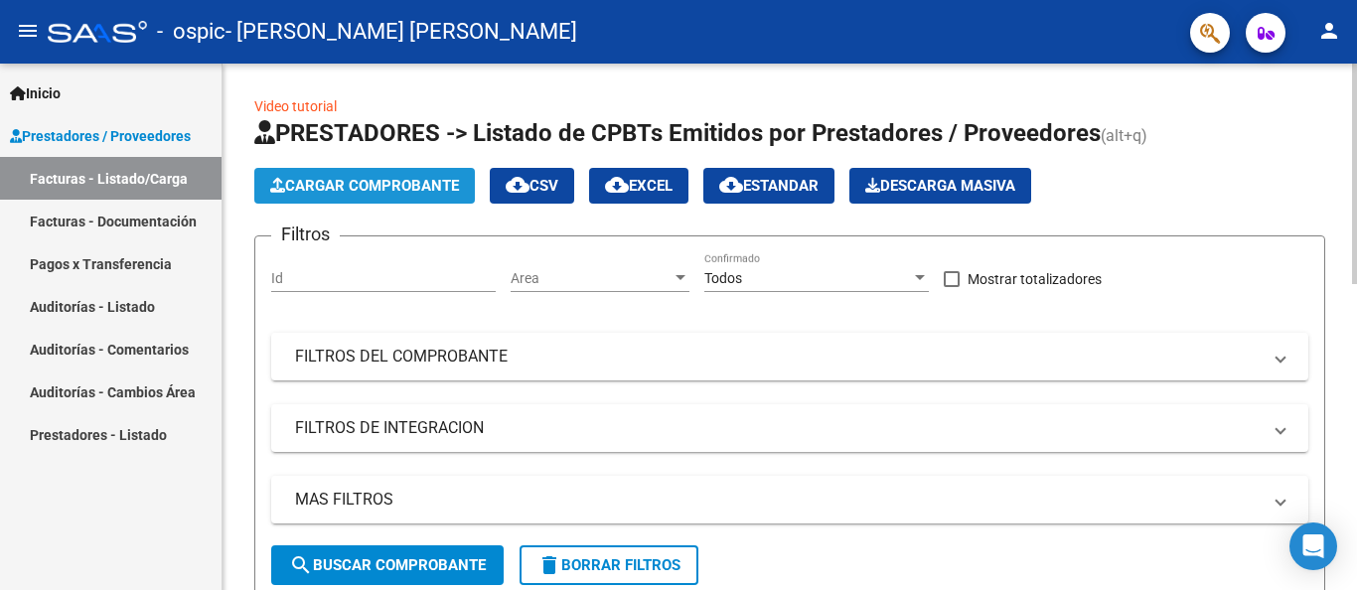
click at [384, 177] on span "Cargar Comprobante" at bounding box center [364, 186] width 189 height 18
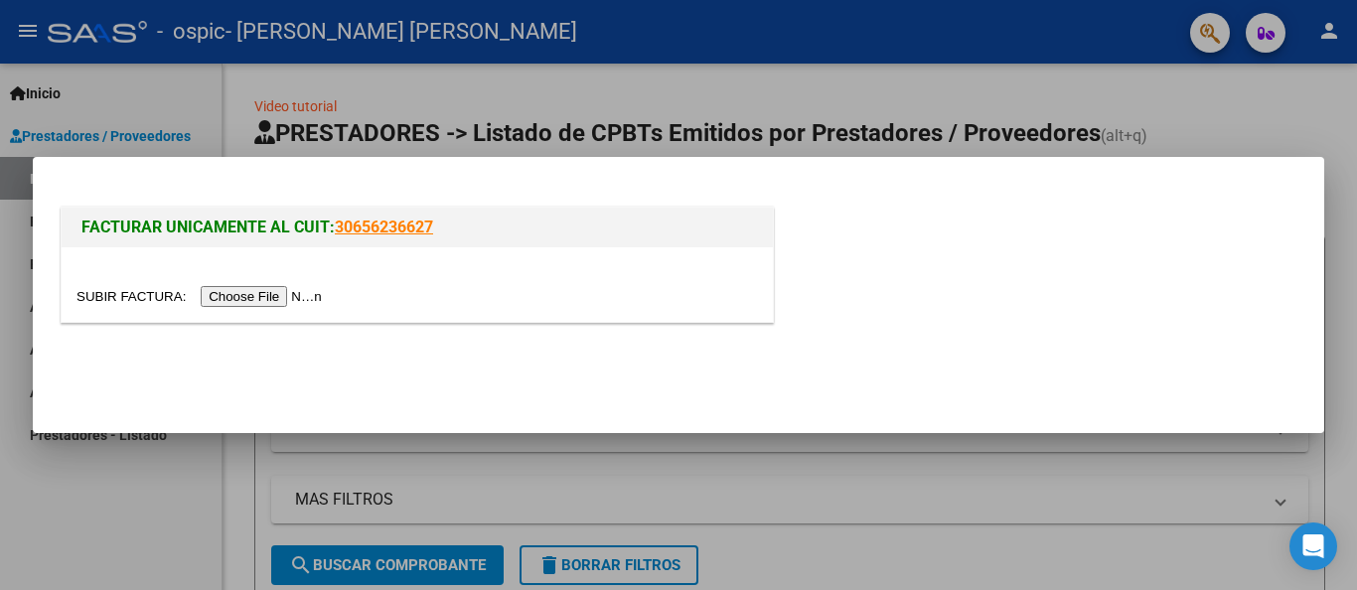
click at [400, 229] on link "30656236627" at bounding box center [384, 227] width 98 height 19
click at [1206, 90] on div at bounding box center [678, 295] width 1357 height 590
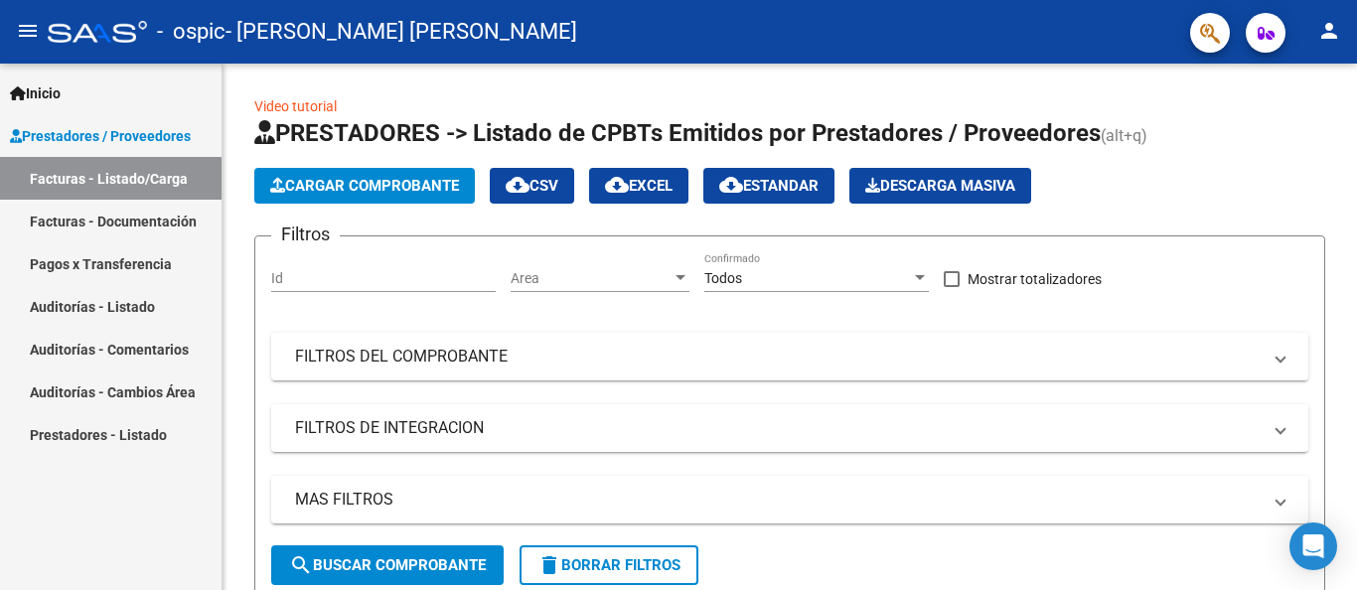
click at [332, 35] on span "- [PERSON_NAME] [PERSON_NAME]" at bounding box center [402, 32] width 352 height 44
click at [26, 28] on mat-icon "menu" at bounding box center [28, 31] width 24 height 24
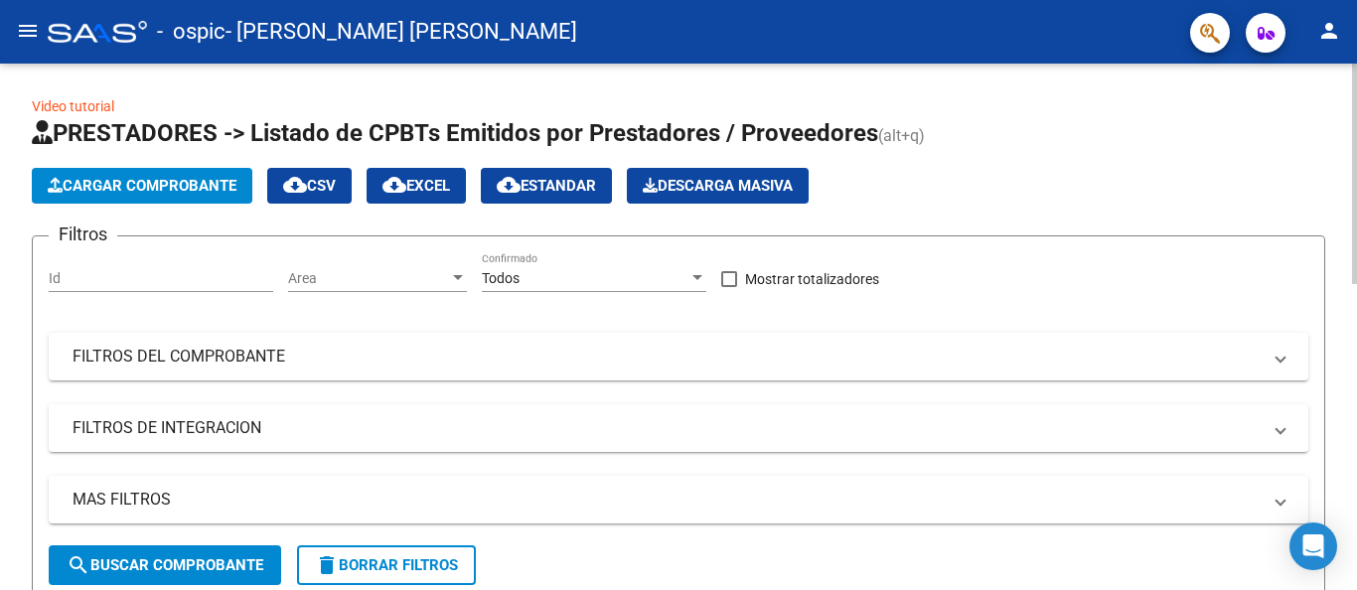
click at [887, 139] on span "(alt+q)" at bounding box center [901, 135] width 47 height 19
click at [71, 105] on link "Video tutorial" at bounding box center [73, 106] width 82 height 16
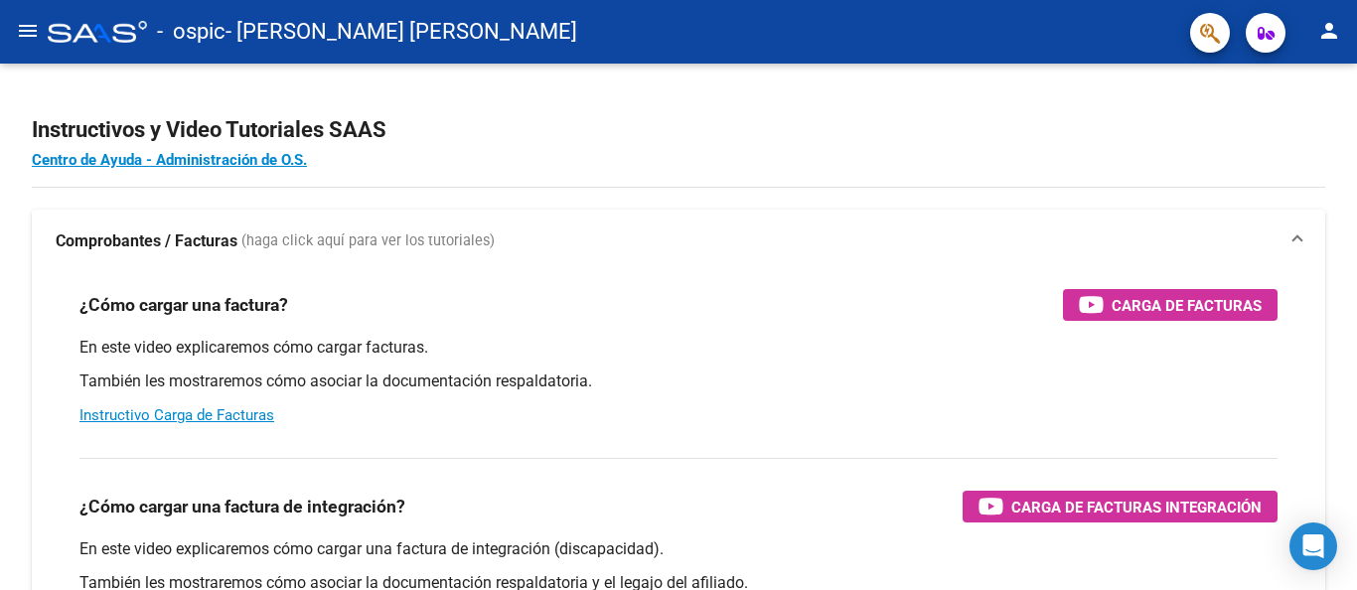
click at [28, 23] on mat-icon "menu" at bounding box center [28, 31] width 24 height 24
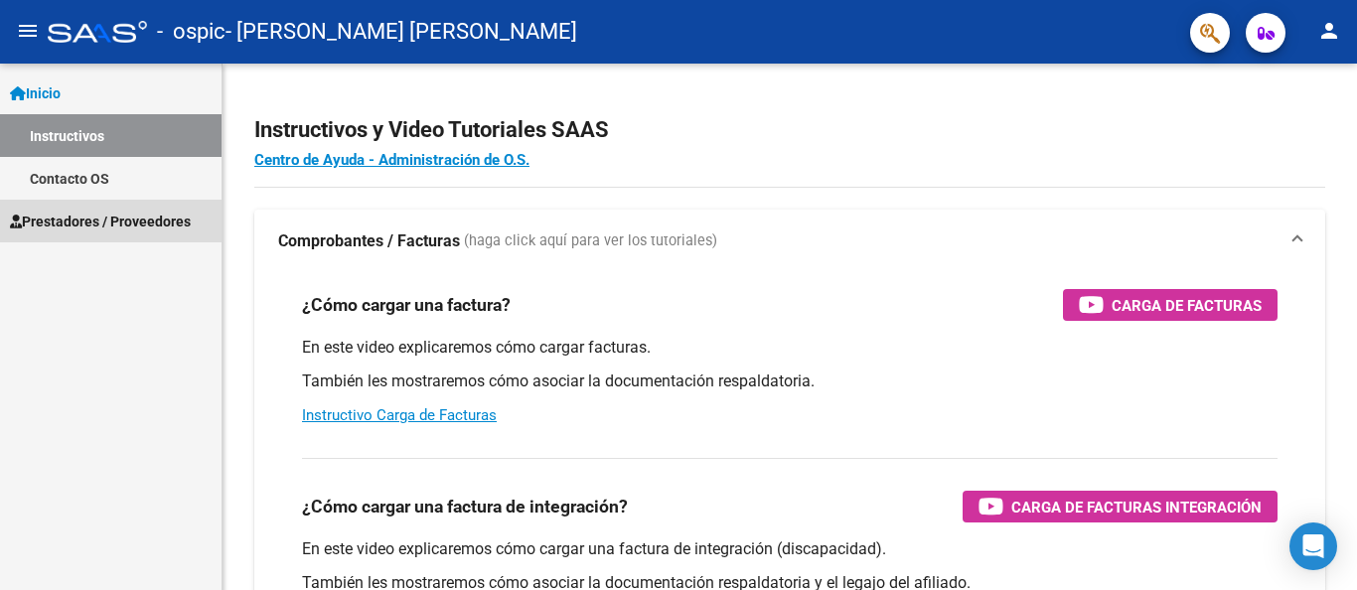
click at [98, 216] on span "Prestadores / Proveedores" at bounding box center [100, 222] width 181 height 22
click at [93, 222] on span "Prestadores / Proveedores" at bounding box center [100, 222] width 181 height 22
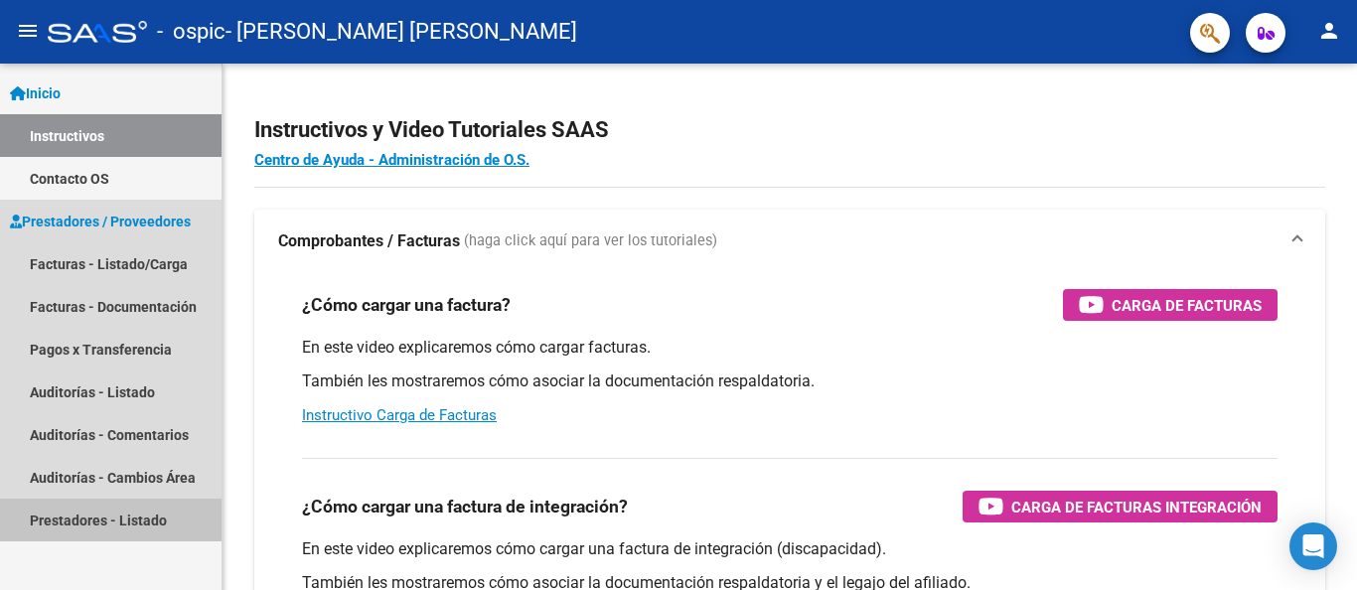
click at [102, 526] on link "Prestadores - Listado" at bounding box center [111, 520] width 222 height 43
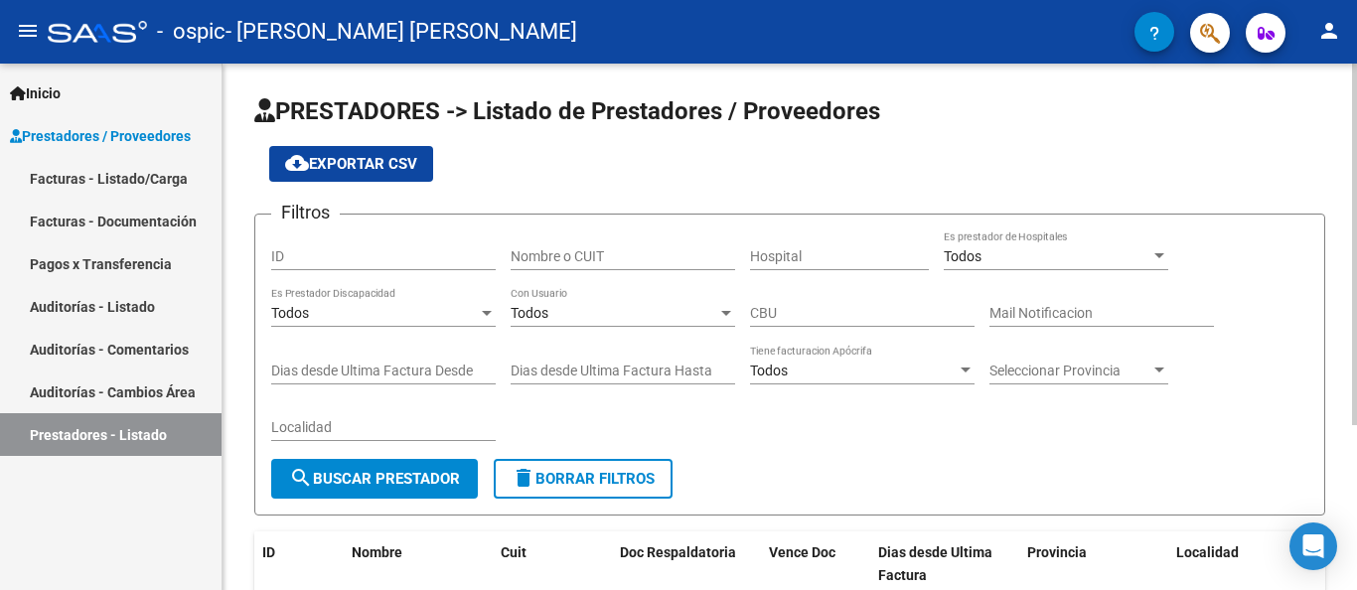
click at [402, 487] on span "search Buscar Prestador" at bounding box center [374, 479] width 171 height 18
click at [968, 369] on div at bounding box center [966, 370] width 10 height 5
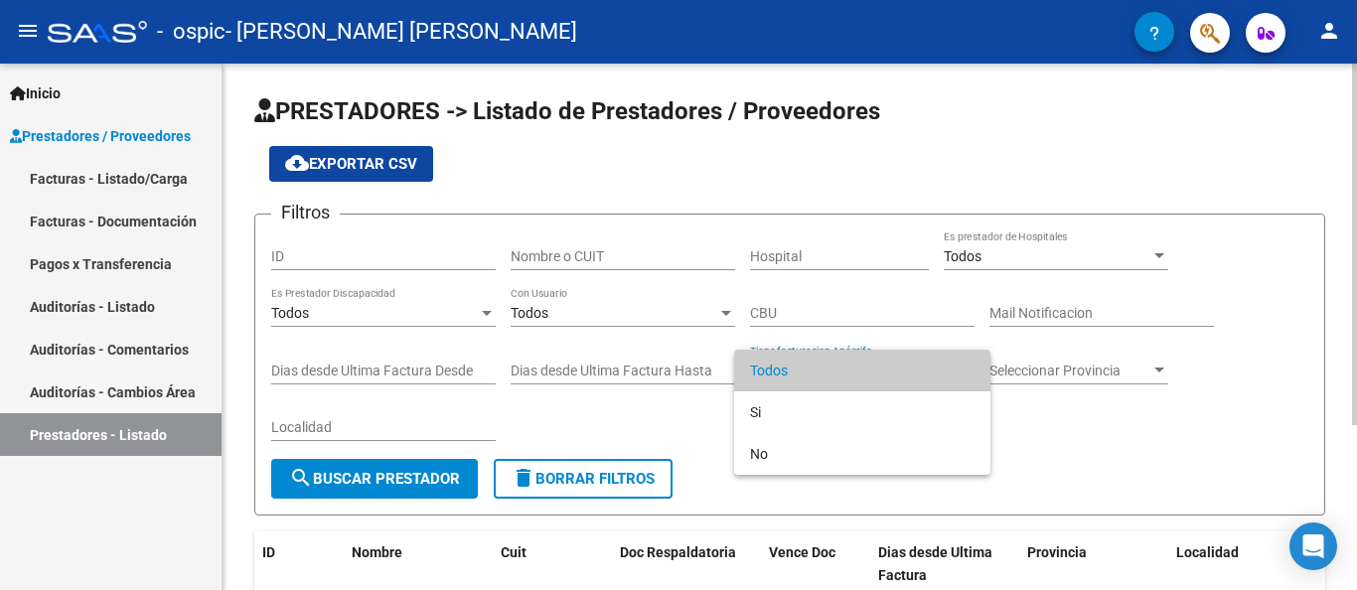
click at [968, 369] on span "Todos" at bounding box center [862, 371] width 225 height 42
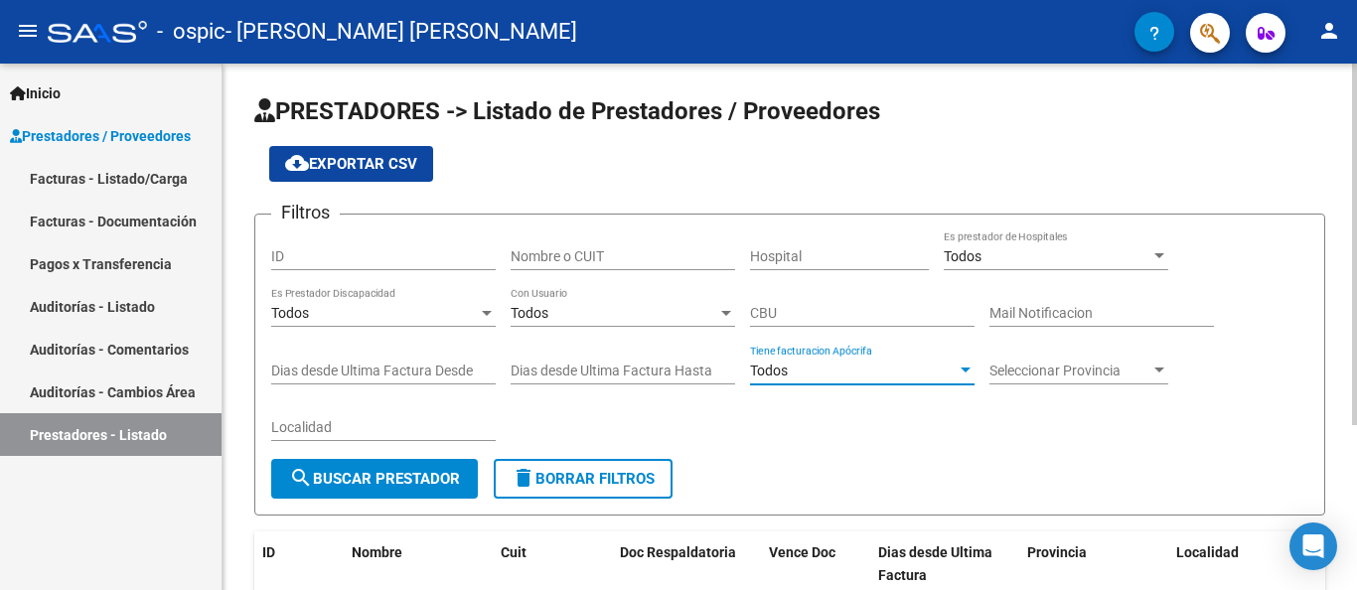
click at [793, 258] on input "Hospital" at bounding box center [839, 256] width 179 height 17
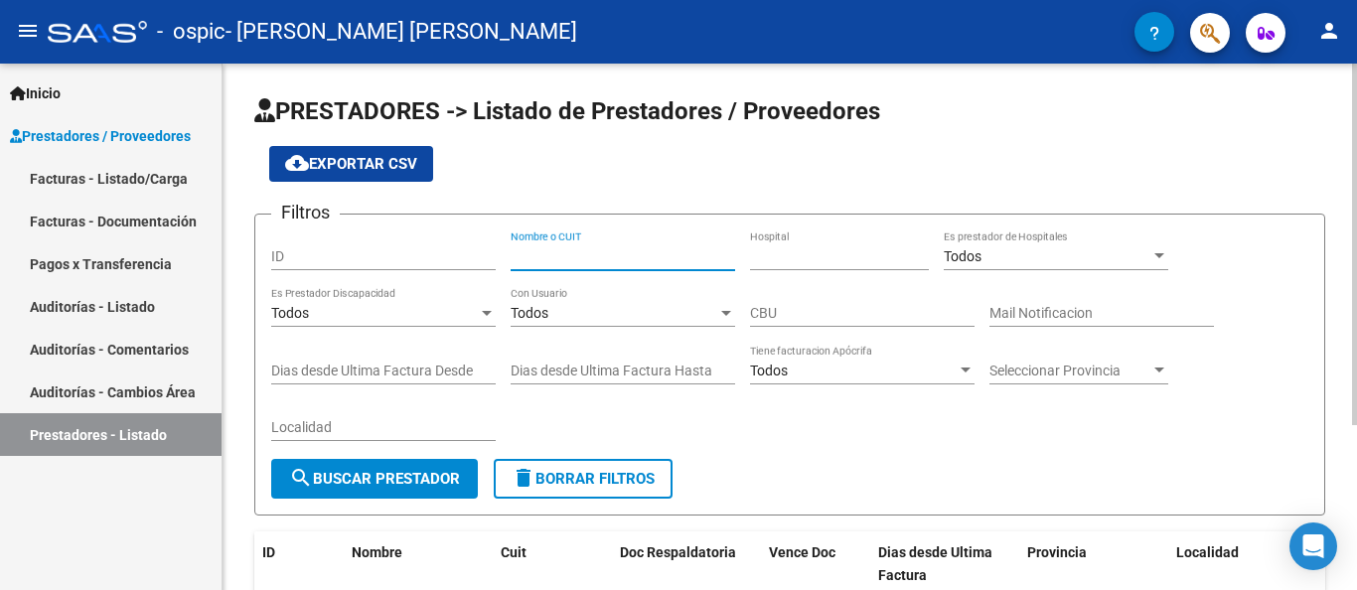
click at [609, 263] on input "Nombre o CUIT" at bounding box center [623, 256] width 225 height 17
type input "30585412453"
click at [388, 481] on span "search Buscar Prestador" at bounding box center [374, 479] width 171 height 18
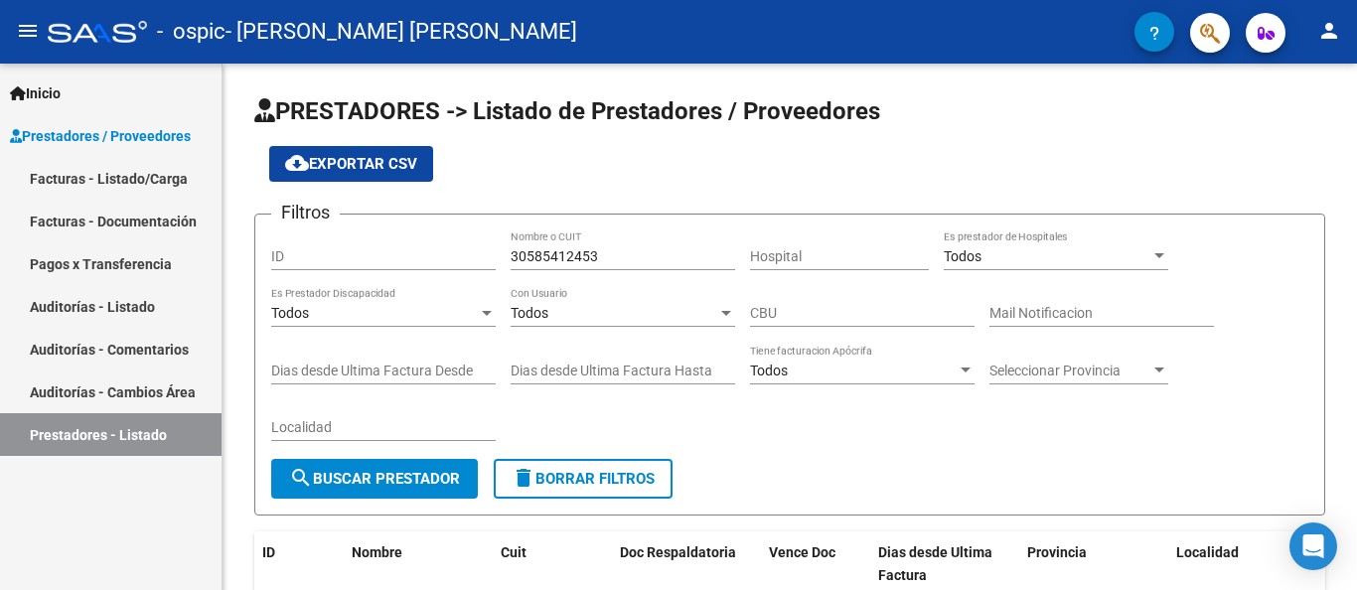
click at [335, 34] on span "- [PERSON_NAME] [PERSON_NAME]" at bounding box center [402, 32] width 352 height 44
click at [234, 27] on span "- [PERSON_NAME] [PERSON_NAME]" at bounding box center [402, 32] width 352 height 44
click at [473, 30] on span "- [PERSON_NAME] [PERSON_NAME]" at bounding box center [402, 32] width 352 height 44
click at [473, 31] on span "- [PERSON_NAME] [PERSON_NAME]" at bounding box center [402, 32] width 352 height 44
click at [587, 47] on div "- ospic - [PERSON_NAME] [PERSON_NAME]" at bounding box center [591, 32] width 1087 height 44
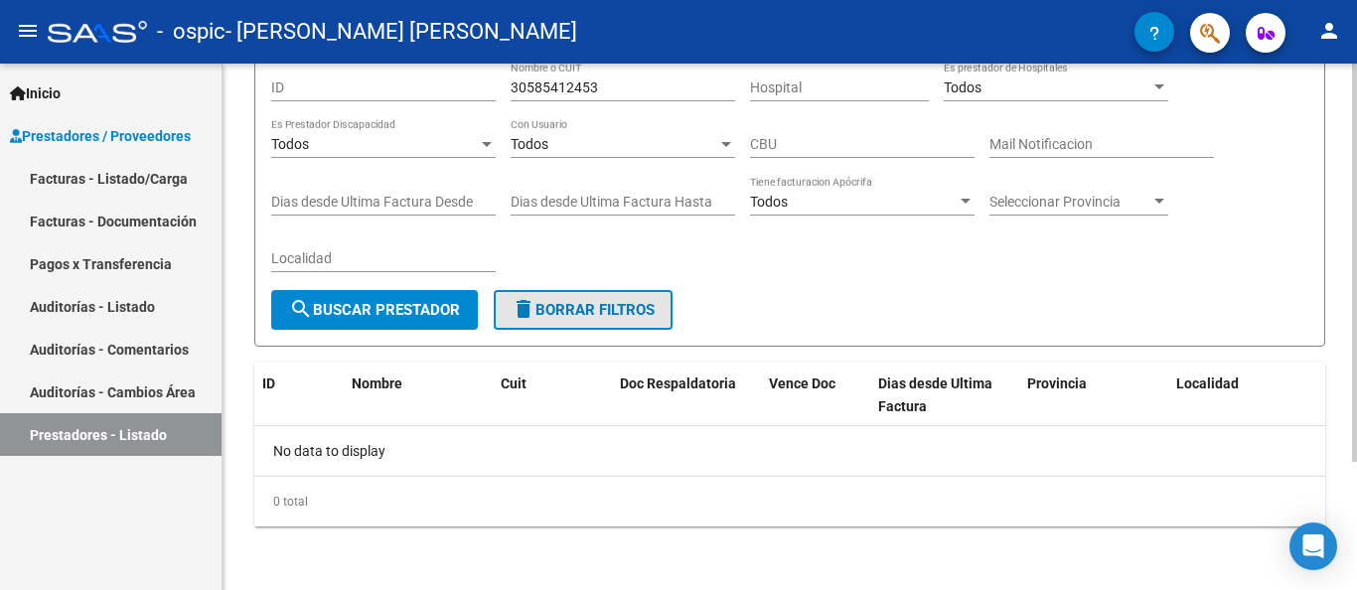
click at [626, 302] on span "delete Borrar Filtros" at bounding box center [583, 310] width 143 height 18
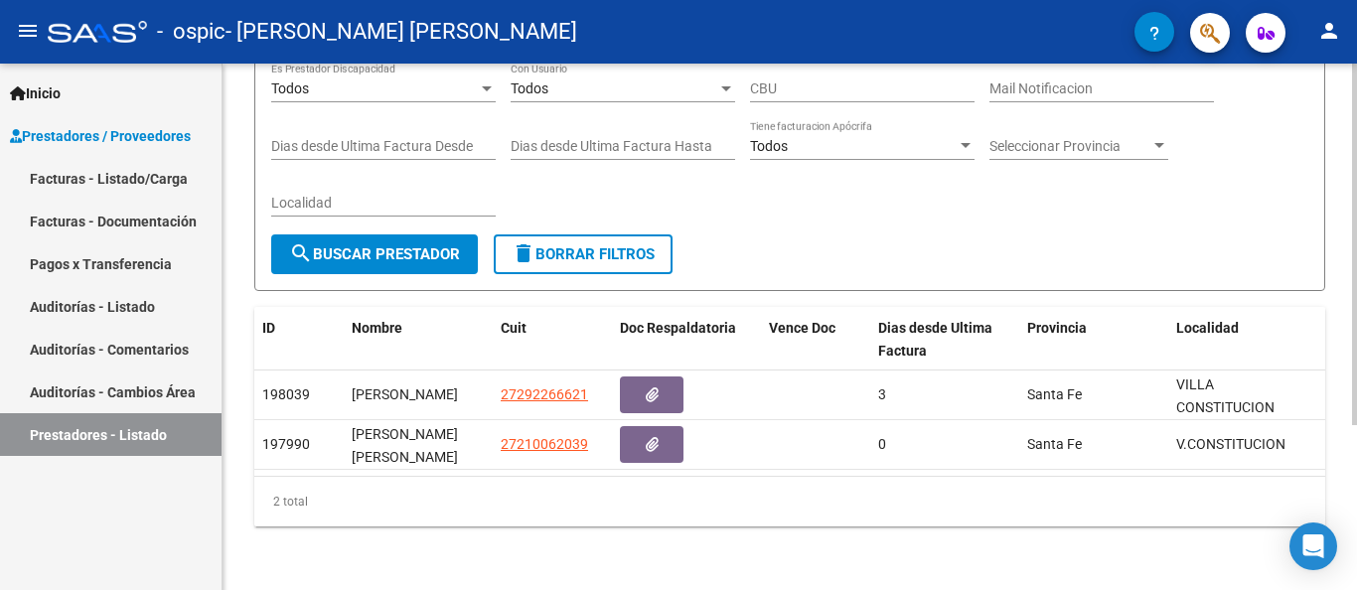
scroll to position [239, 0]
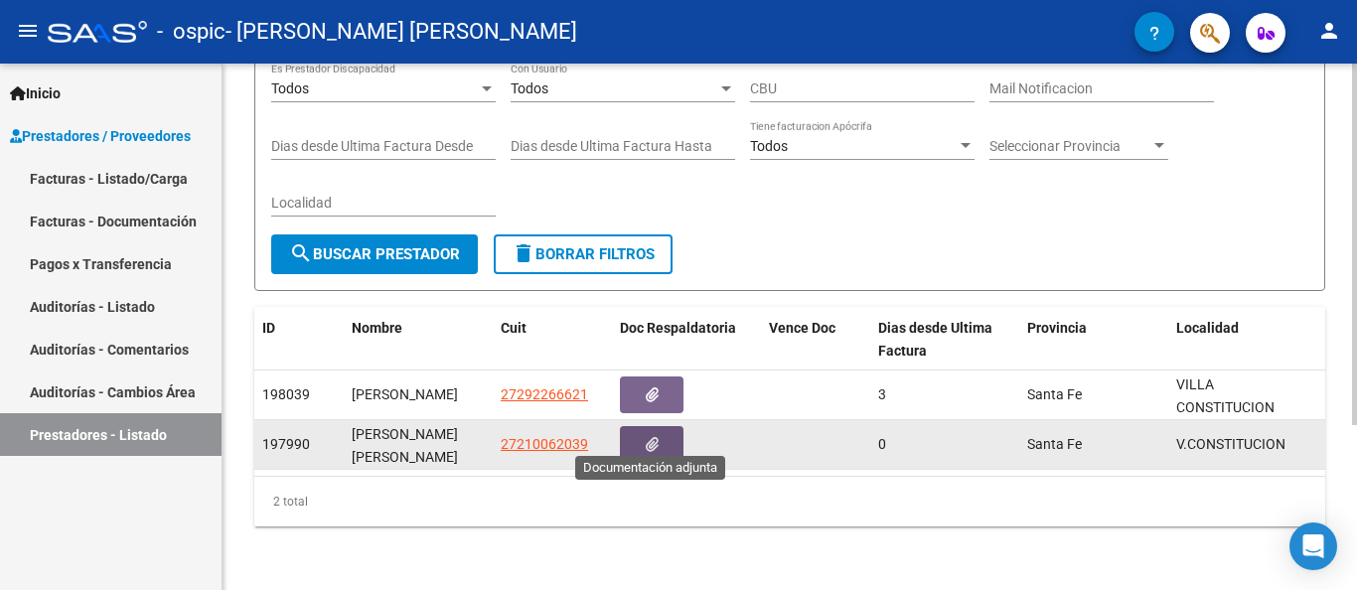
click at [651, 437] on icon "button" at bounding box center [652, 444] width 13 height 15
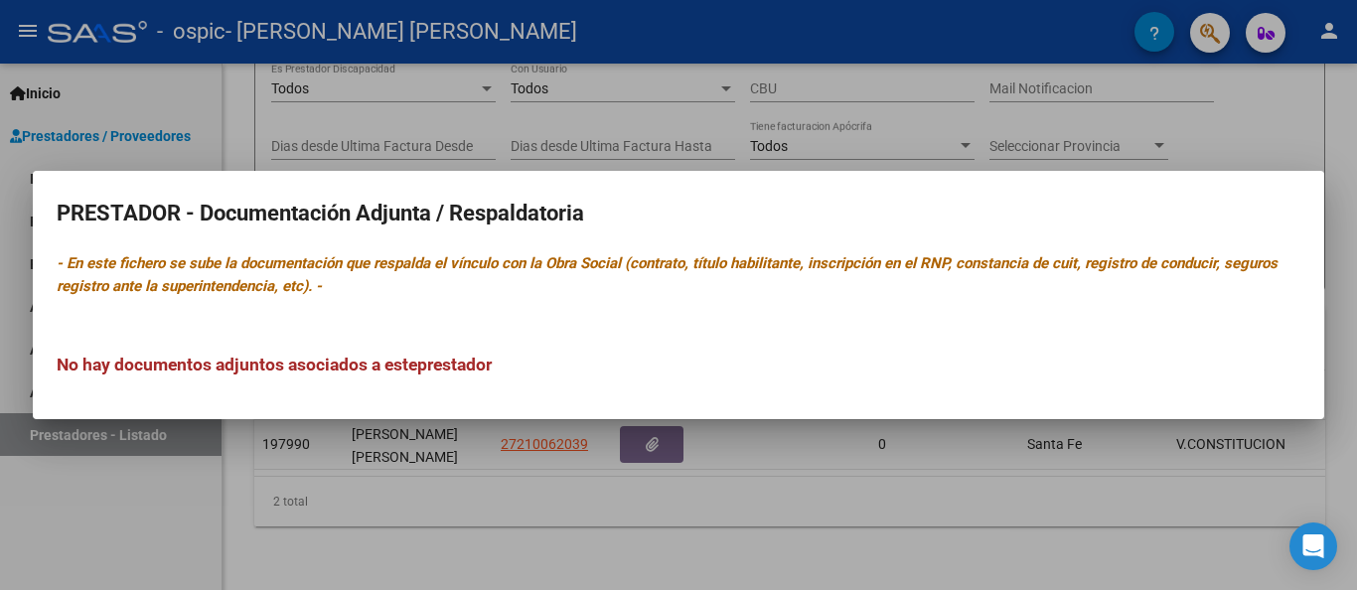
click at [1224, 142] on div at bounding box center [678, 295] width 1357 height 590
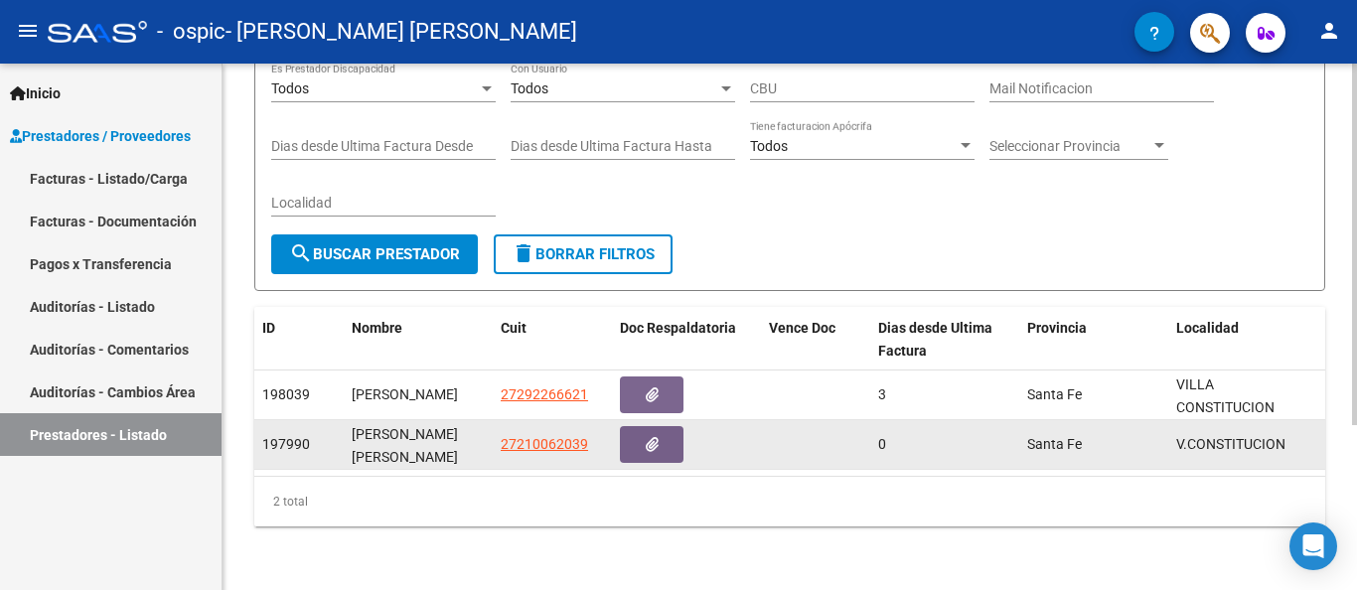
click at [323, 436] on div "197990" at bounding box center [299, 444] width 74 height 23
click at [323, 435] on div "197990" at bounding box center [299, 444] width 74 height 23
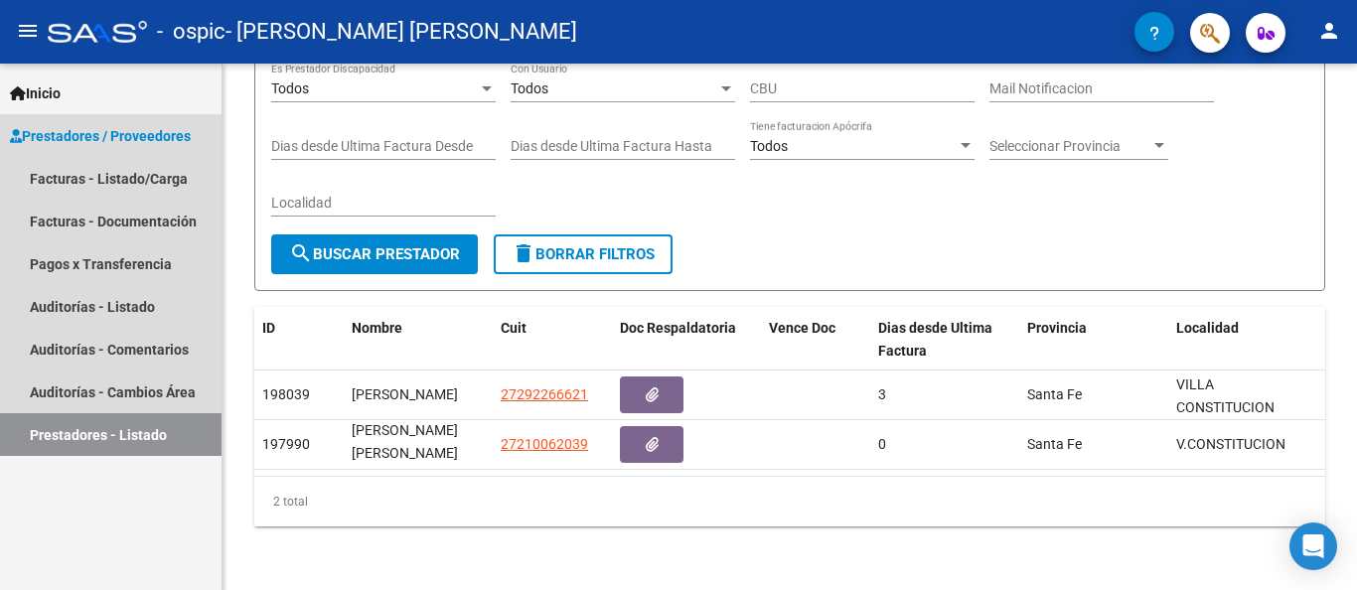
click at [85, 426] on link "Prestadores - Listado" at bounding box center [111, 434] width 222 height 43
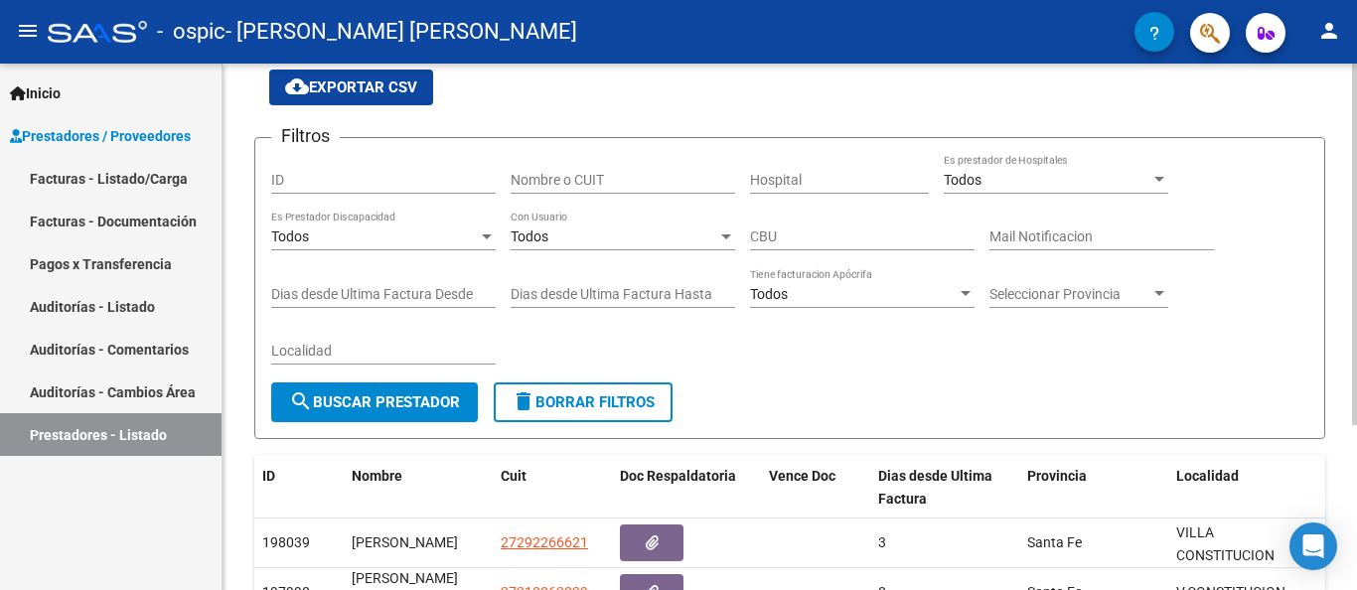
scroll to position [0, 0]
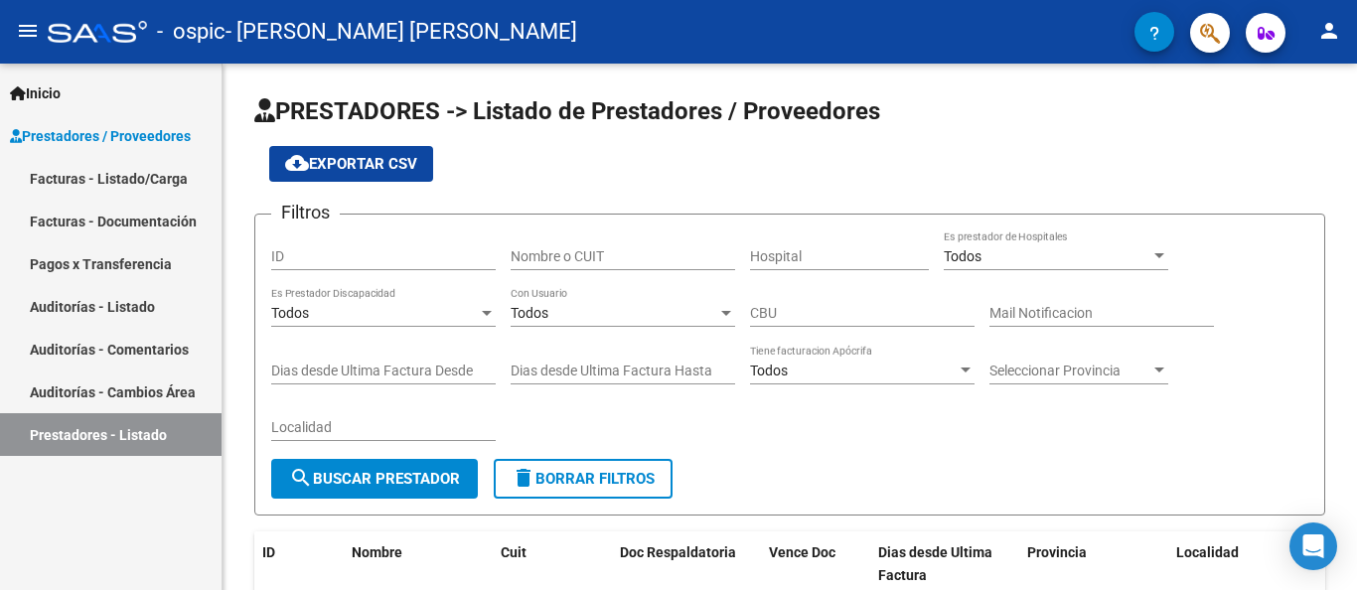
click at [143, 226] on link "Facturas - Documentación" at bounding box center [111, 221] width 222 height 43
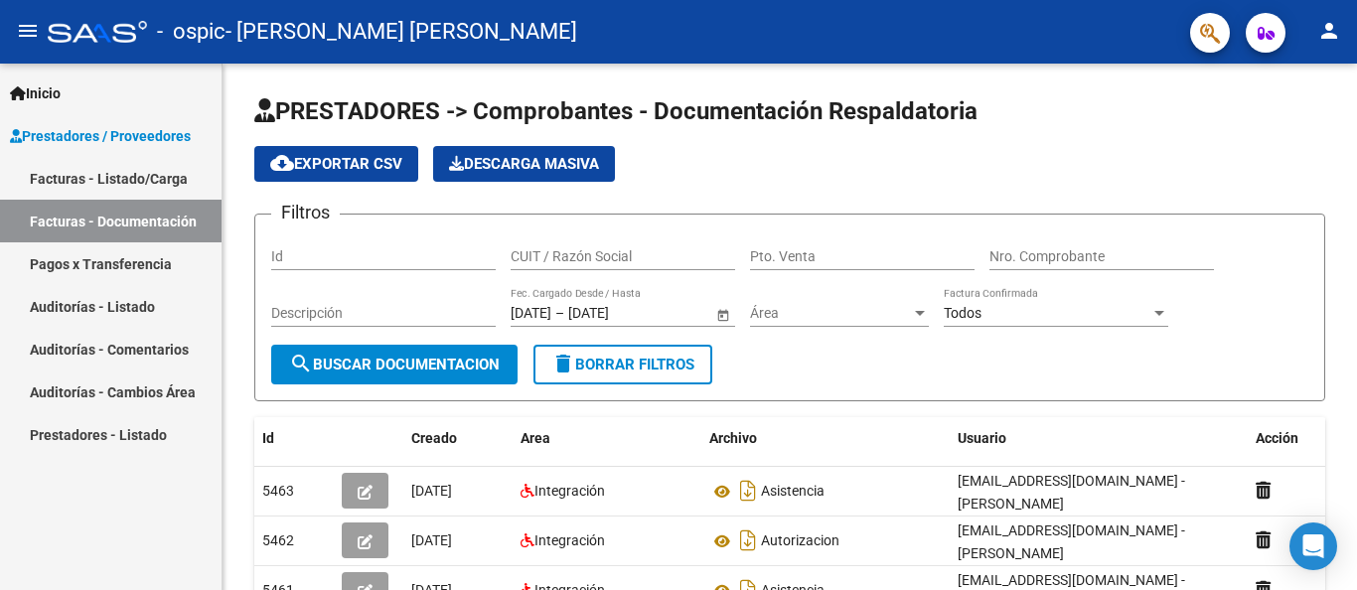
click at [118, 307] on link "Auditorías - Listado" at bounding box center [111, 306] width 222 height 43
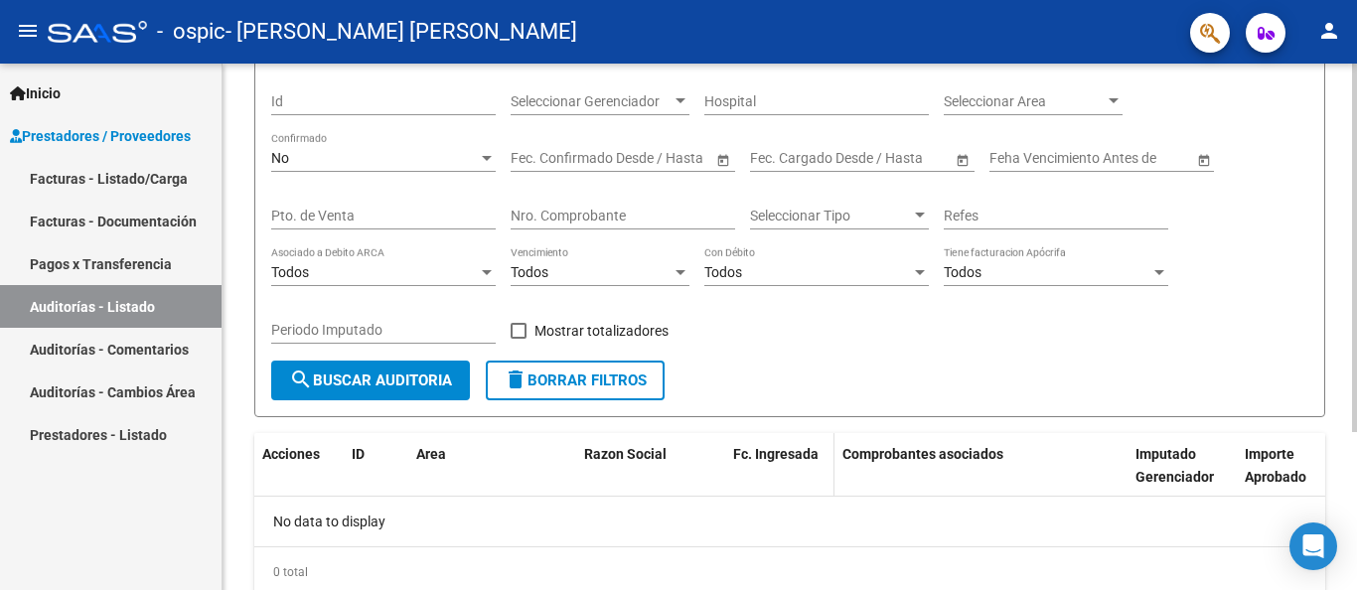
scroll to position [156, 0]
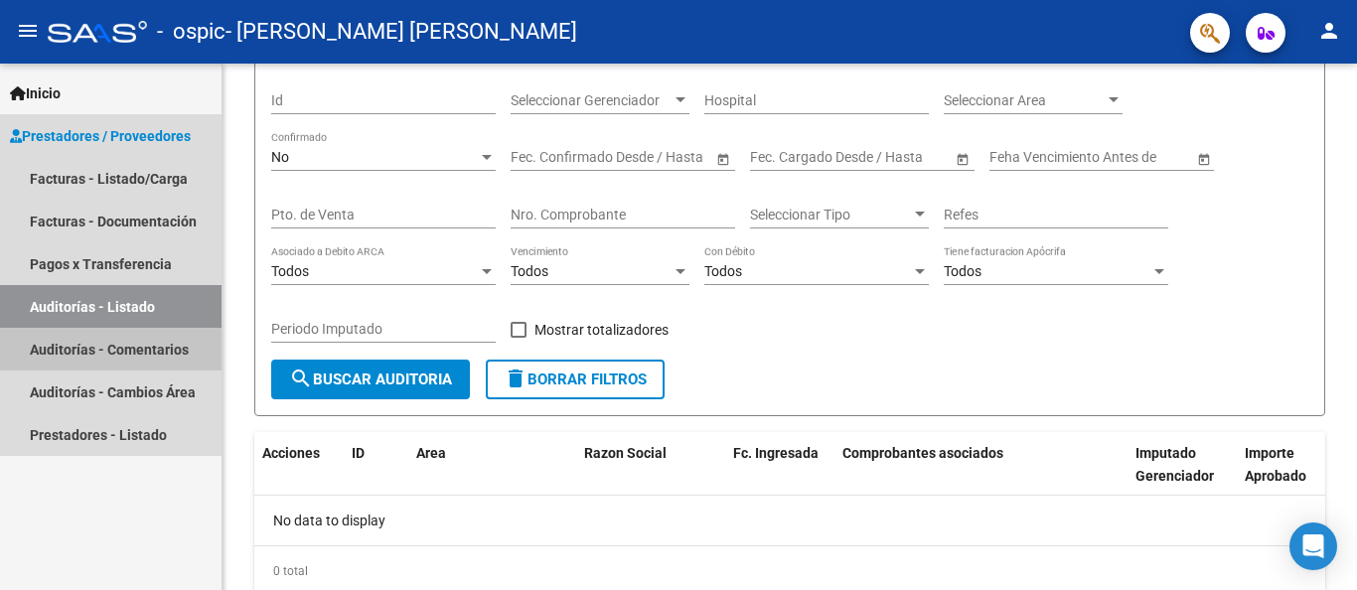
click at [149, 353] on link "Auditorías - Comentarios" at bounding box center [111, 349] width 222 height 43
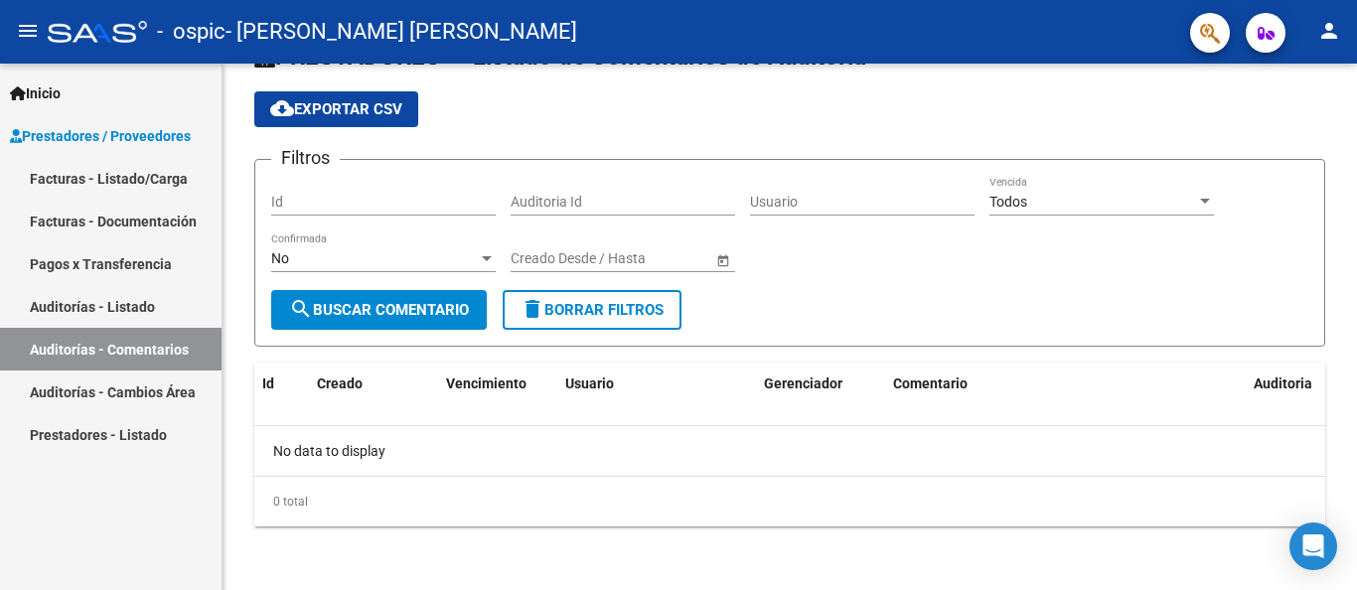
click at [141, 389] on link "Auditorías - Cambios Área" at bounding box center [111, 392] width 222 height 43
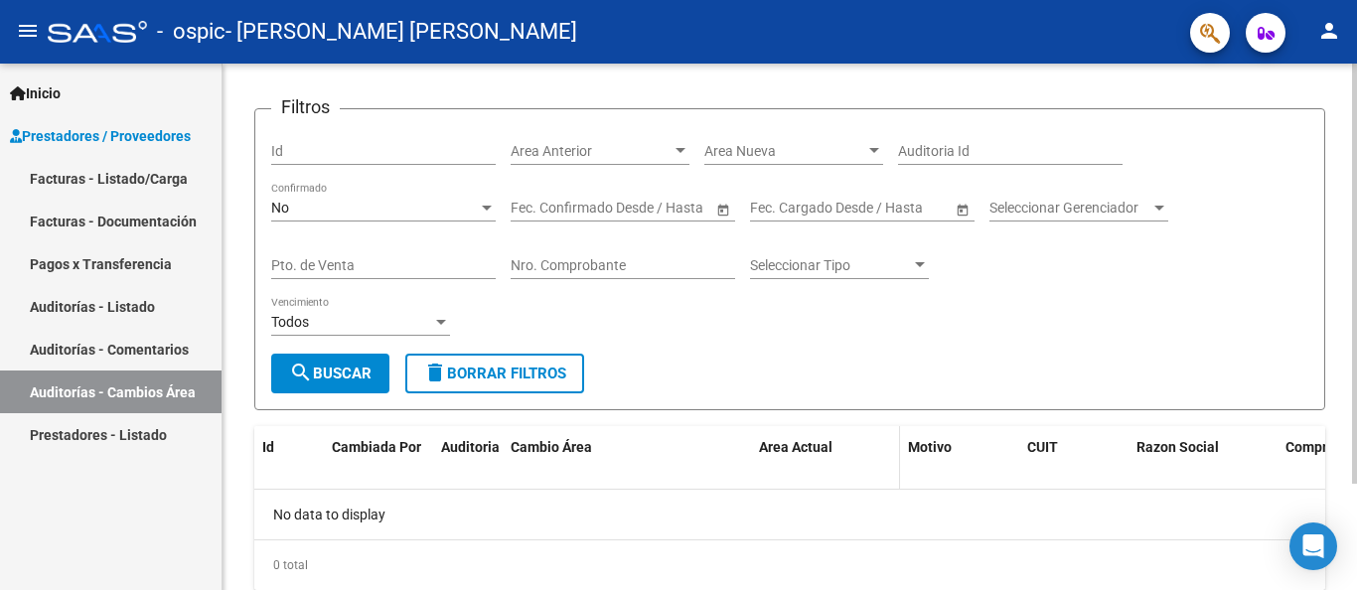
scroll to position [133, 0]
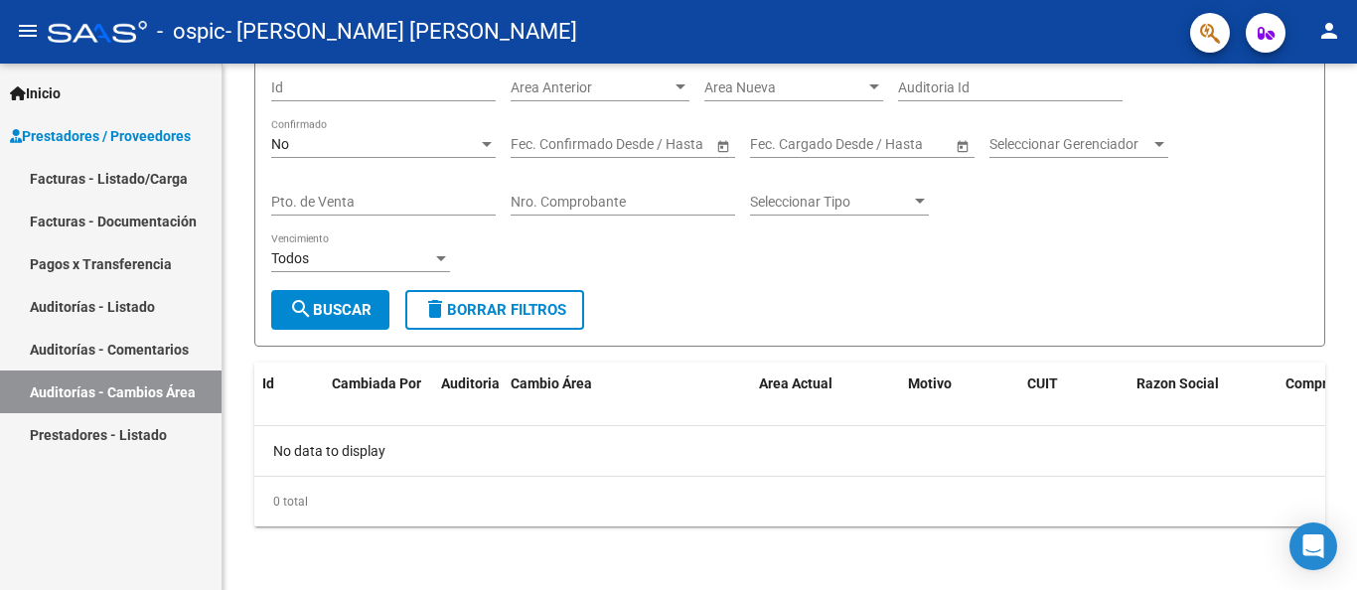
click at [78, 428] on link "Prestadores - Listado" at bounding box center [111, 434] width 222 height 43
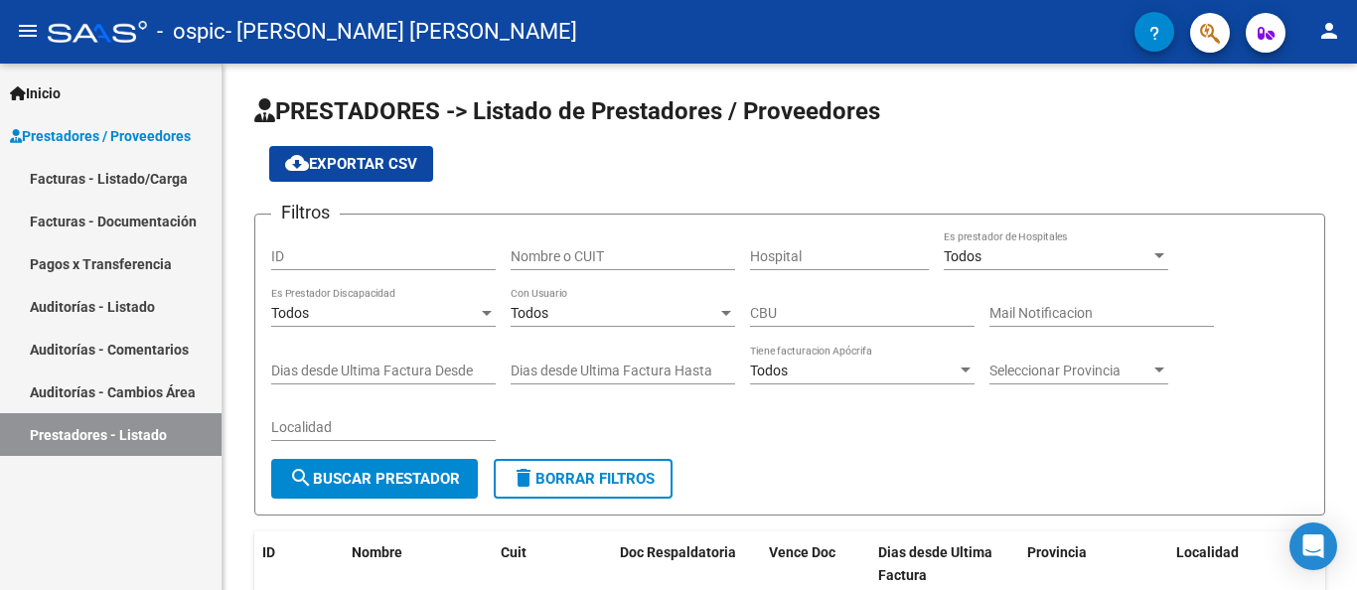
click at [120, 40] on div at bounding box center [97, 32] width 99 height 22
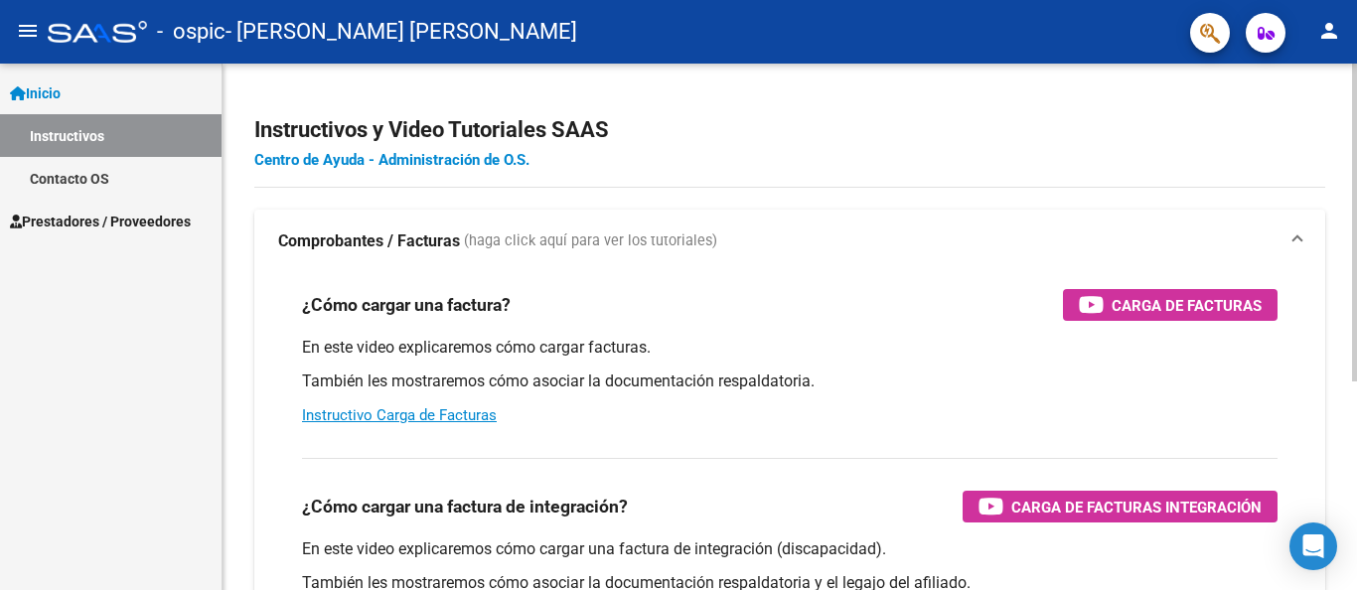
click at [449, 159] on link "Centro de Ayuda - Administración de O.S." at bounding box center [391, 160] width 275 height 18
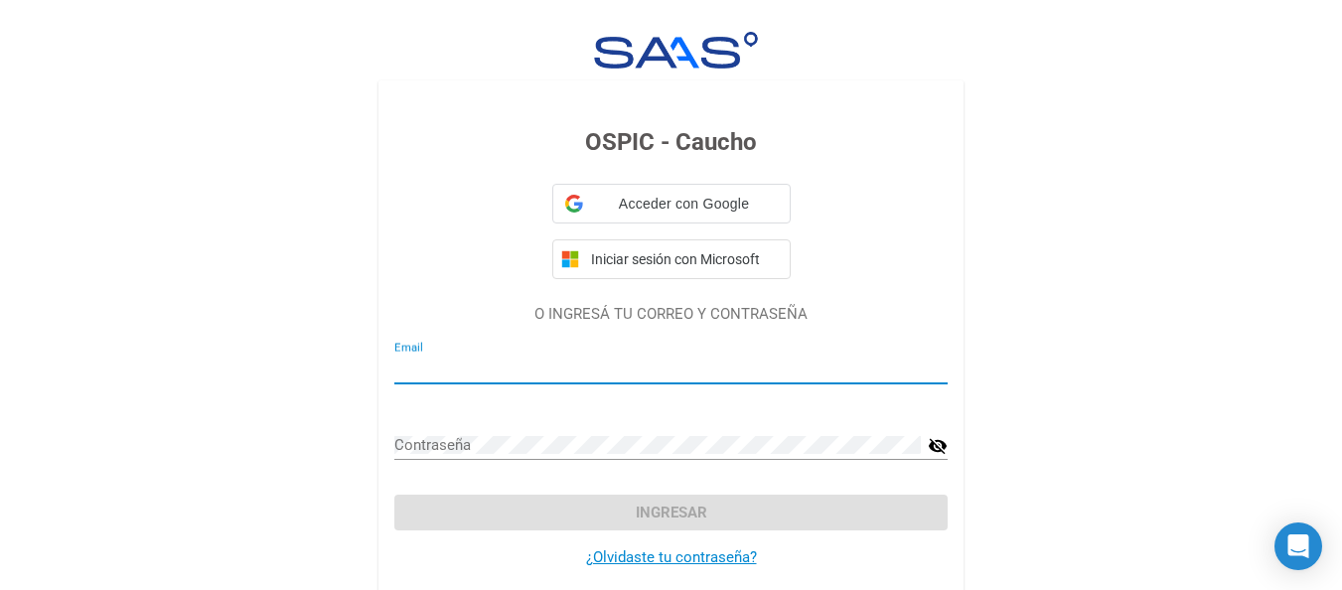
type input "[EMAIL_ADDRESS][DOMAIN_NAME]"
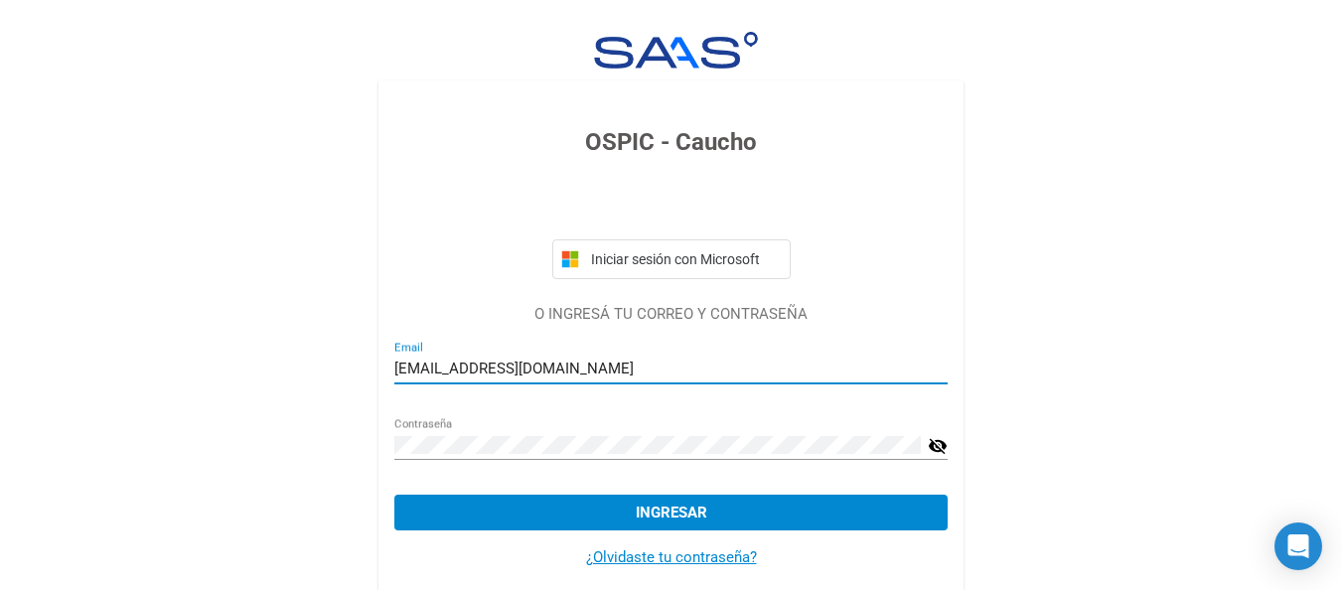
click at [934, 445] on mat-icon "visibility_off" at bounding box center [938, 446] width 20 height 24
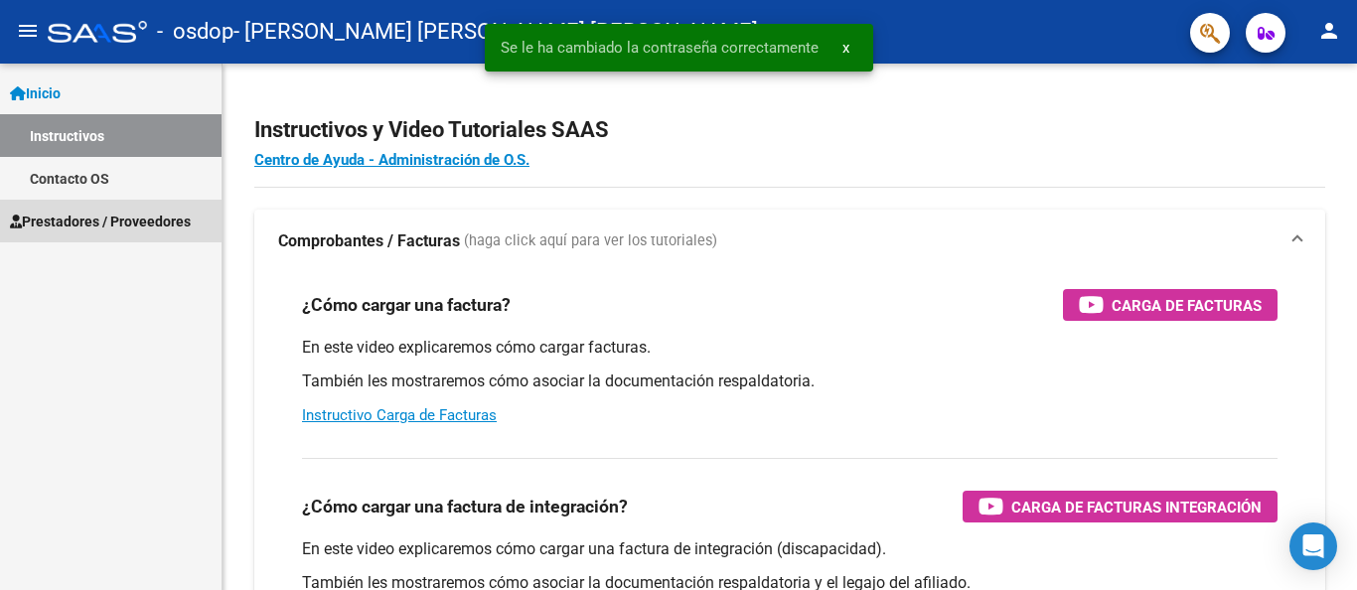
click at [101, 226] on span "Prestadores / Proveedores" at bounding box center [100, 222] width 181 height 22
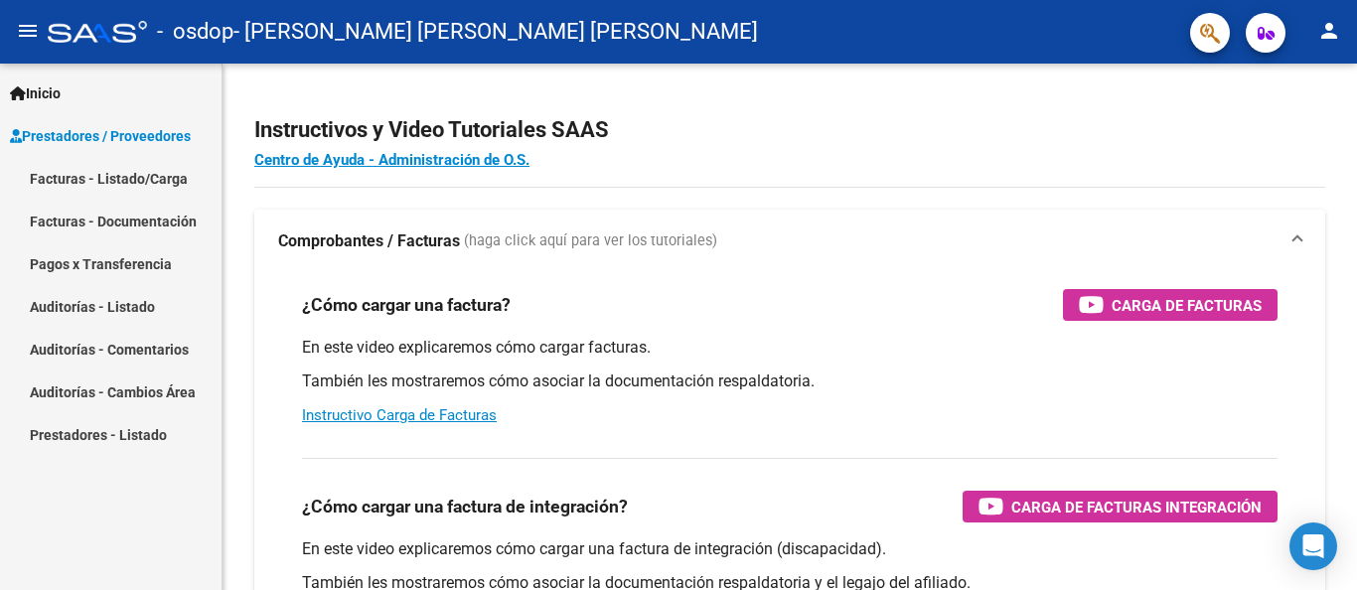
click at [133, 173] on link "Facturas - Listado/Carga" at bounding box center [111, 178] width 222 height 43
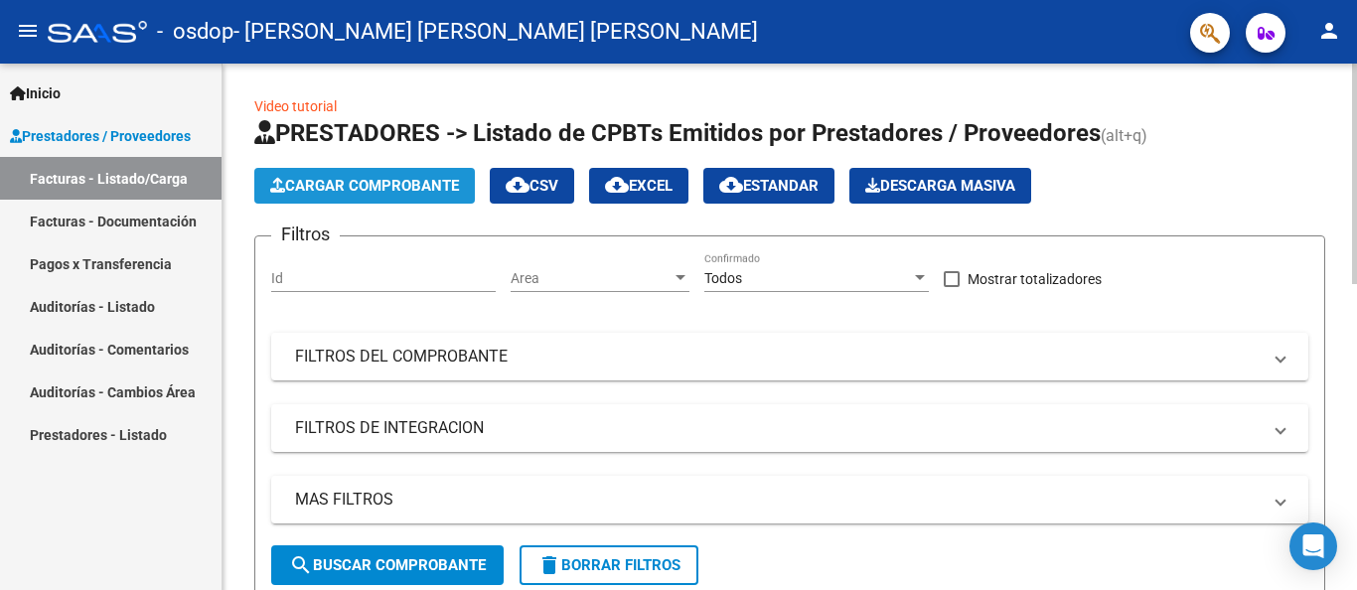
click at [387, 187] on span "Cargar Comprobante" at bounding box center [364, 186] width 189 height 18
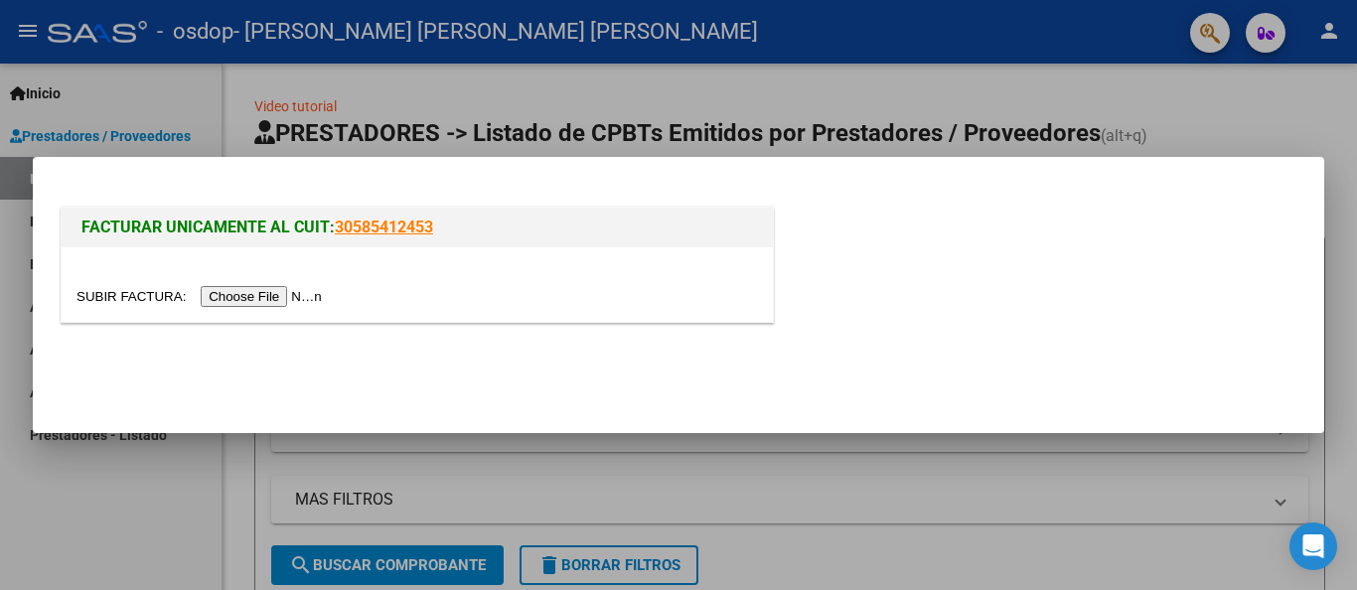
click at [404, 227] on link "30585412453" at bounding box center [384, 227] width 98 height 19
click at [270, 297] on input "file" at bounding box center [202, 296] width 251 height 21
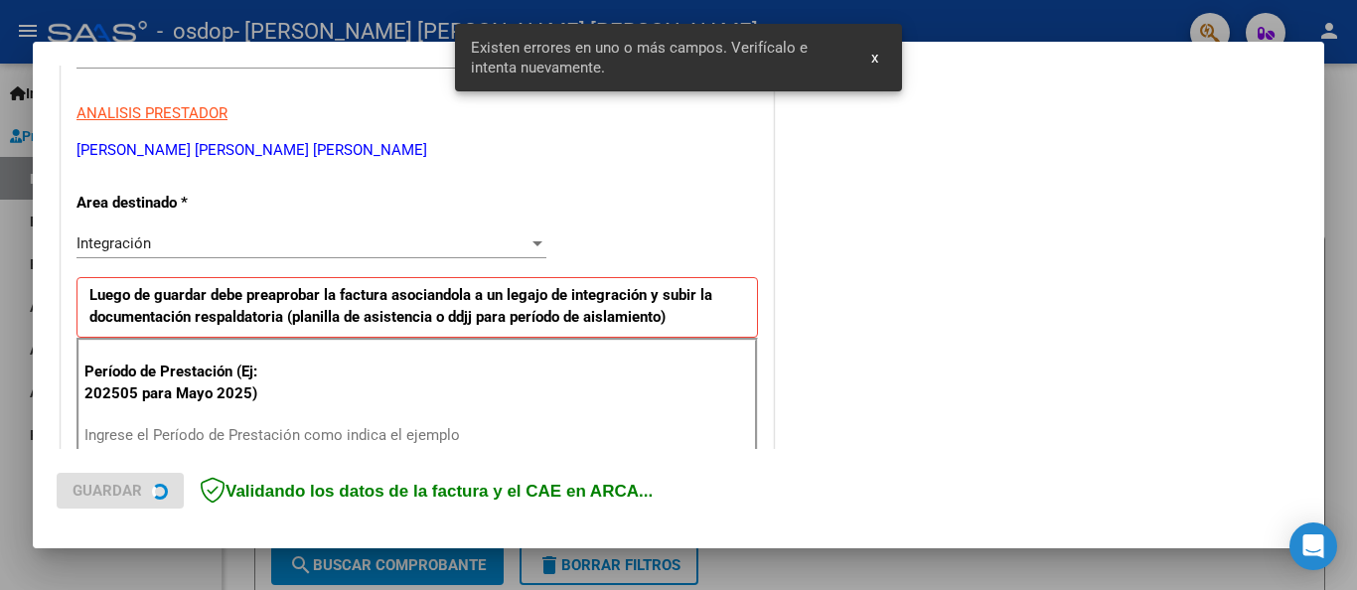
scroll to position [463, 0]
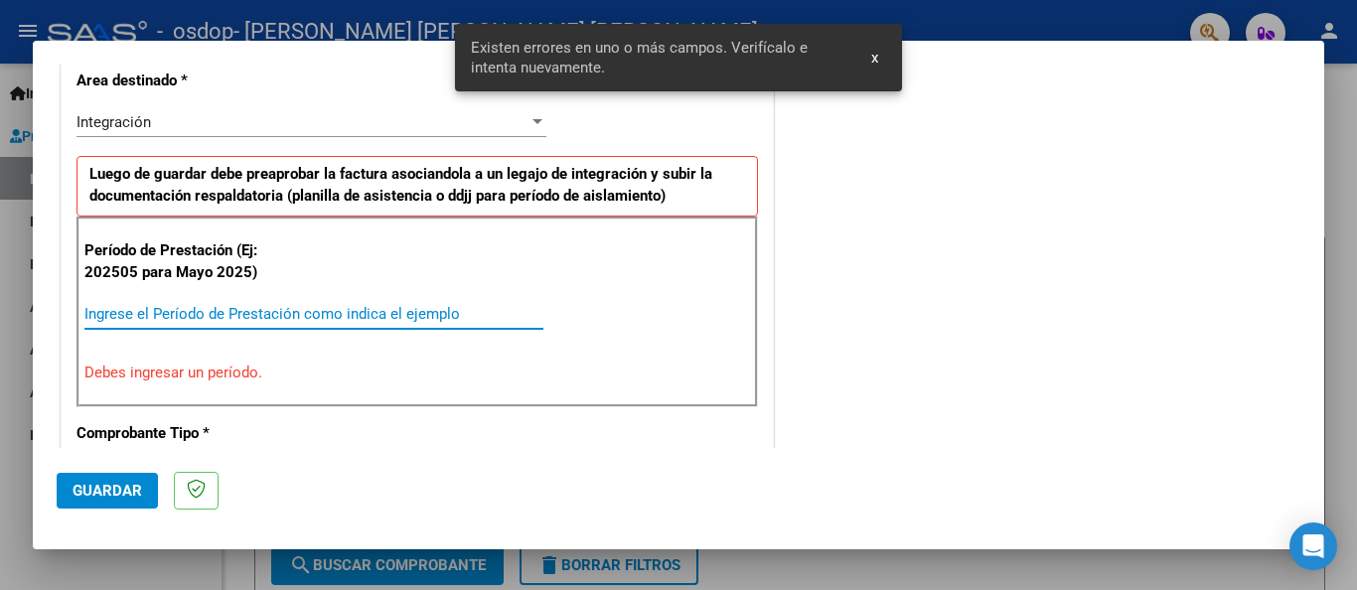
click at [187, 319] on input "Ingrese el Período de Prestación como indica el ejemplo" at bounding box center [313, 314] width 459 height 18
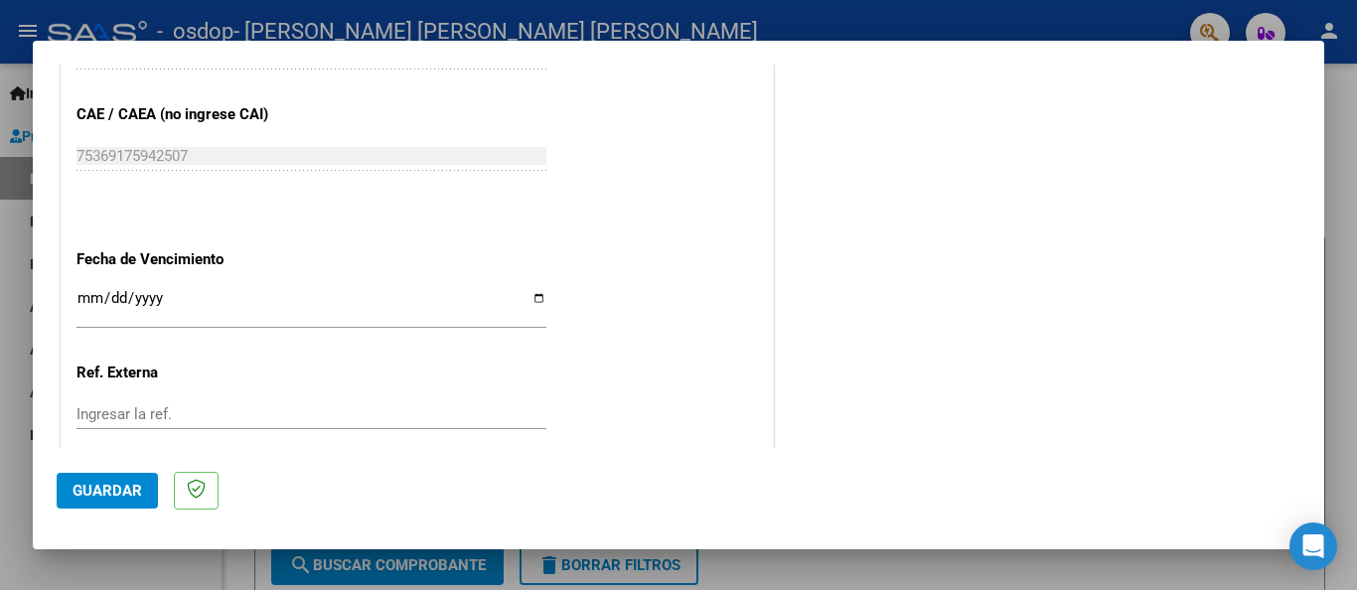
scroll to position [1365, 0]
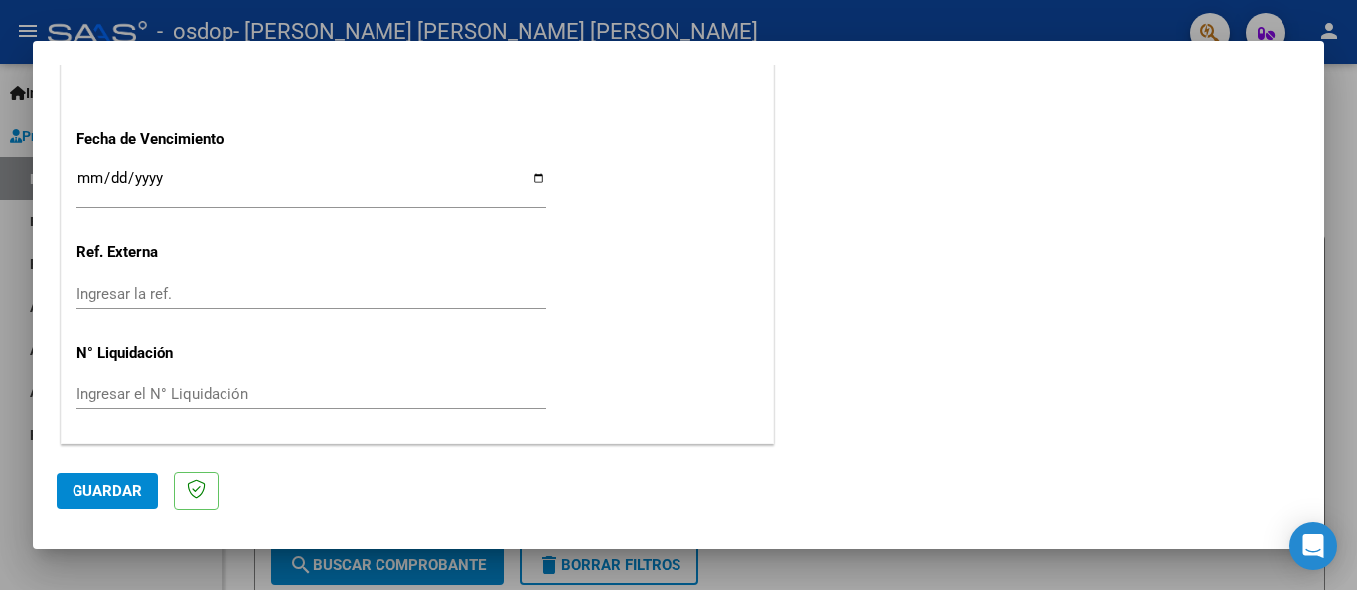
type input "202508"
click at [534, 179] on input "Ingresar la fecha" at bounding box center [312, 186] width 470 height 32
type input "[DATE]"
click at [105, 497] on span "Guardar" at bounding box center [108, 491] width 70 height 18
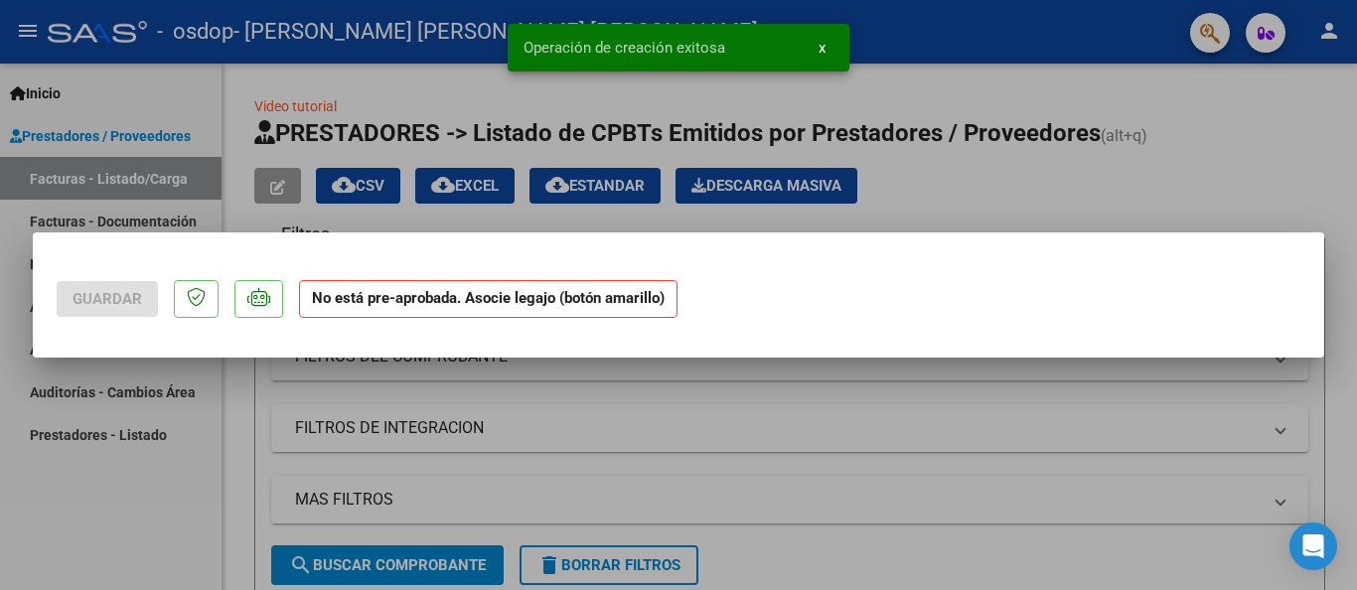
scroll to position [0, 0]
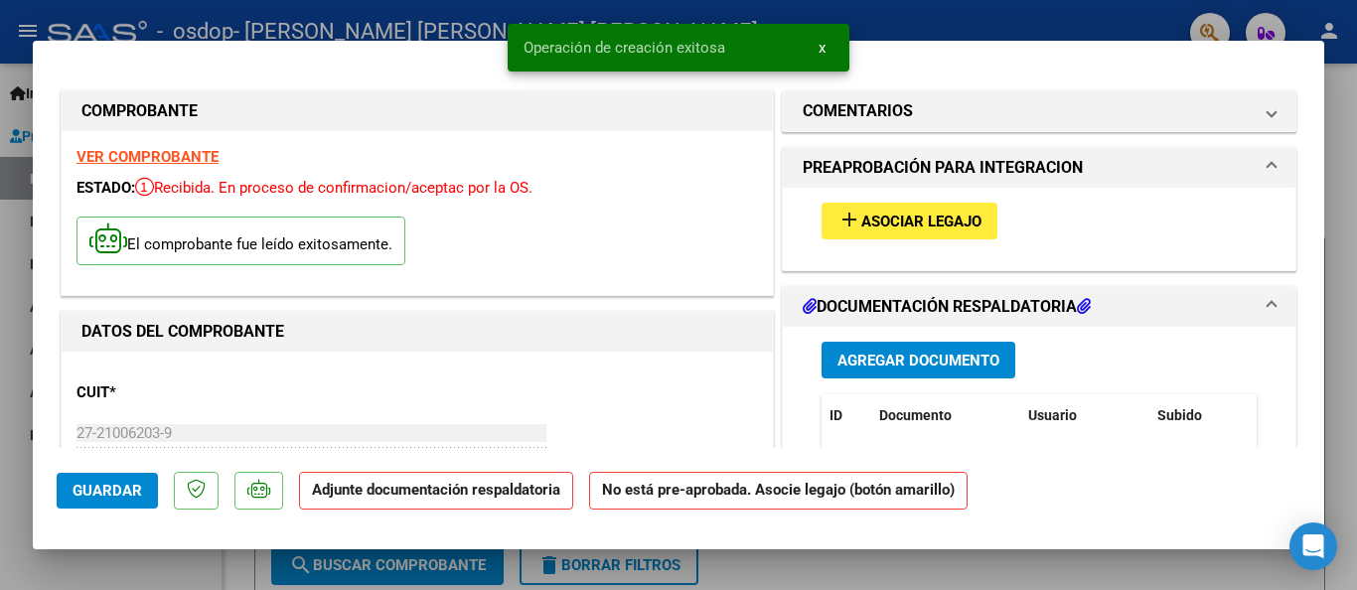
click at [868, 219] on span "Asociar Legajo" at bounding box center [922, 222] width 120 height 18
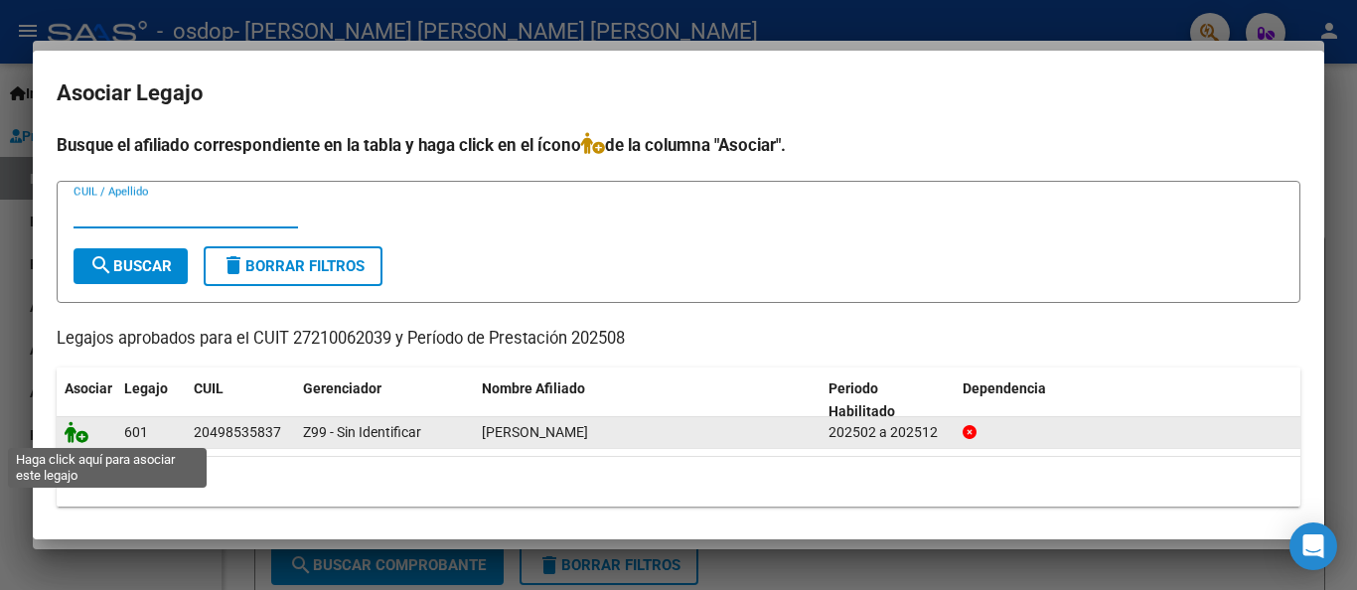
click at [75, 433] on icon at bounding box center [77, 432] width 24 height 22
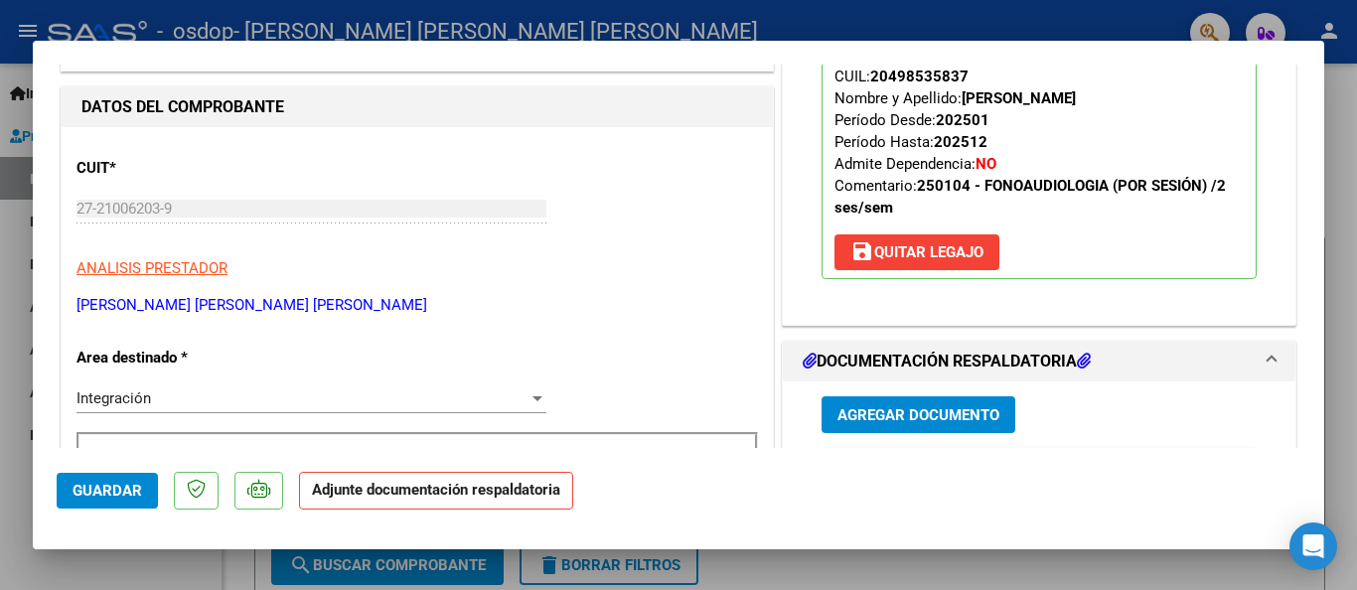
scroll to position [457, 0]
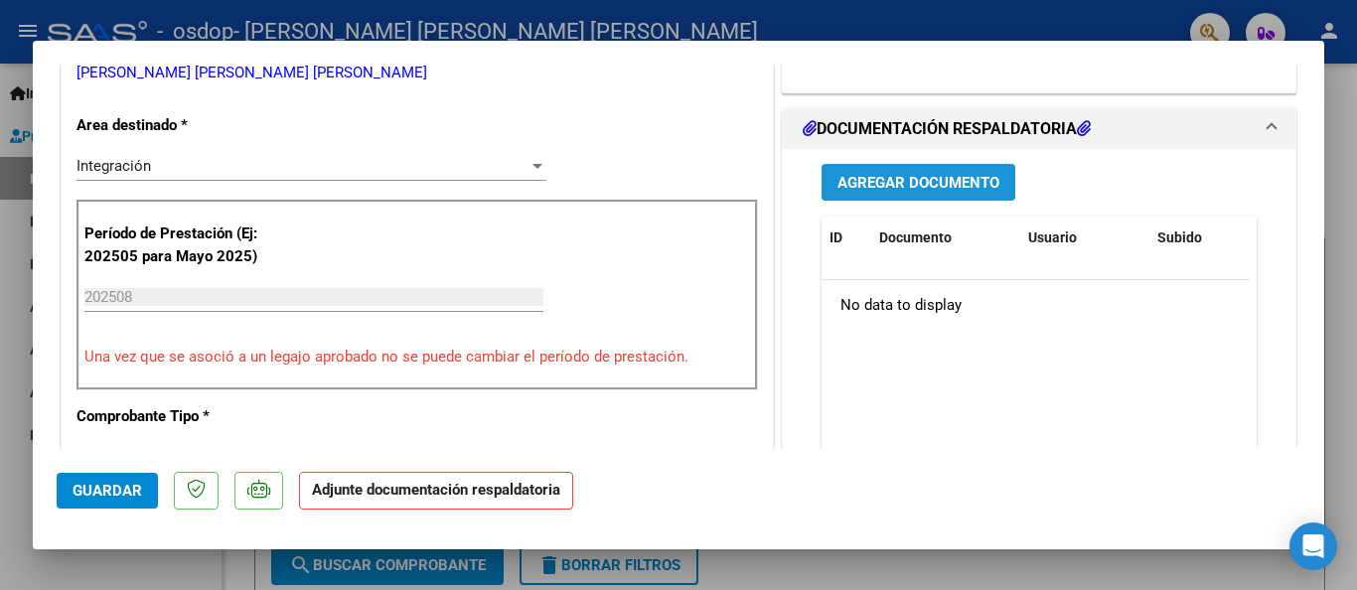
click at [913, 185] on span "Agregar Documento" at bounding box center [919, 183] width 162 height 18
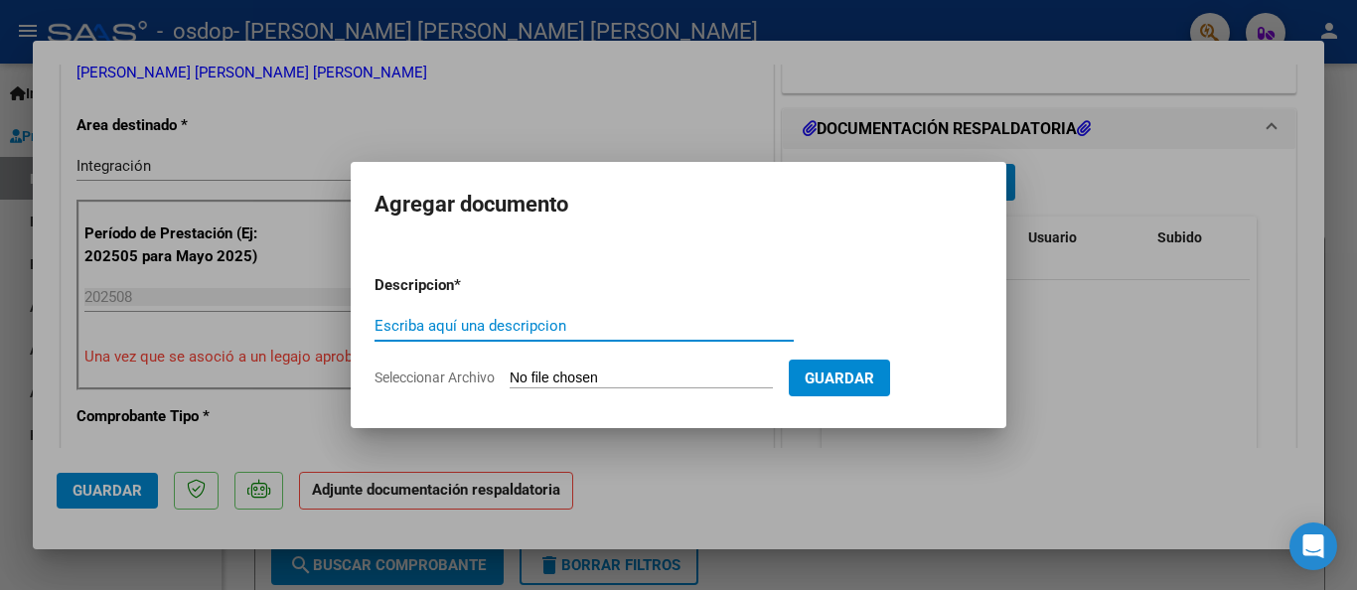
click at [396, 324] on input "Escriba aquí una descripcion" at bounding box center [584, 326] width 419 height 18
type input "Autorizacion"
click at [550, 371] on input "Seleccionar Archivo" at bounding box center [641, 379] width 263 height 19
type input "C:\fakepath\Autorización Lázaro Oneto 2025.pdf"
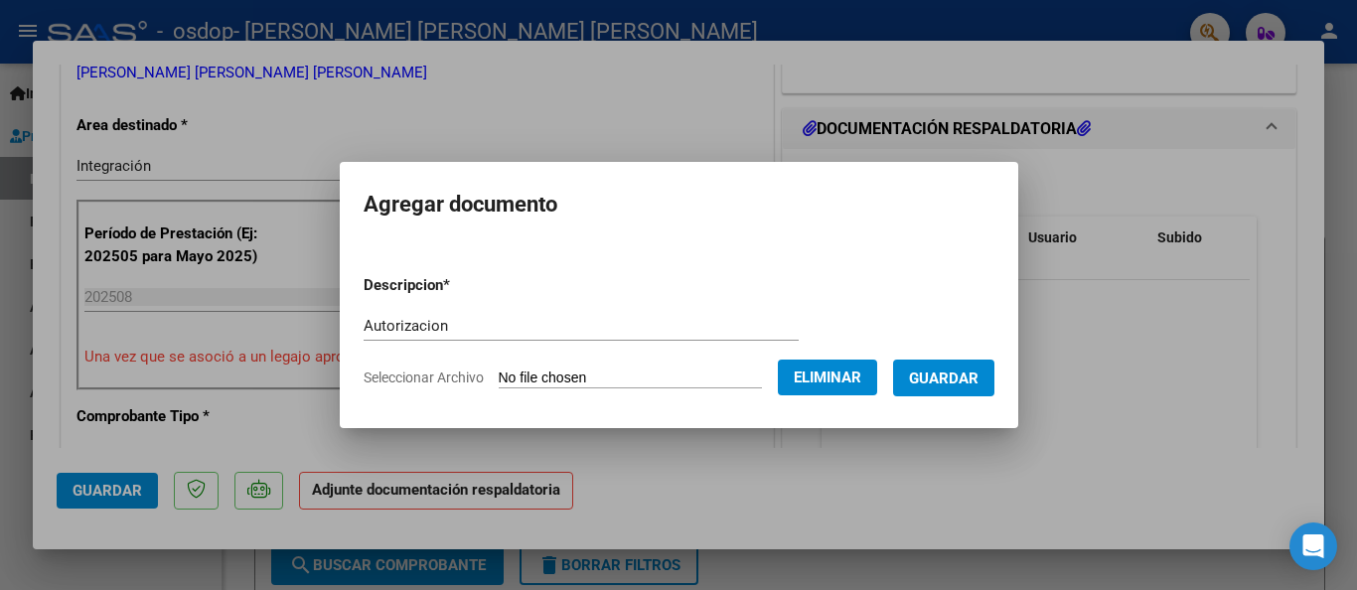
click at [962, 375] on span "Guardar" at bounding box center [944, 379] width 70 height 18
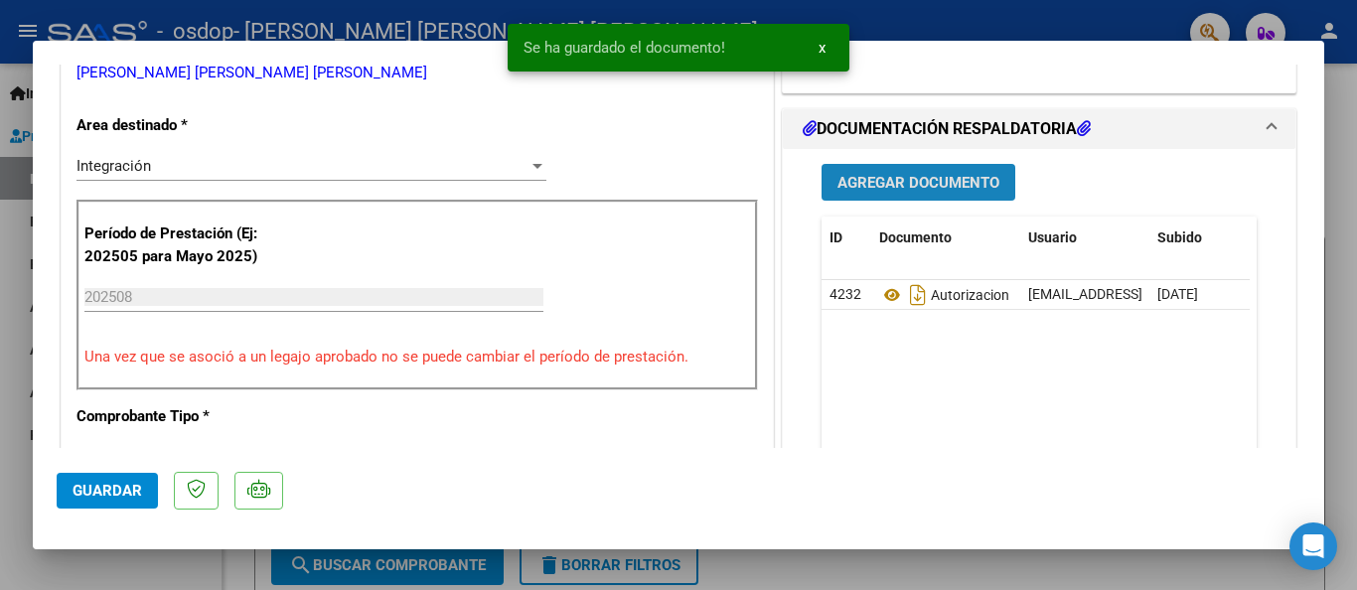
click at [901, 175] on span "Agregar Documento" at bounding box center [919, 183] width 162 height 18
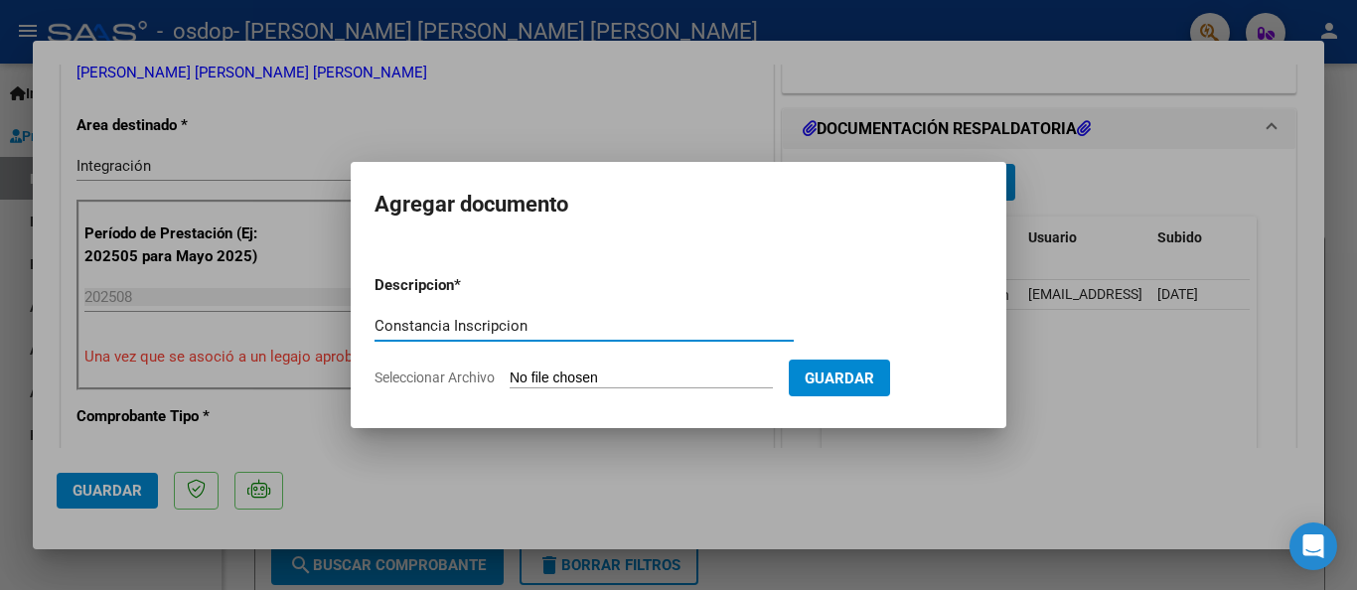
type input "Constancia Inscripcion"
click at [603, 372] on input "Seleccionar Archivo" at bounding box center [641, 379] width 263 height 19
type input "C:\fakepath\ Constancia de Inscripción Sep 25.pdf"
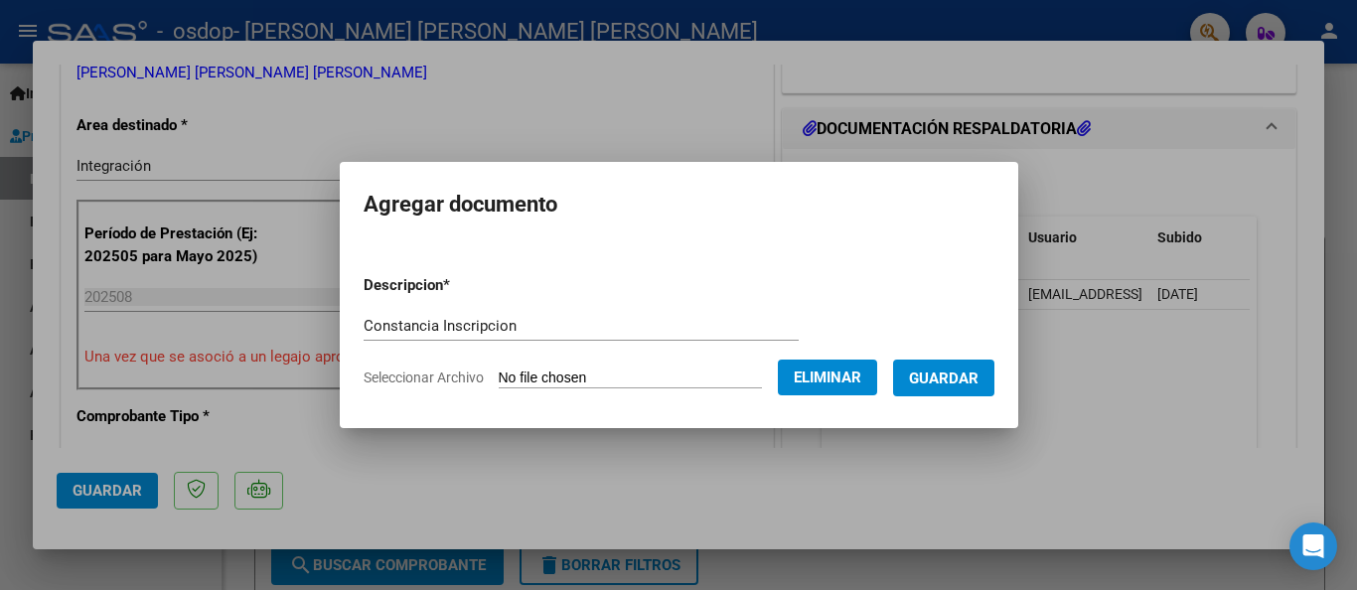
click at [969, 381] on span "Guardar" at bounding box center [944, 379] width 70 height 18
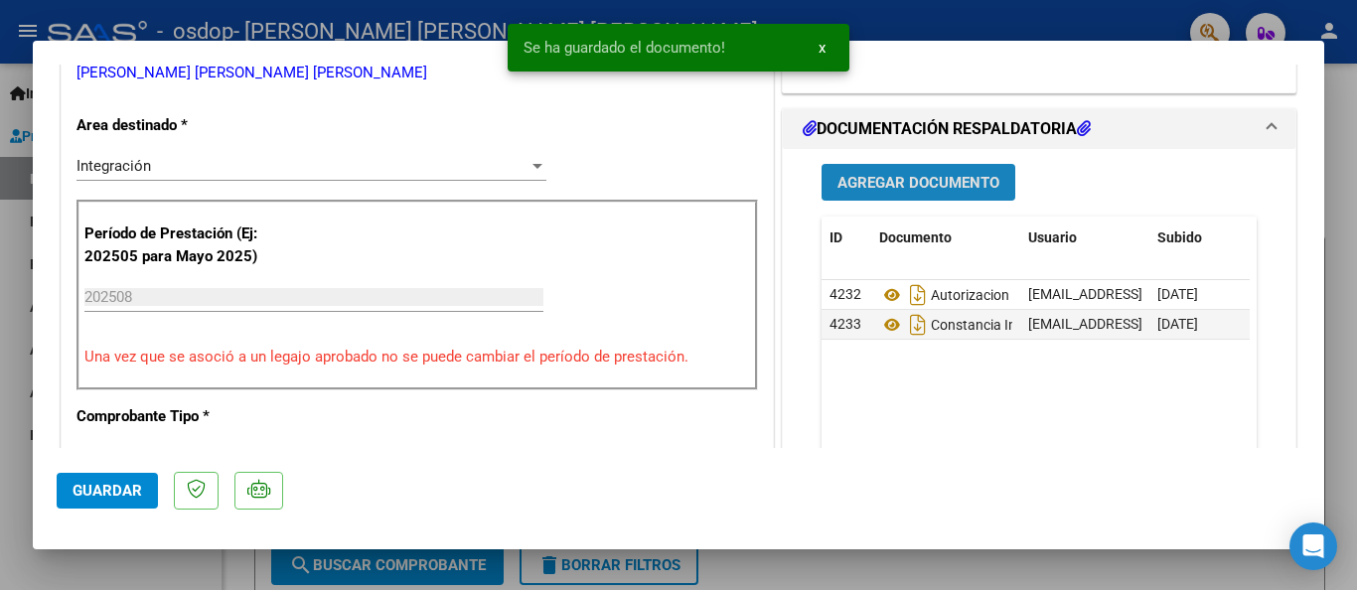
click at [917, 179] on span "Agregar Documento" at bounding box center [919, 183] width 162 height 18
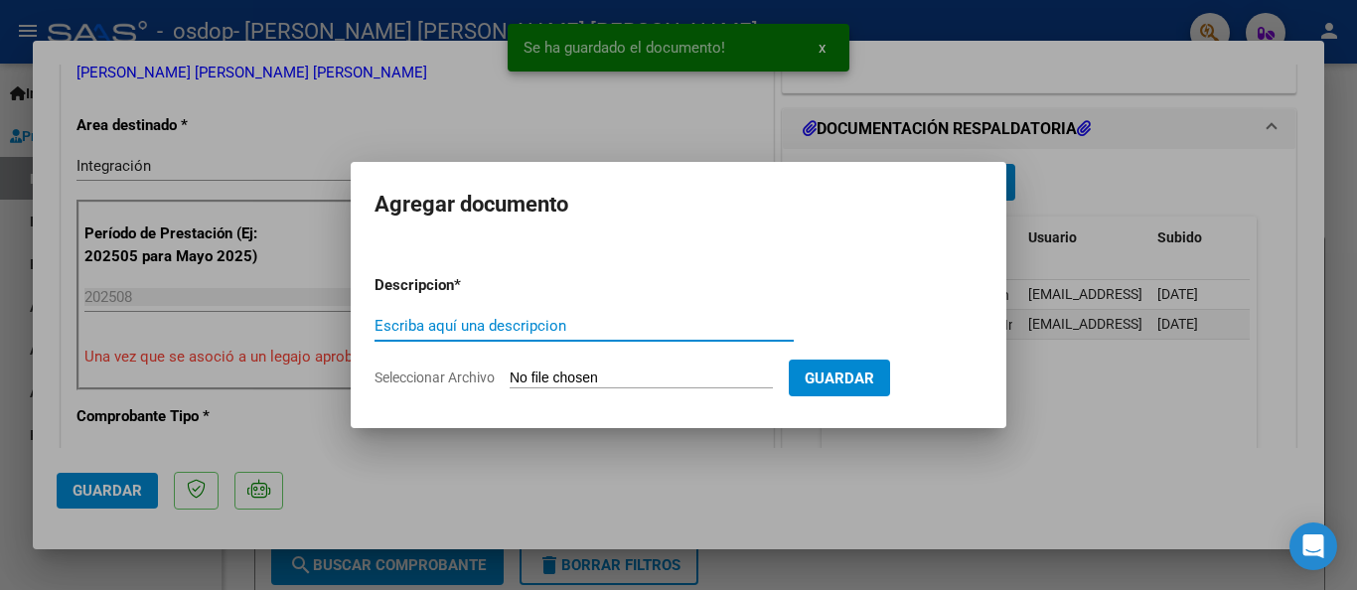
click at [483, 325] on input "Escriba aquí una descripcion" at bounding box center [584, 326] width 419 height 18
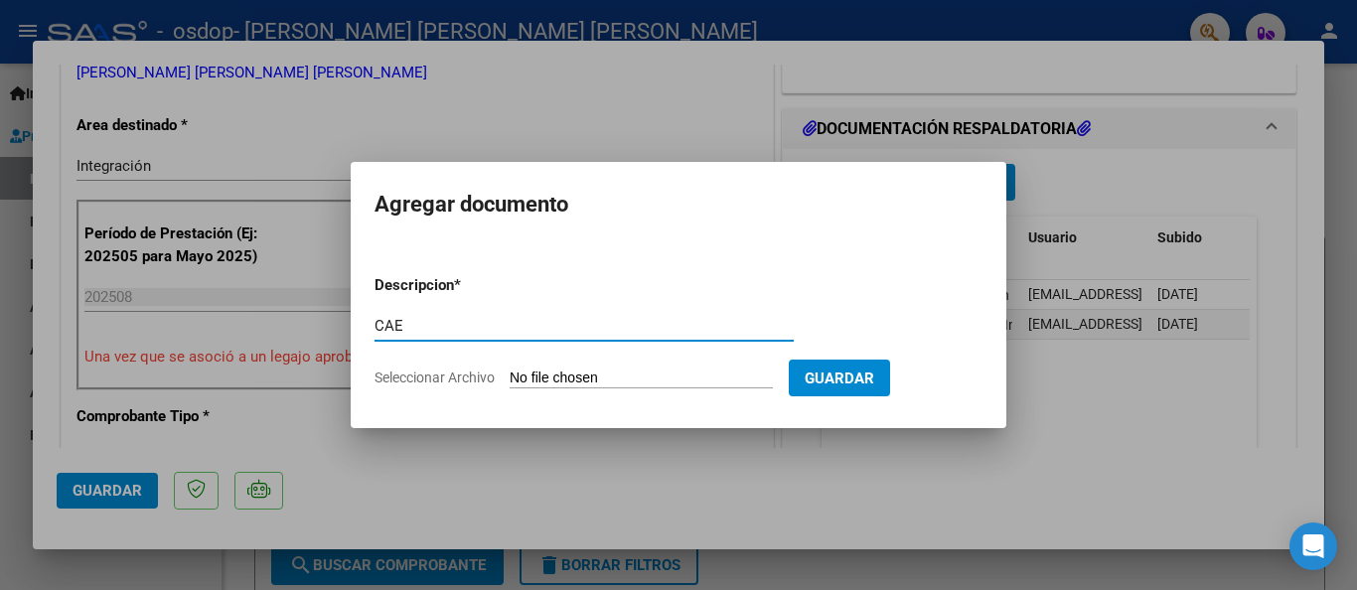
type input "CAE"
click at [607, 380] on input "Seleccionar Archivo" at bounding box center [641, 379] width 263 height 19
type input "C:\fakepath\CAE 2470.pdf"
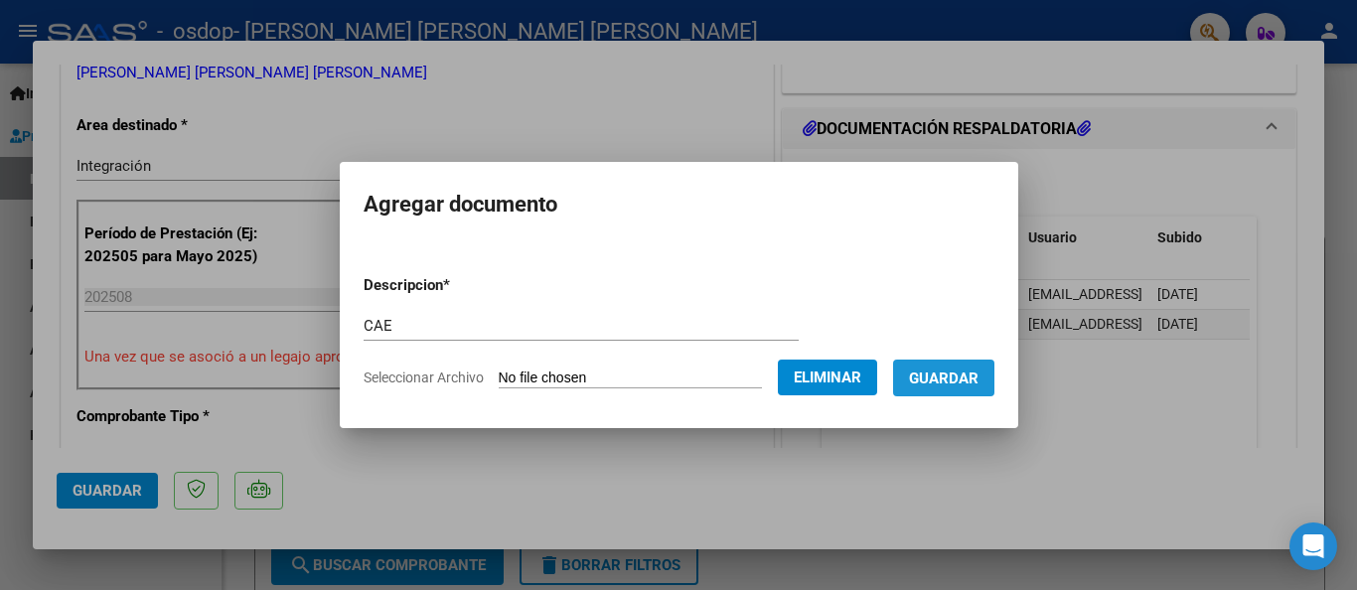
drag, startPoint x: 981, startPoint y: 383, endPoint x: 947, endPoint y: 384, distance: 33.8
click at [979, 383] on span "Guardar" at bounding box center [944, 379] width 70 height 18
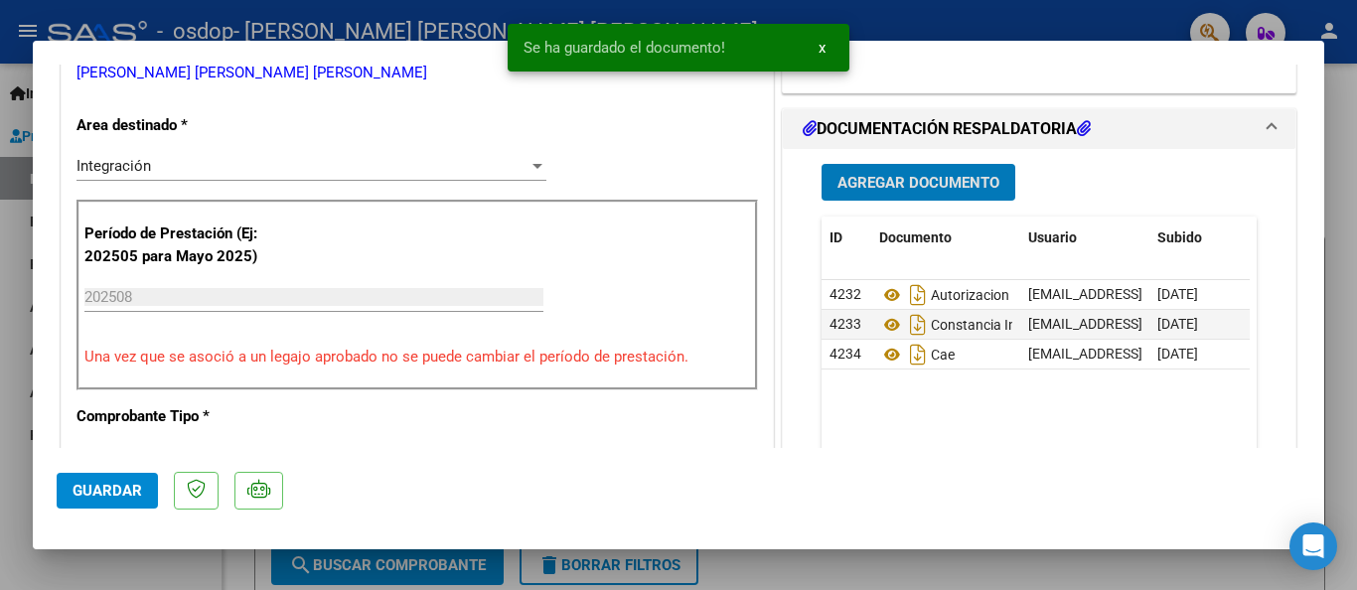
click at [906, 183] on span "Agregar Documento" at bounding box center [919, 183] width 162 height 18
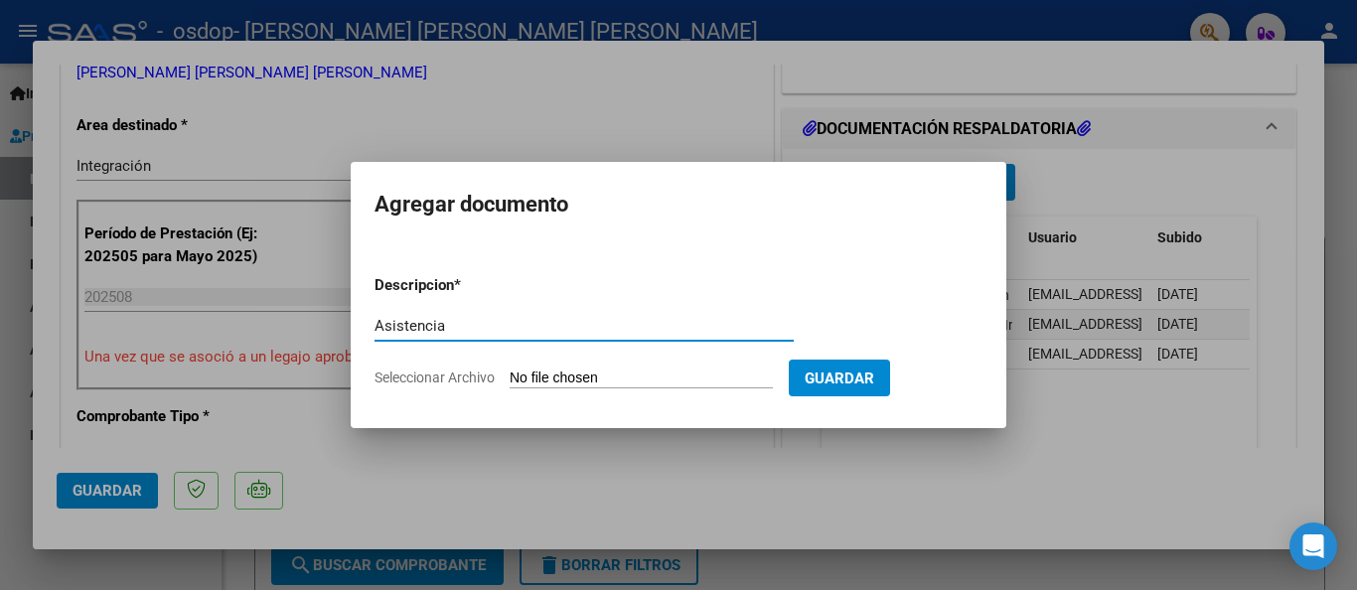
type input "Asistencia"
click at [566, 378] on input "Seleccionar Archivo" at bounding box center [641, 379] width 263 height 19
type input "C:\fakepath\Oneto 08-25.pdf"
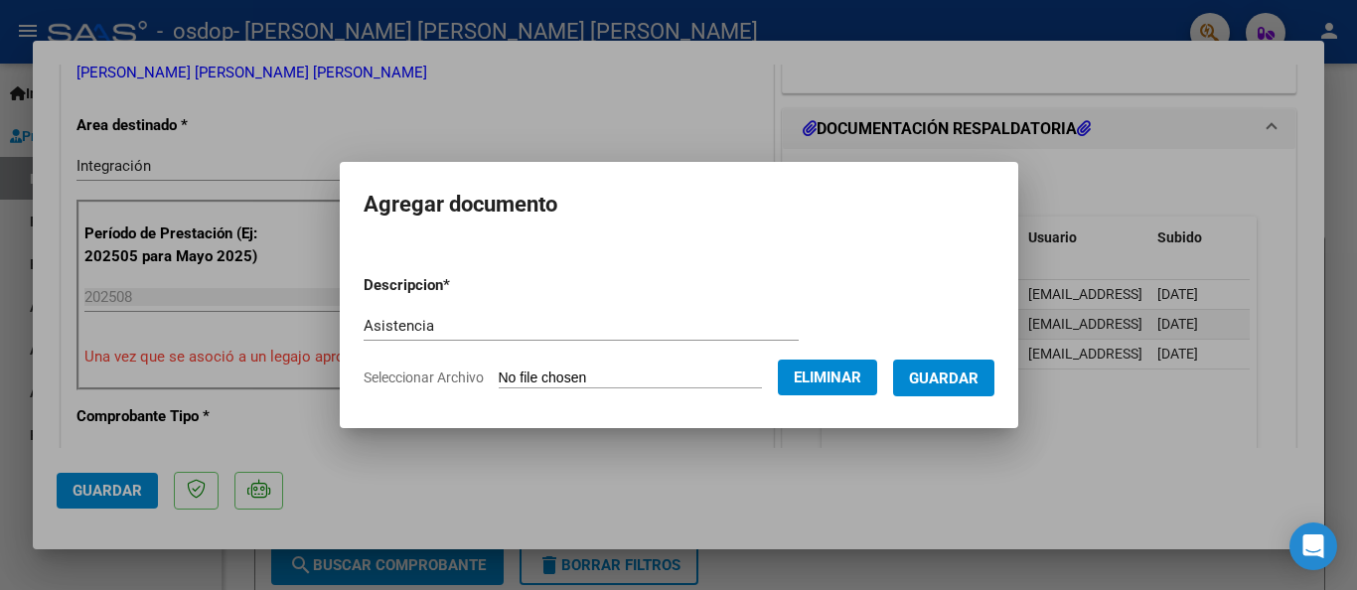
click at [961, 385] on span "Guardar" at bounding box center [944, 379] width 70 height 18
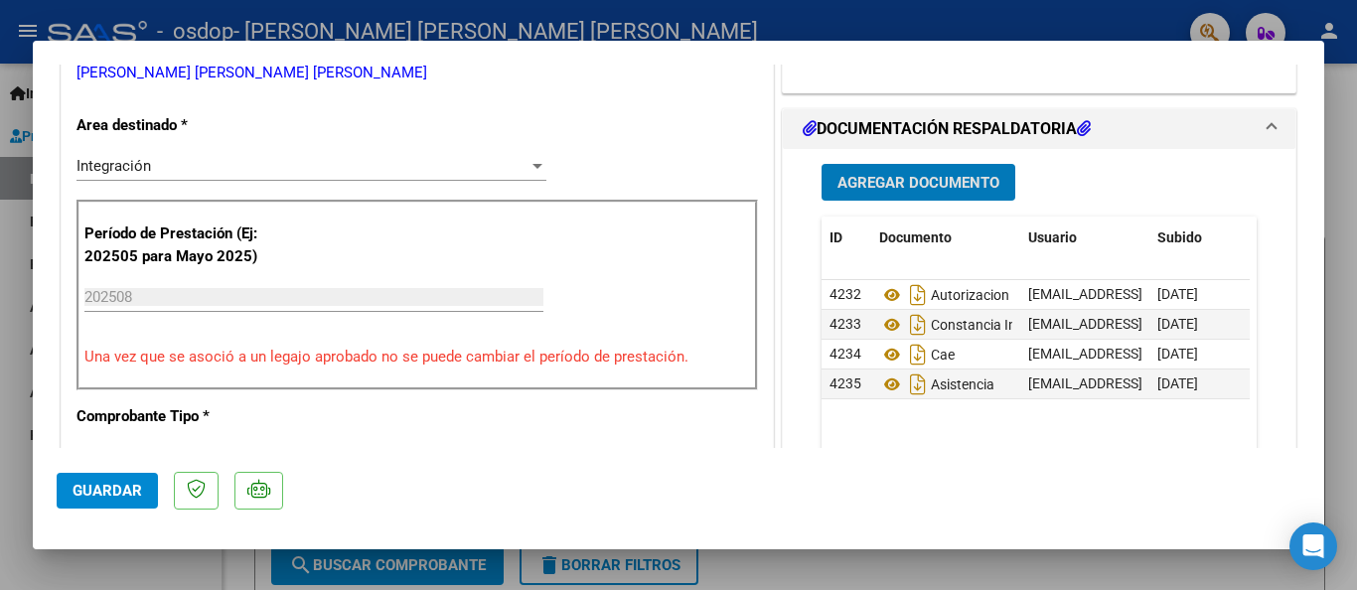
click at [112, 490] on span "Guardar" at bounding box center [108, 491] width 70 height 18
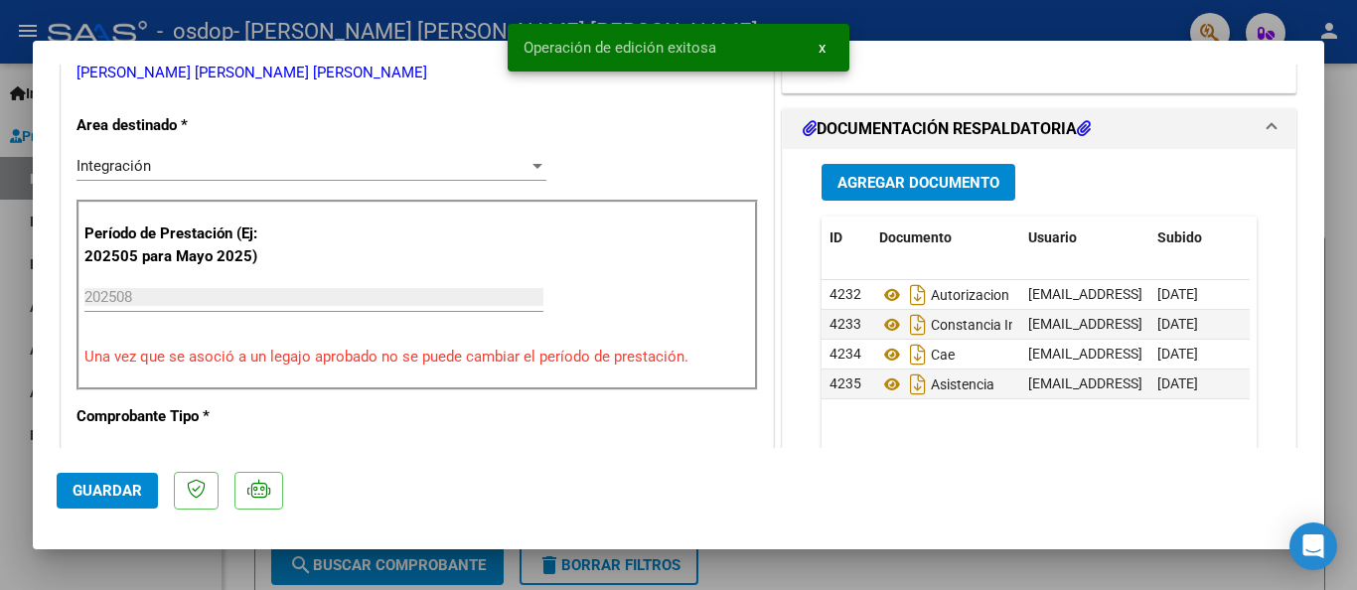
click at [14, 296] on div at bounding box center [678, 295] width 1357 height 590
type input "$ 0,00"
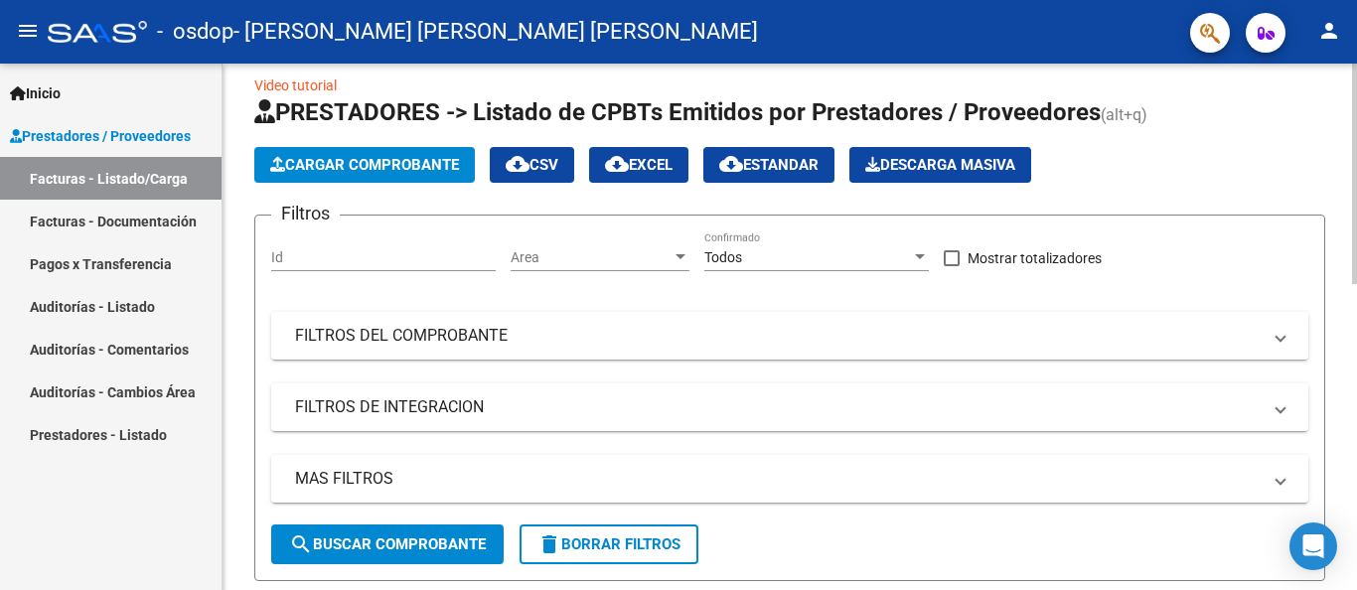
scroll to position [0, 0]
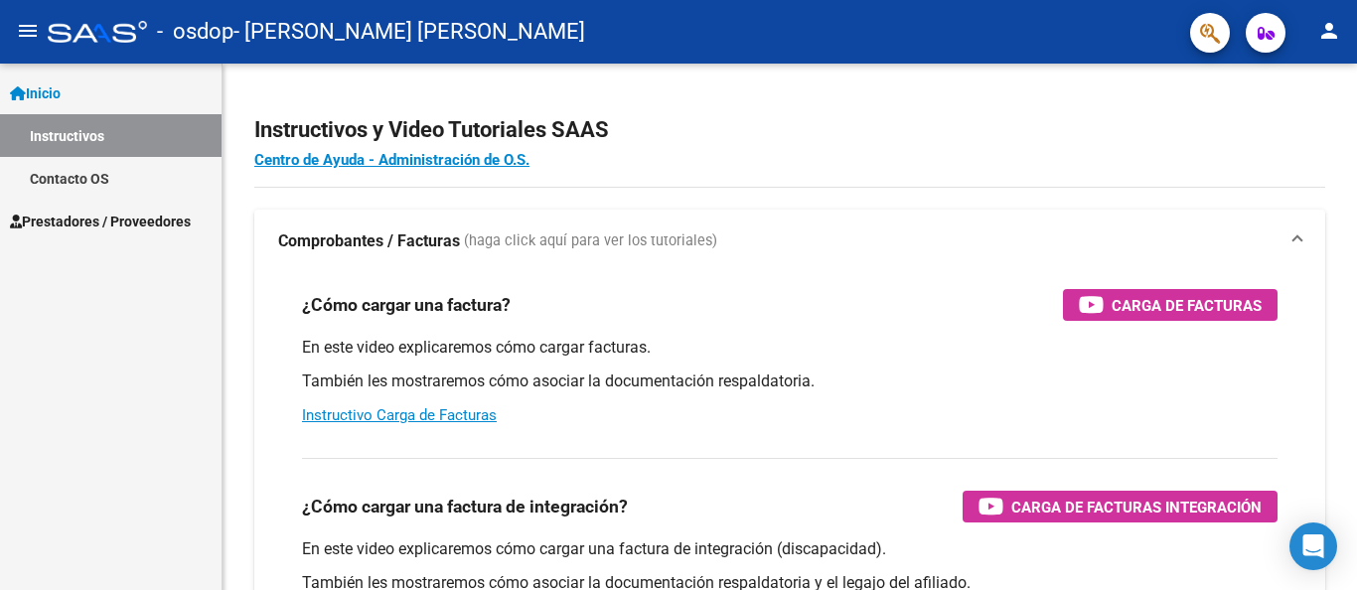
click at [70, 222] on span "Prestadores / Proveedores" at bounding box center [100, 222] width 181 height 22
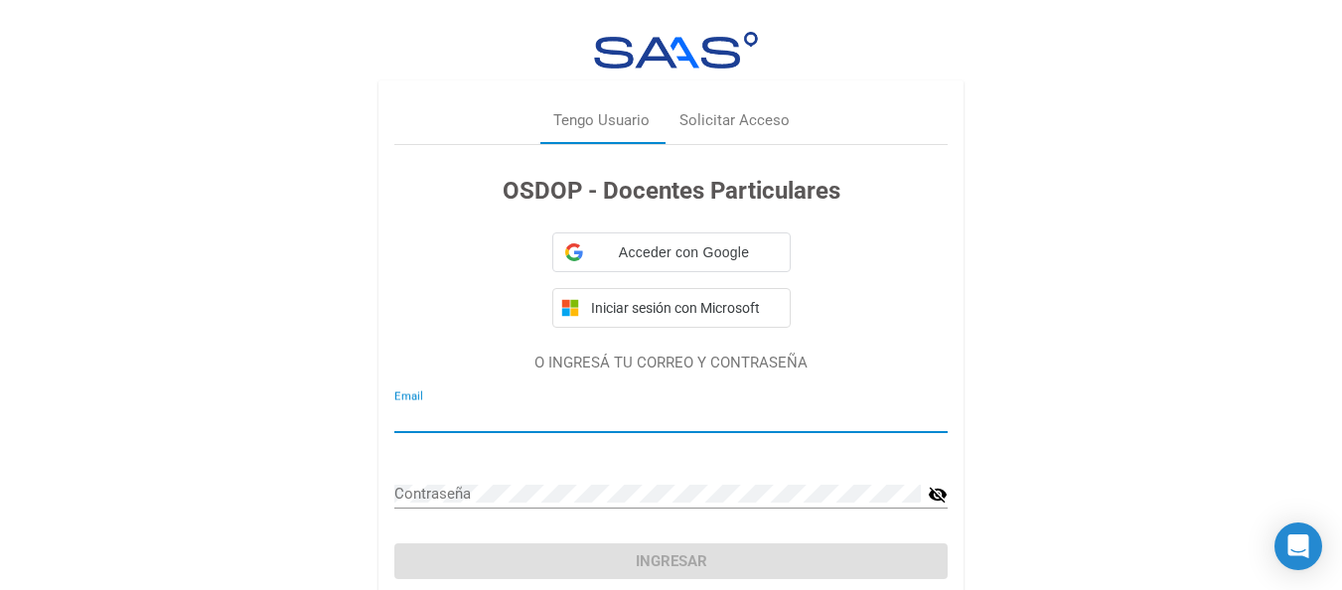
type input "[EMAIL_ADDRESS][DOMAIN_NAME]"
